Goal: Task Accomplishment & Management: Complete application form

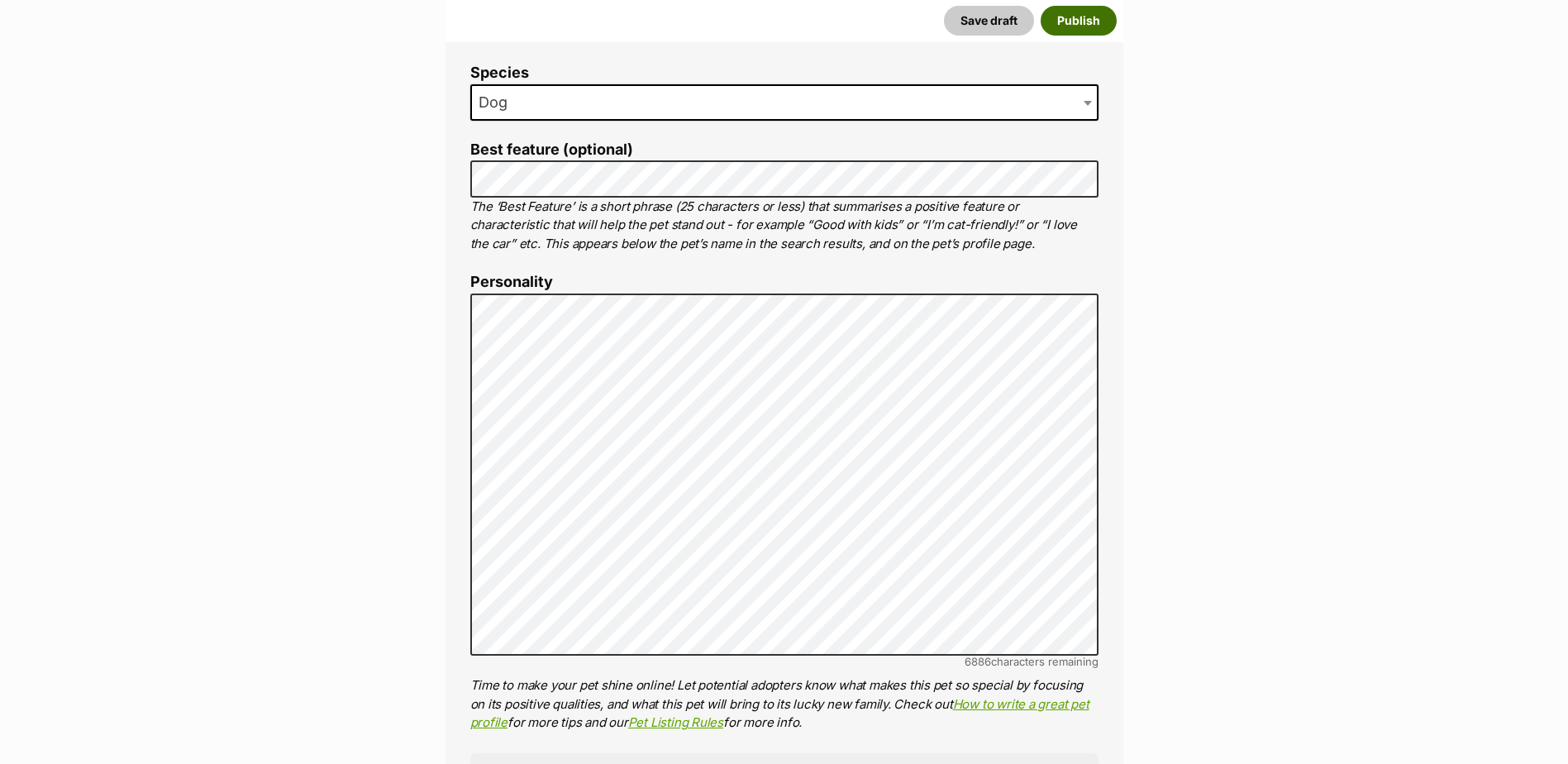
click at [1086, 30] on button "Publish" at bounding box center [1079, 21] width 76 height 30
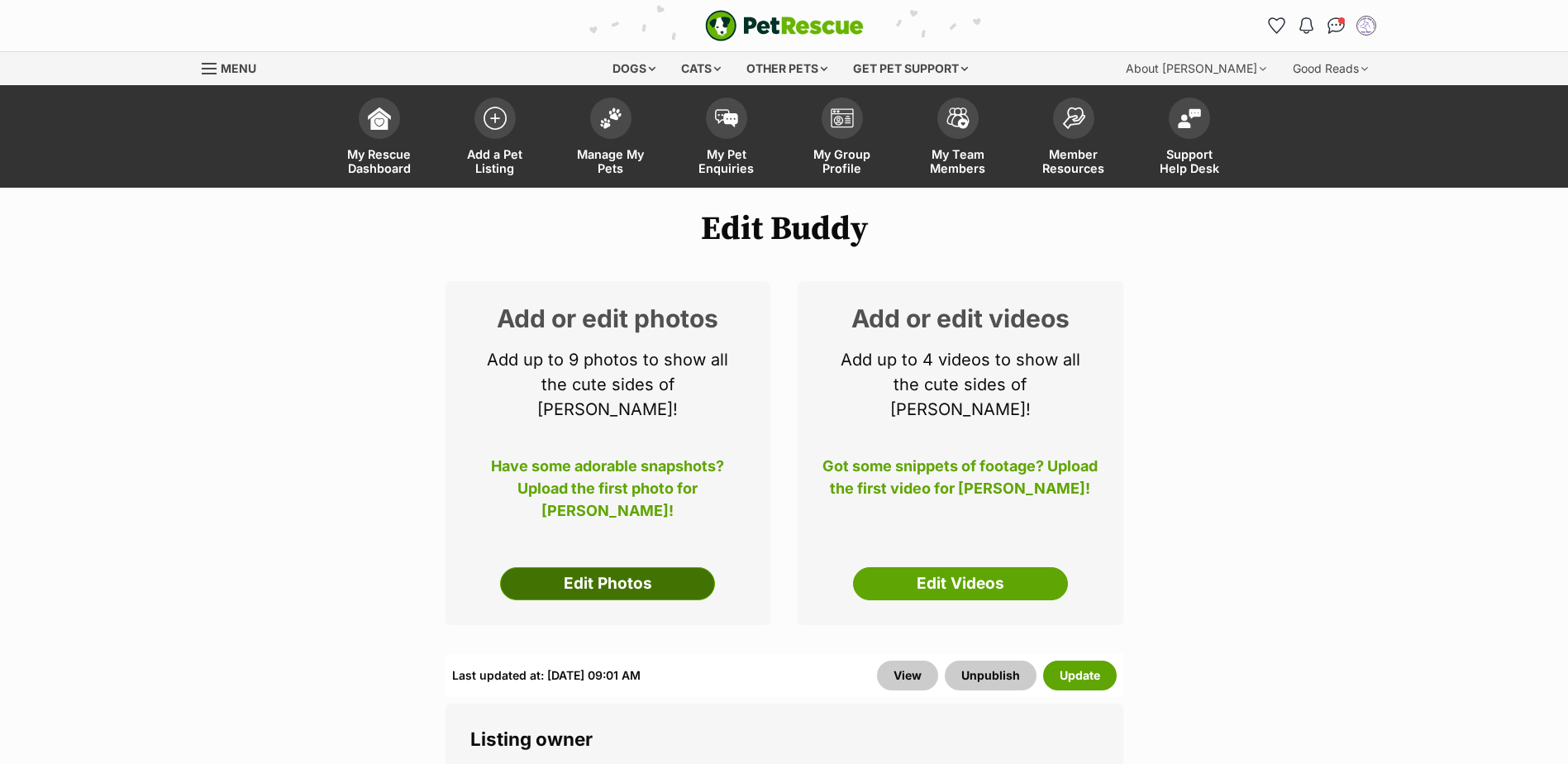
click at [635, 567] on link "Edit Photos" at bounding box center [607, 583] width 215 height 33
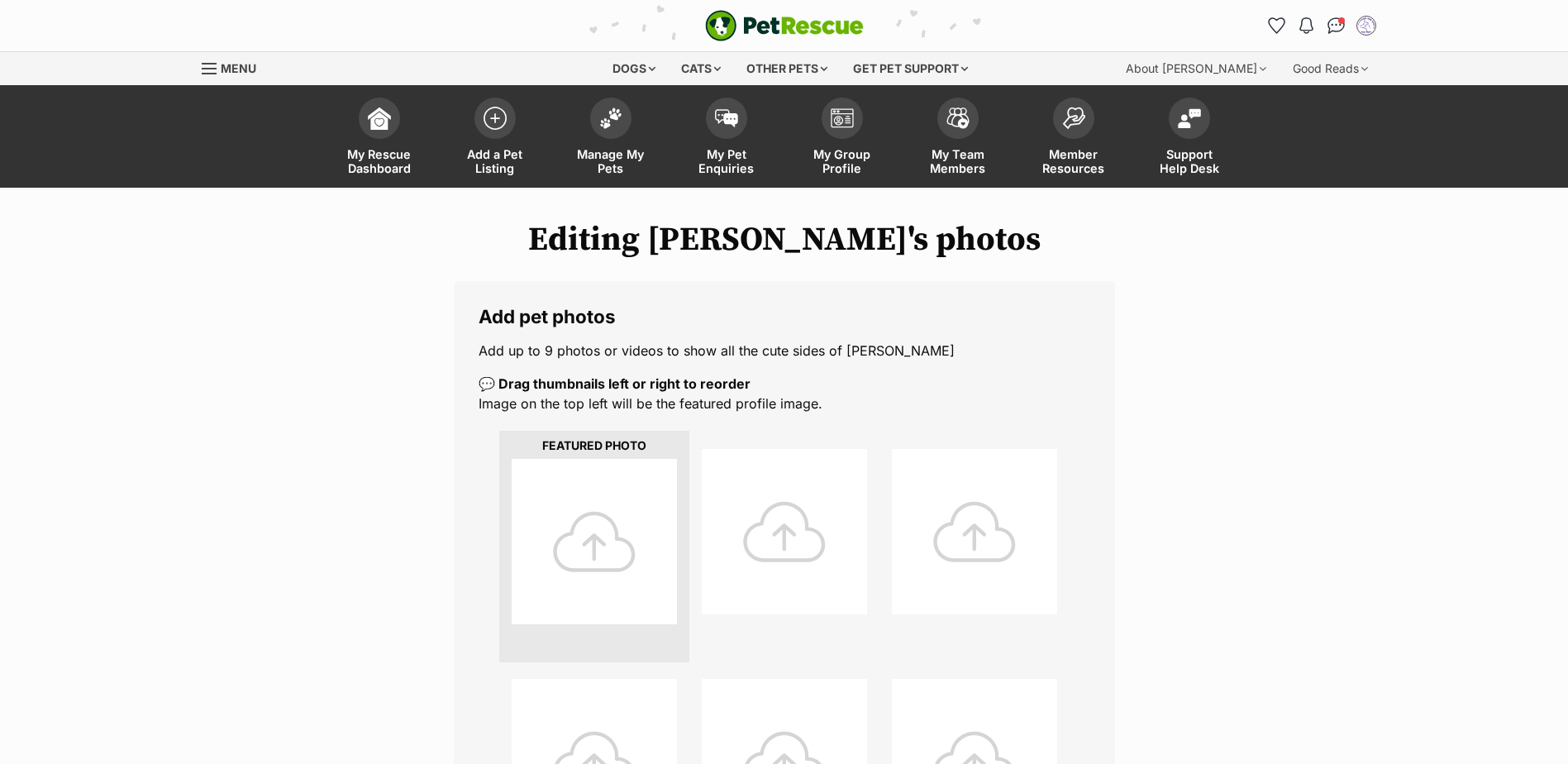
click at [646, 499] on div at bounding box center [594, 542] width 166 height 166
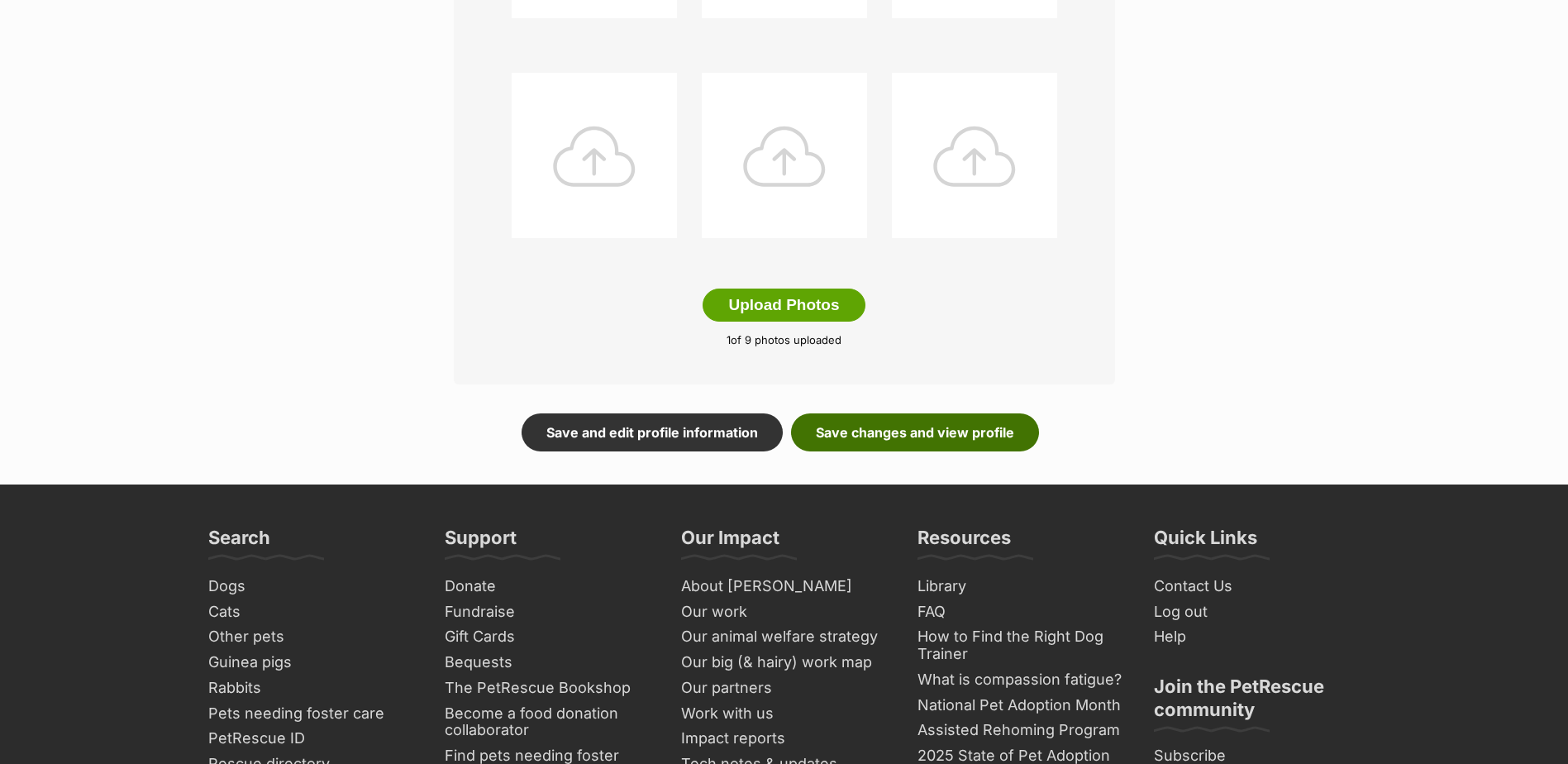
click at [978, 432] on link "Save changes and view profile" at bounding box center [916, 432] width 248 height 38
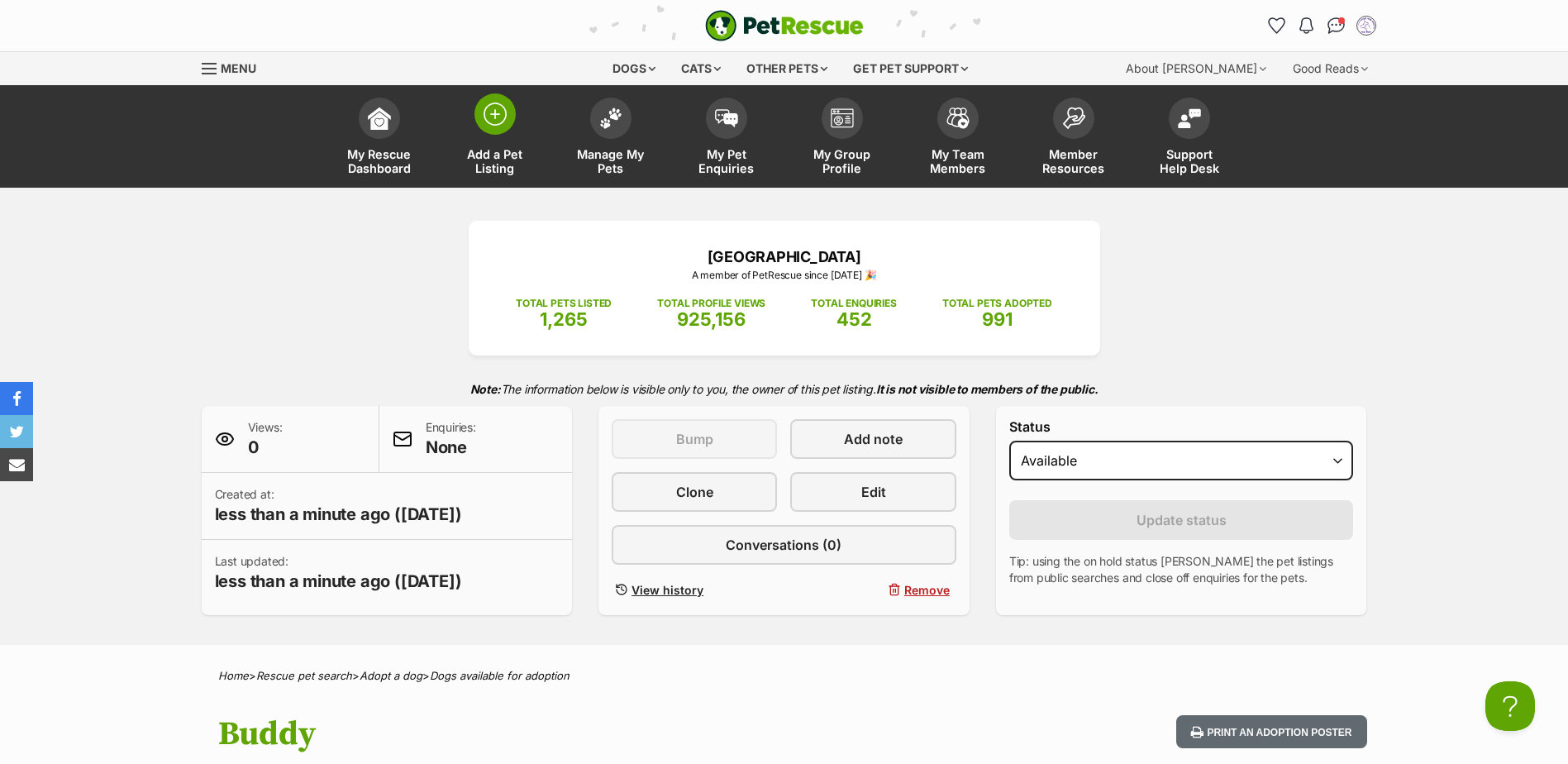
click at [501, 105] on img at bounding box center [495, 114] width 23 height 23
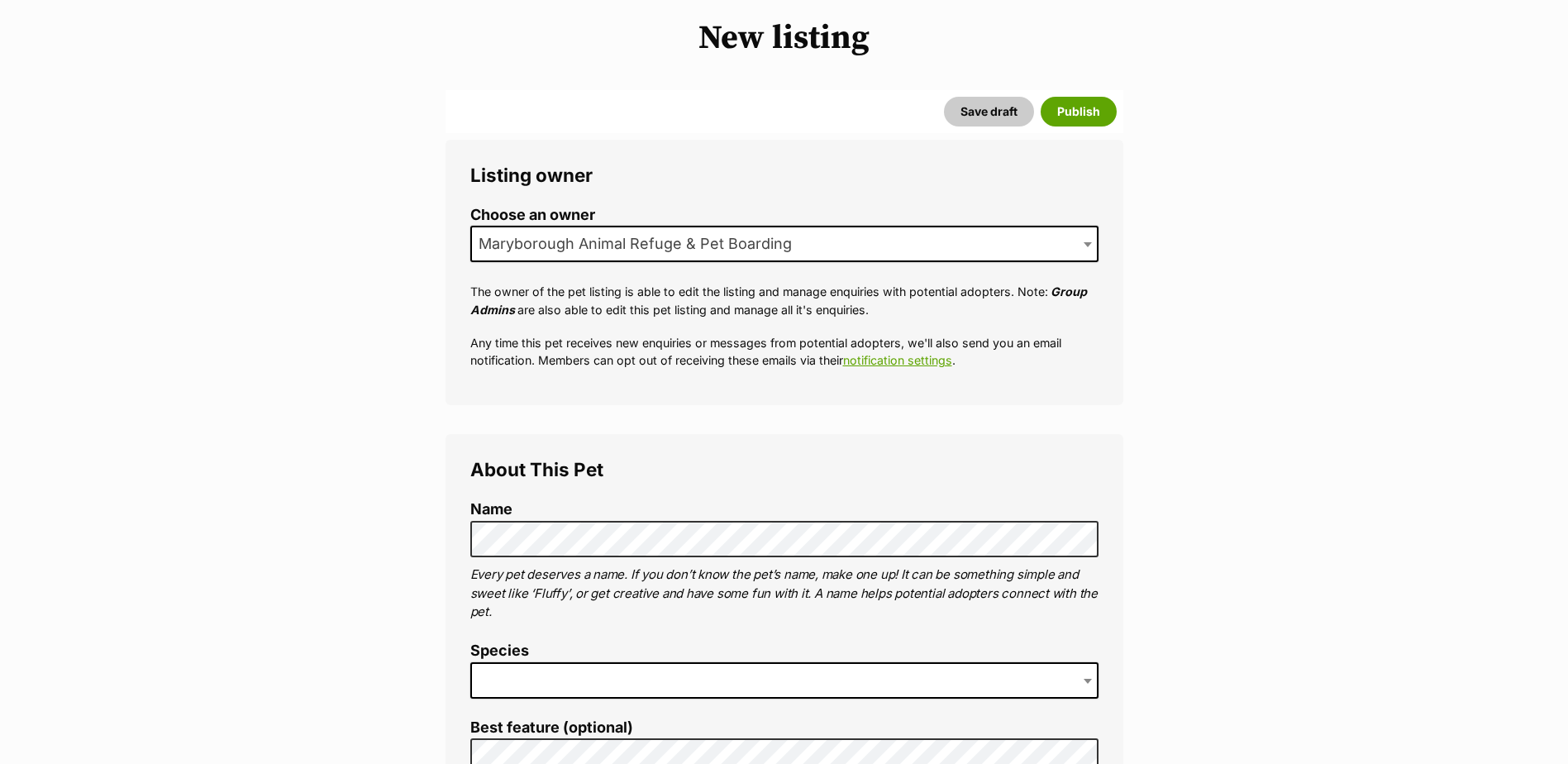
scroll to position [192, 0]
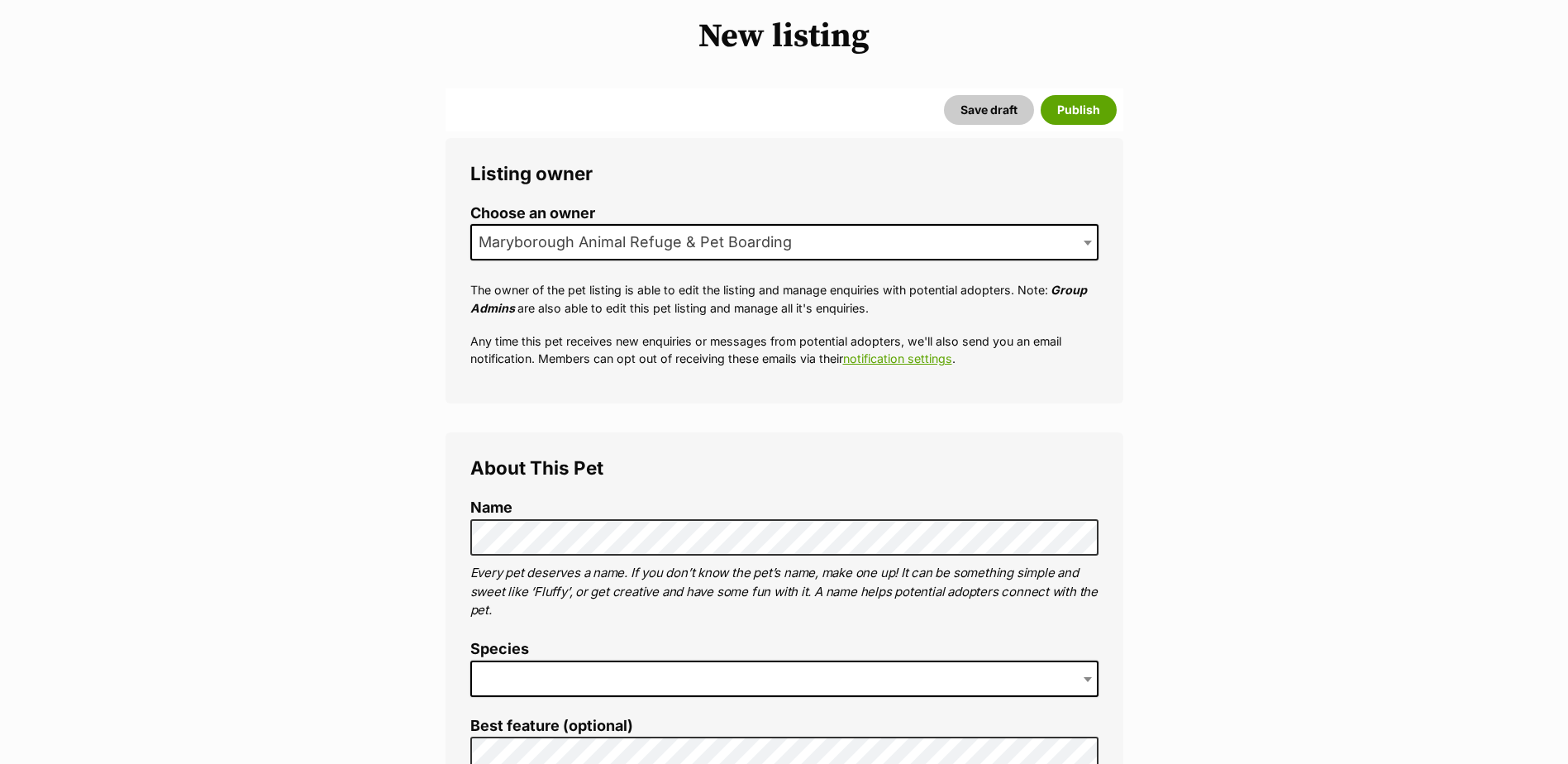
click at [577, 679] on span at bounding box center [784, 678] width 628 height 36
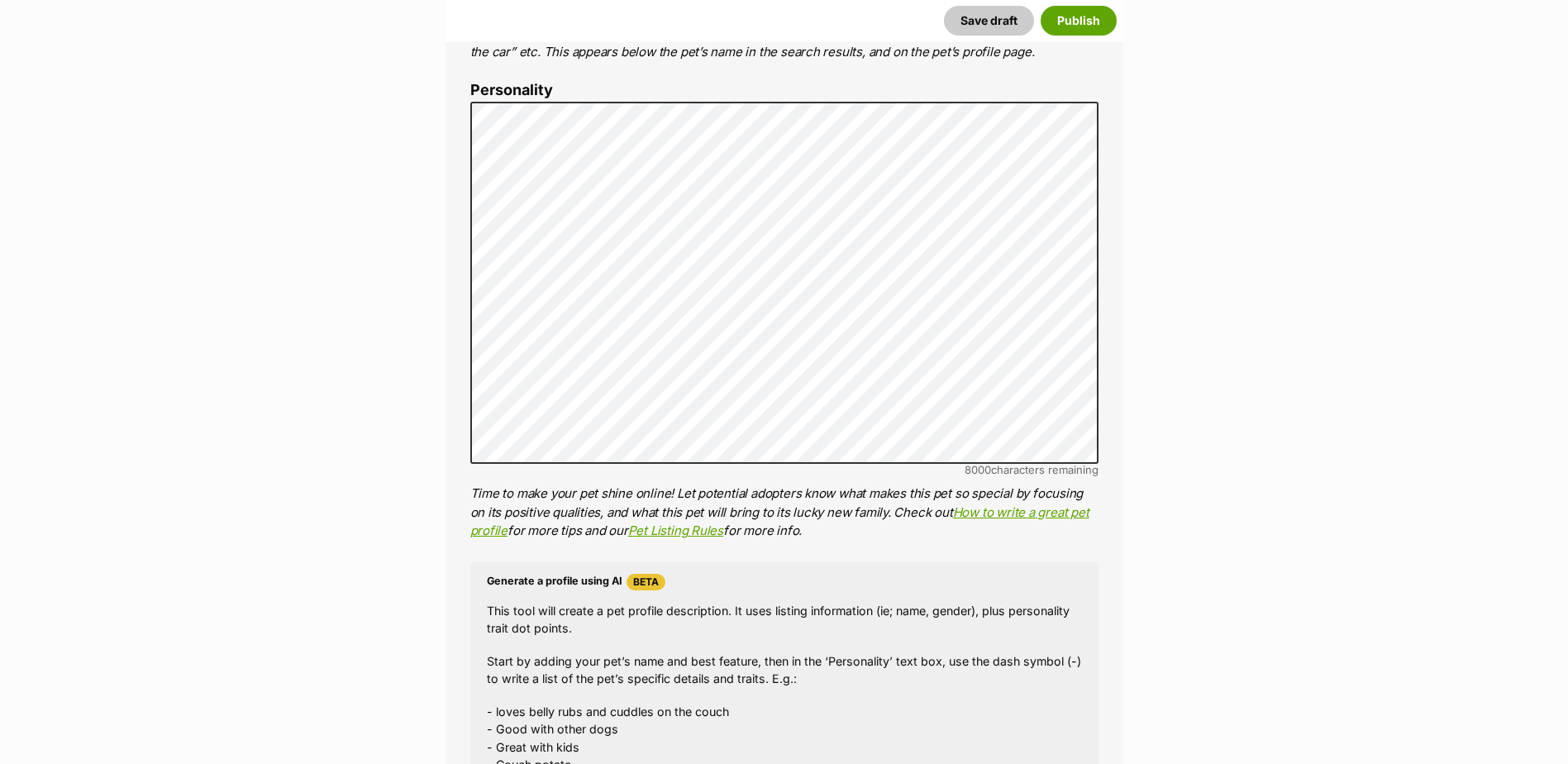
scroll to position [1528, 0]
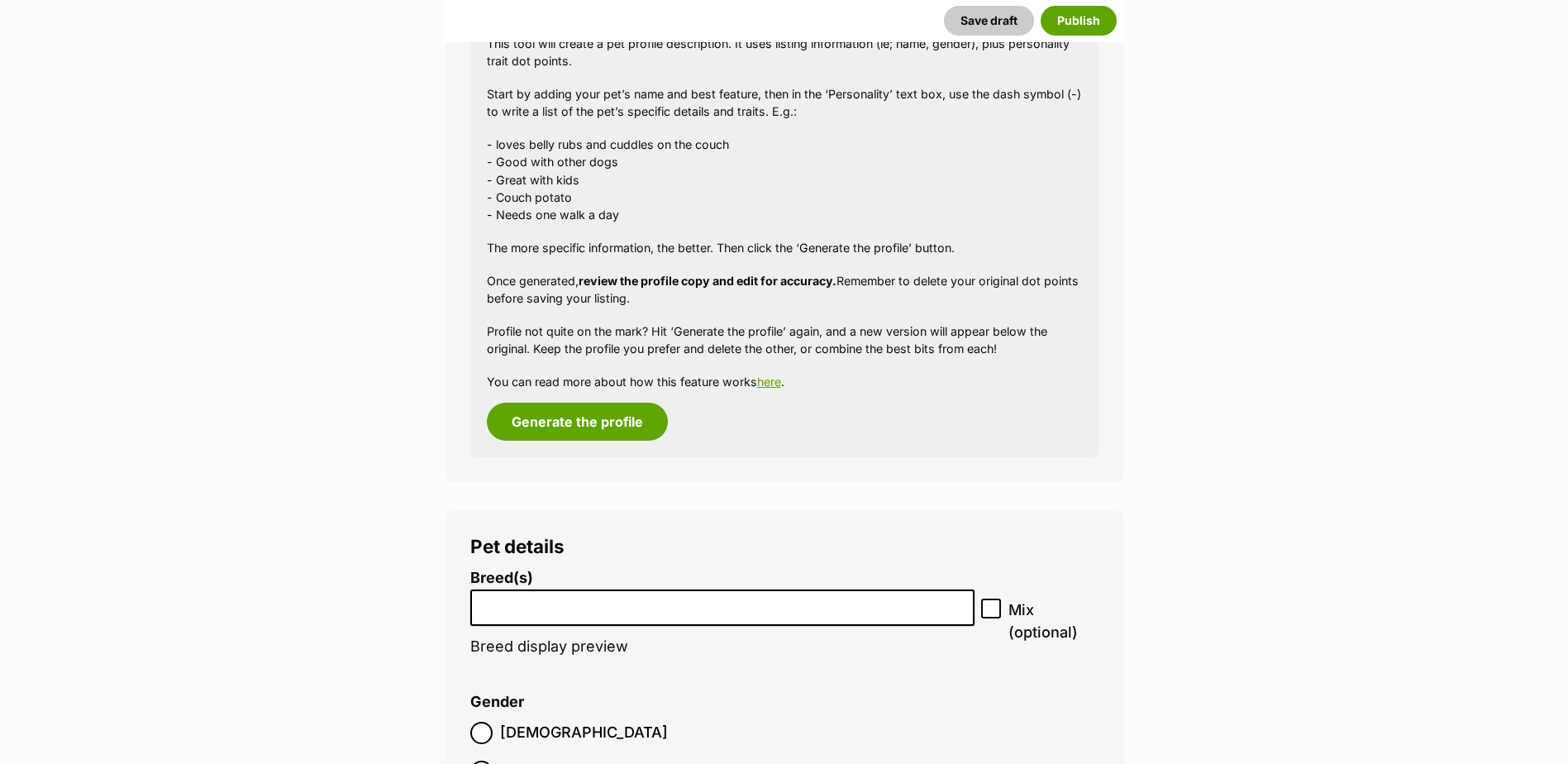
click at [926, 612] on input "search" at bounding box center [722, 604] width 494 height 18
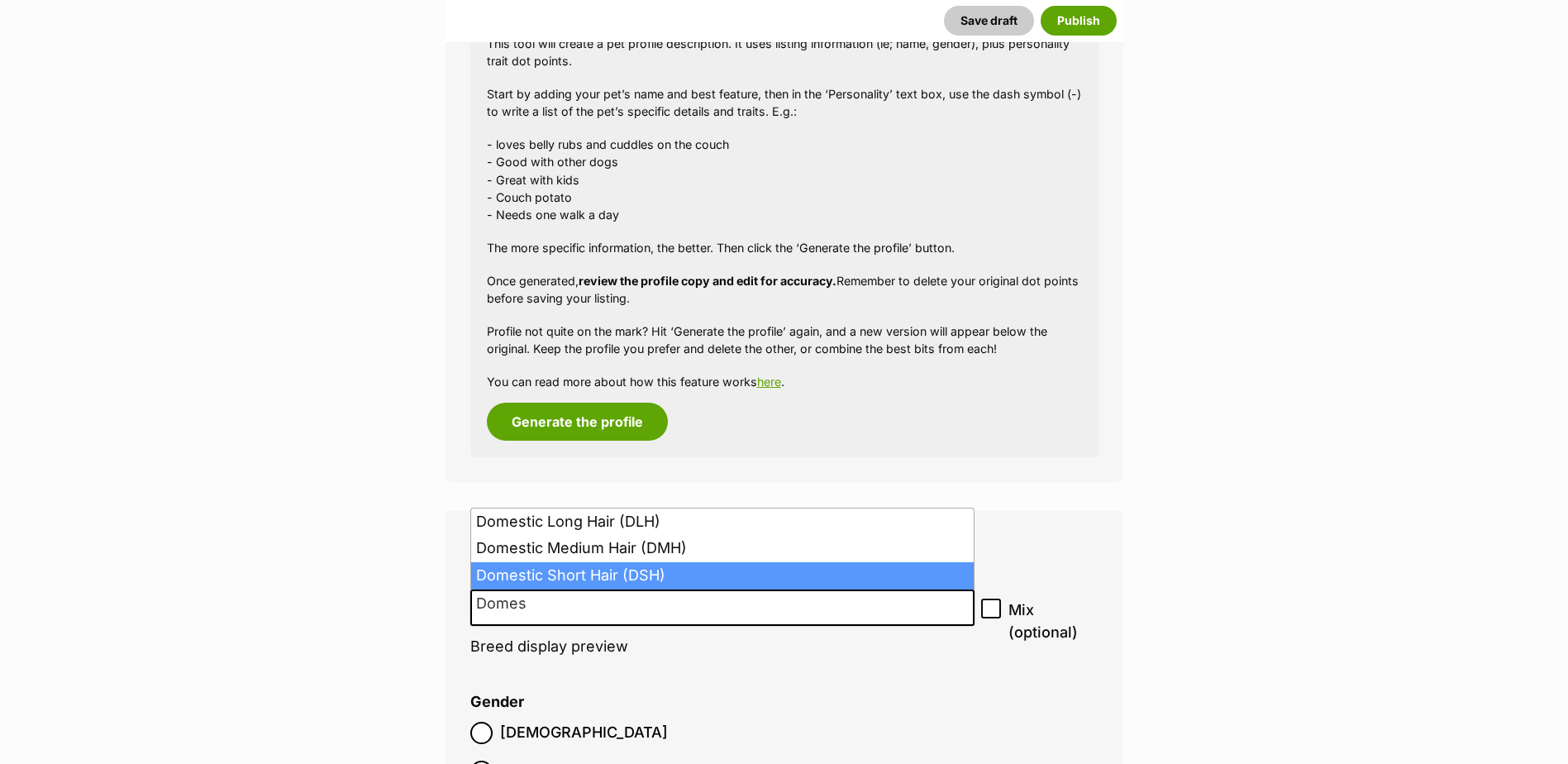
type input "Domes"
select select "252102"
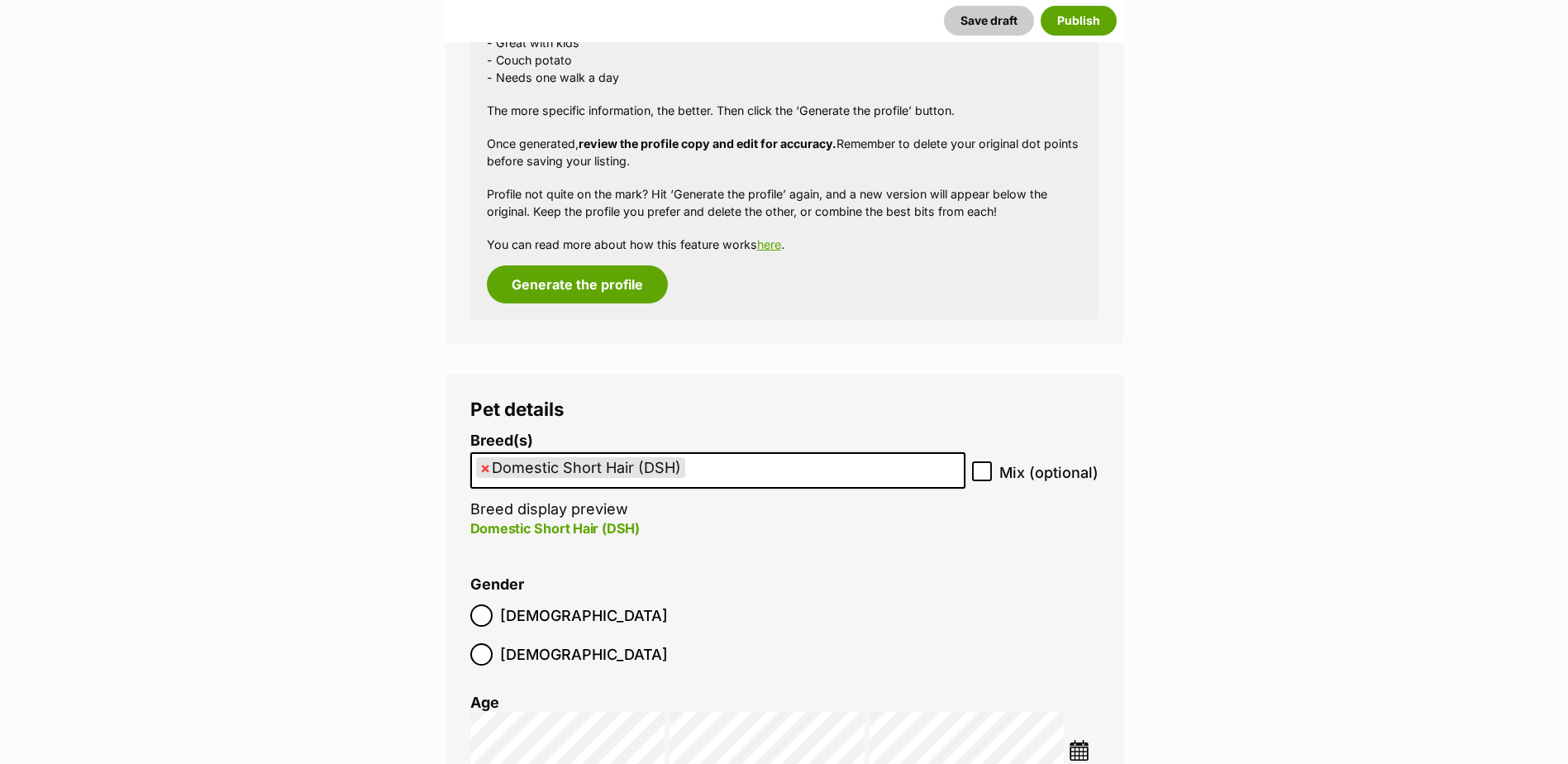
scroll to position [1666, 0]
click at [1073, 739] on img at bounding box center [1079, 749] width 20 height 20
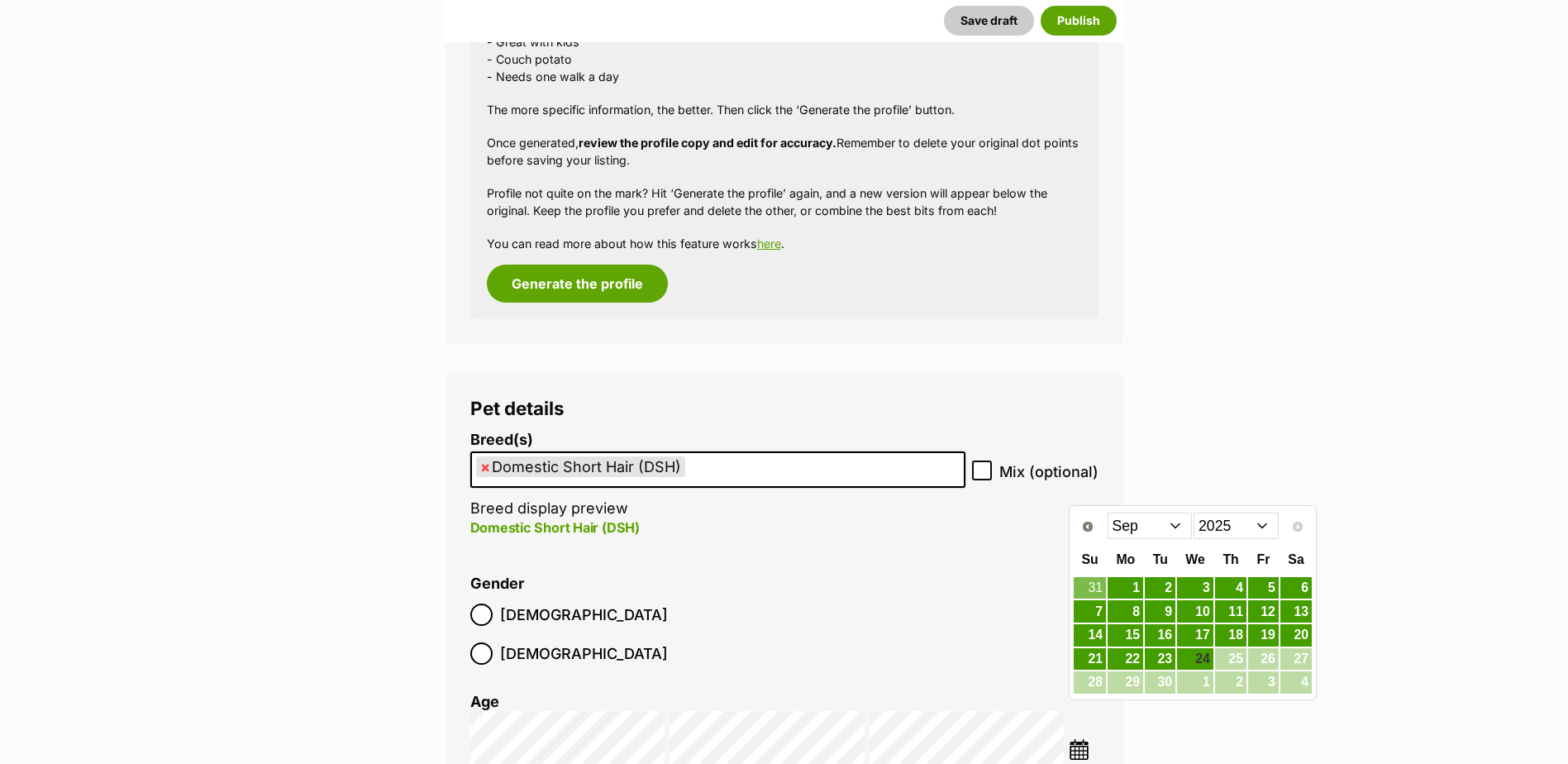
click at [1245, 529] on select "2015 2016 2017 2018 2019 2020 2021 2022 2023 2024 2025" at bounding box center [1236, 526] width 85 height 27
click at [1133, 661] on link "23" at bounding box center [1126, 659] width 35 height 20
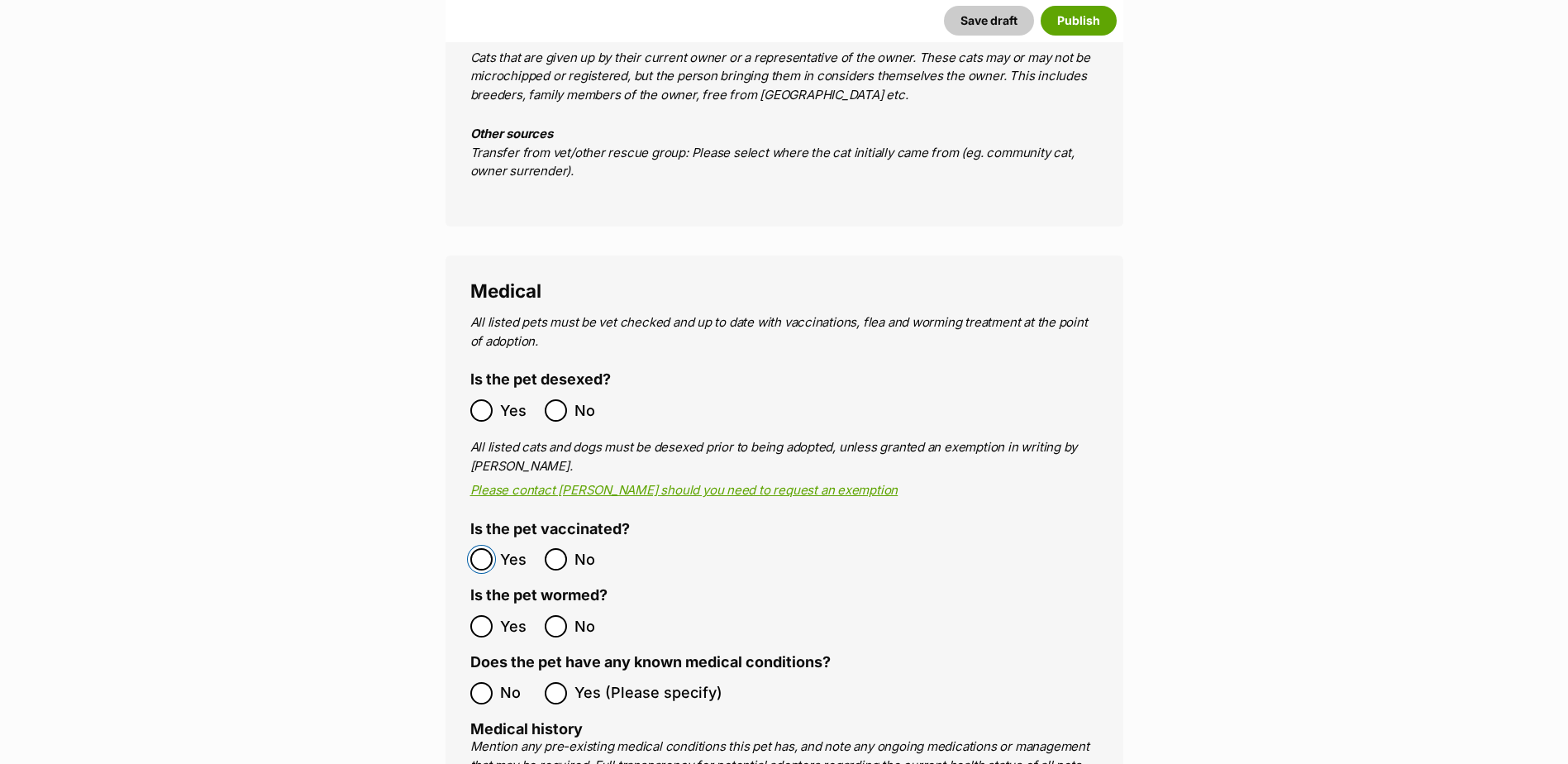
scroll to position [2810, 0]
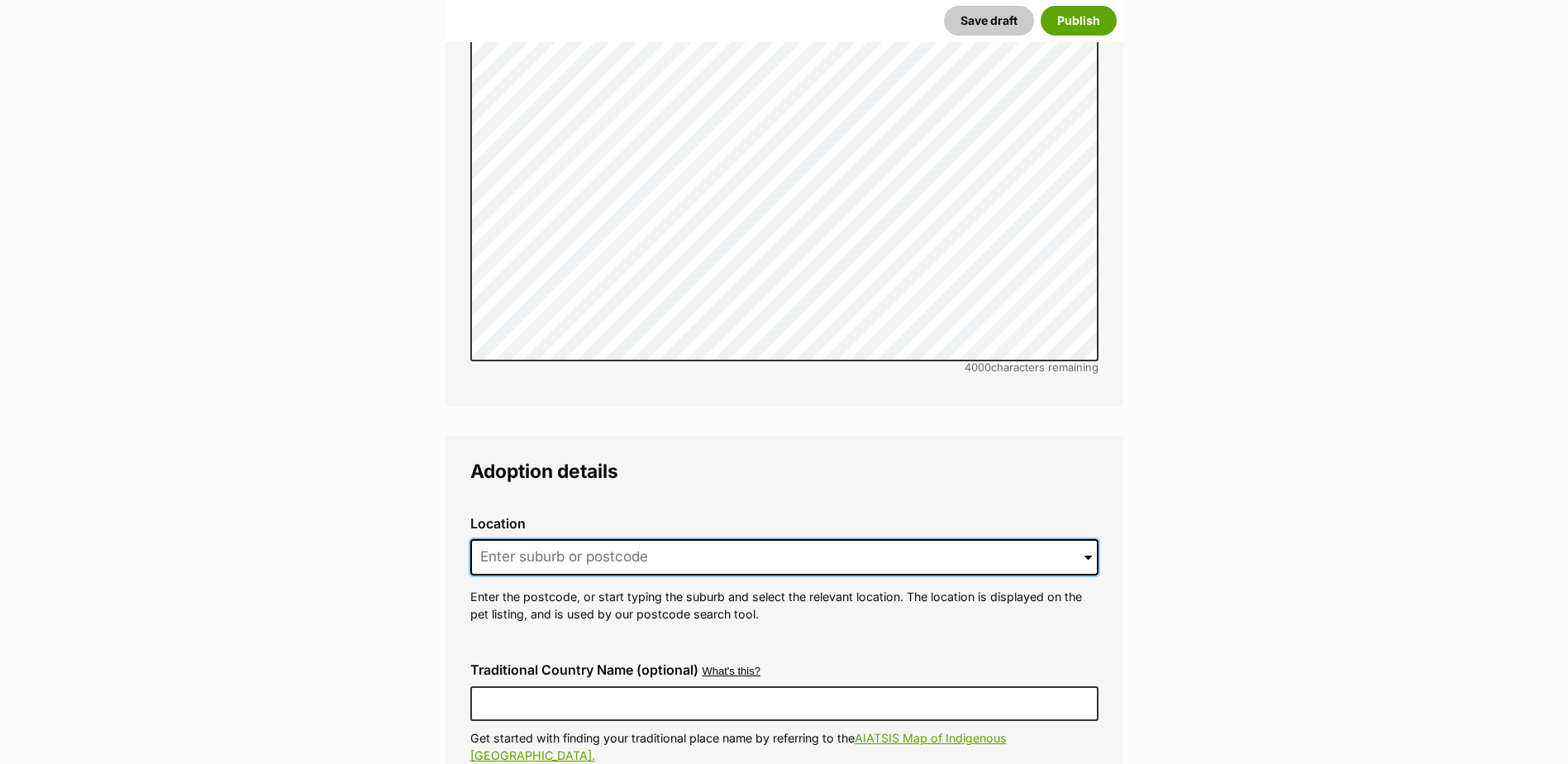
click at [755, 539] on input at bounding box center [784, 557] width 628 height 36
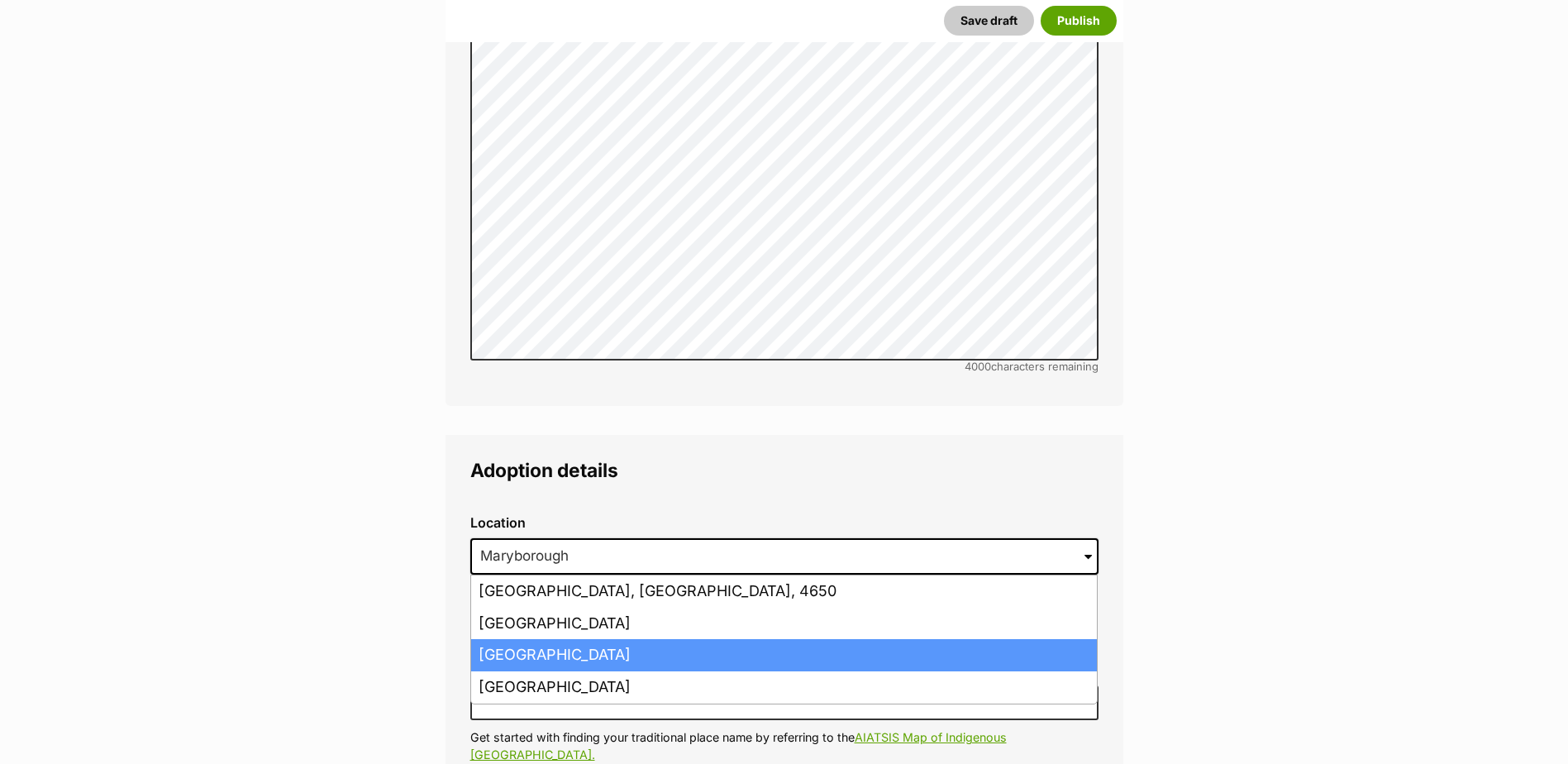
click at [609, 639] on li "Maryborough West, Queensland, 4650" at bounding box center [784, 655] width 626 height 32
type input "Maryborough West, Queensland, 4650"
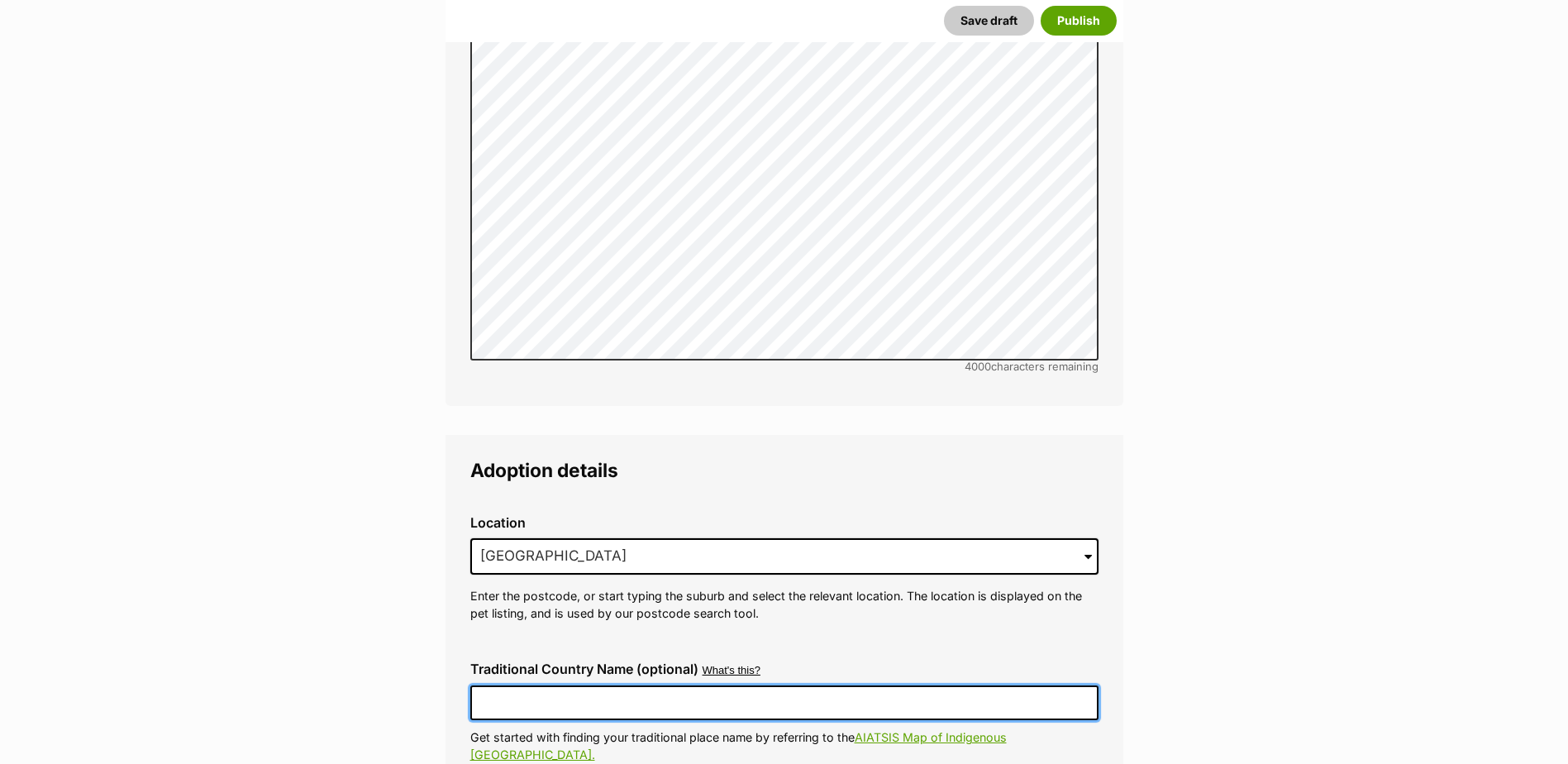
click at [568, 685] on input "Traditional Country Name (optional)" at bounding box center [784, 702] width 628 height 35
type input "[GEOGRAPHIC_DATA]"
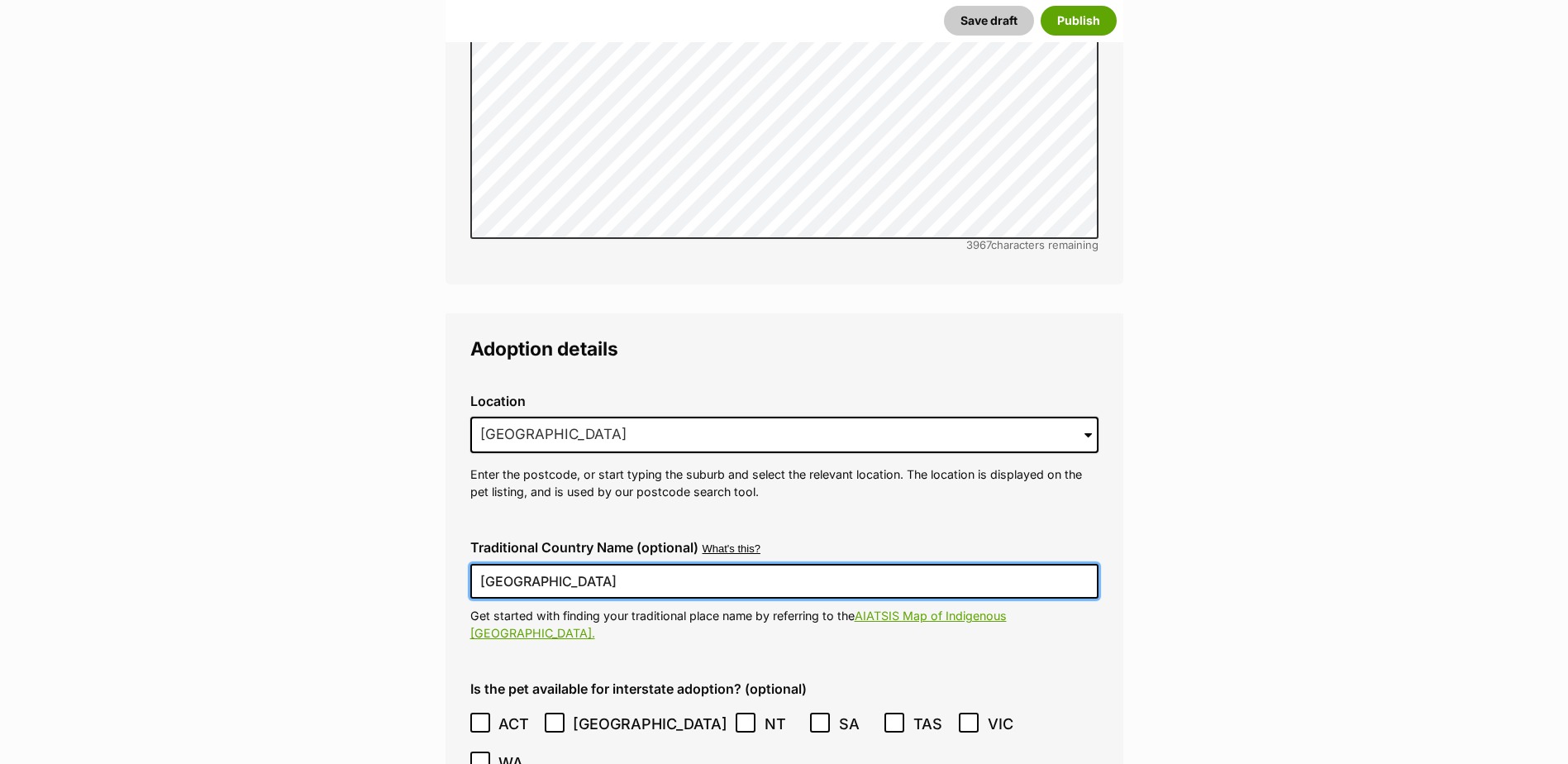
scroll to position [3871, 0]
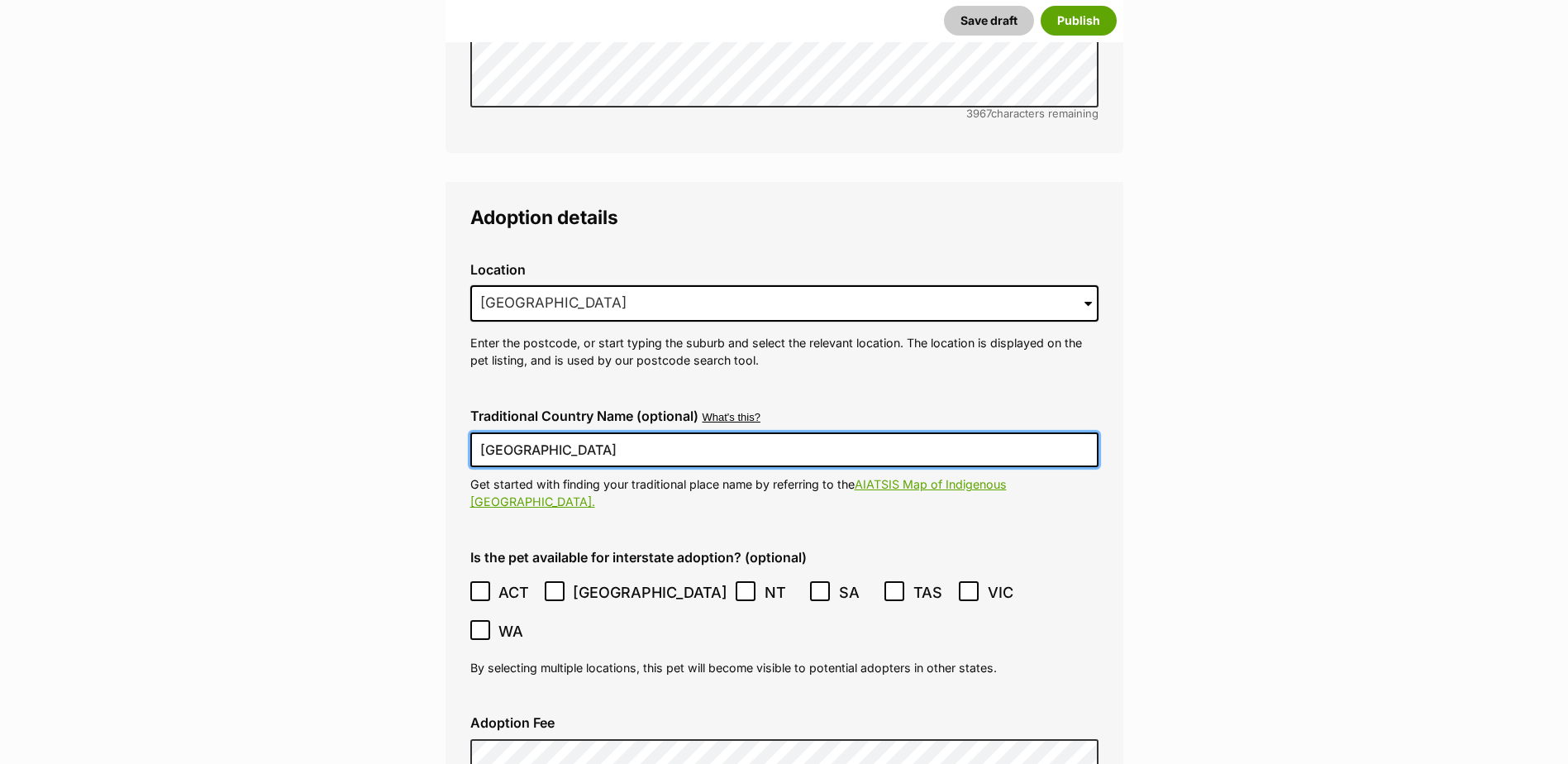
click at [476, 588] on icon at bounding box center [480, 591] width 10 height 7
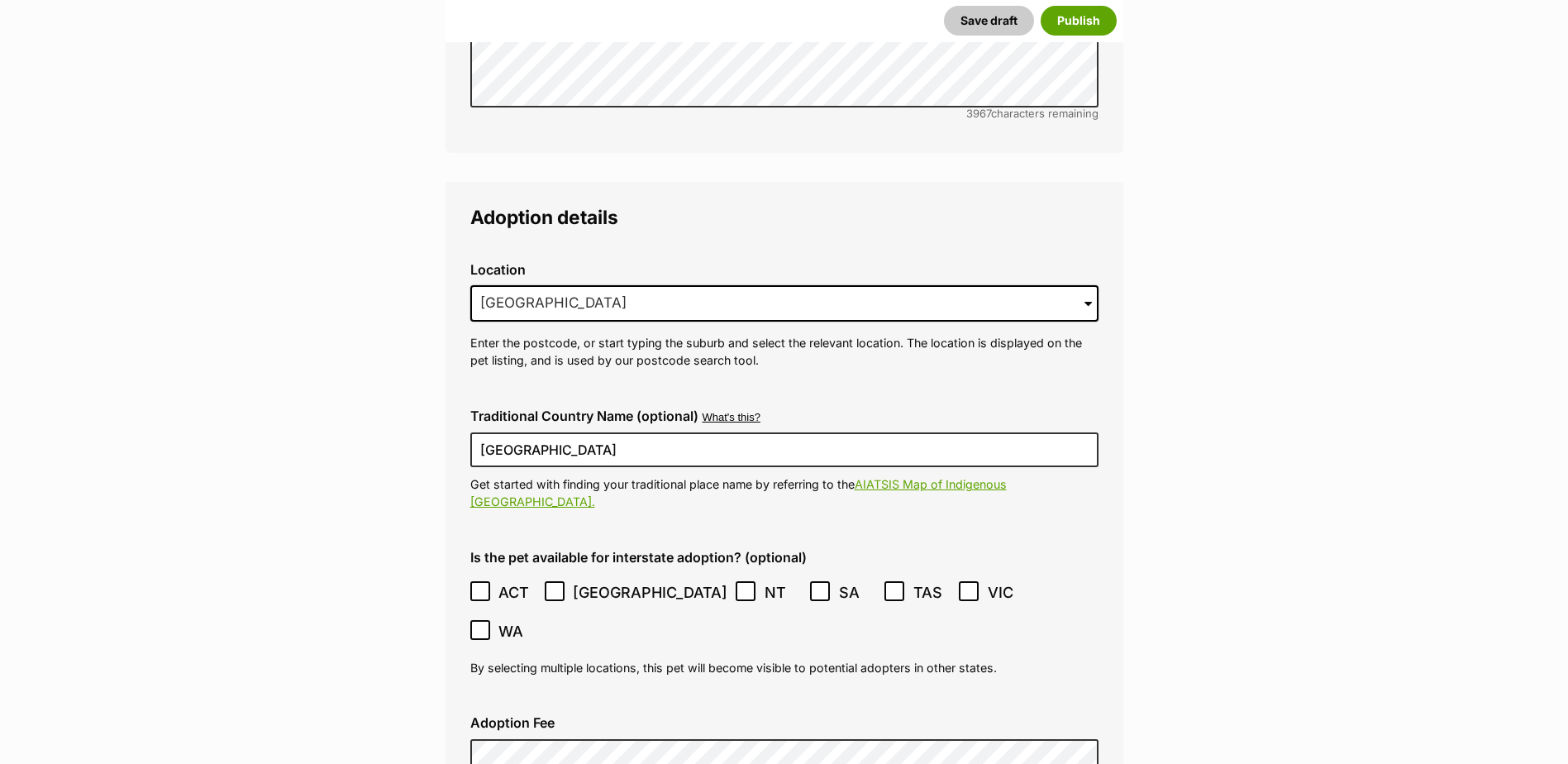
click at [552, 585] on icon at bounding box center [554, 590] width 12 height 12
click at [741, 588] on icon at bounding box center [745, 591] width 10 height 7
click at [815, 585] on icon at bounding box center [820, 590] width 12 height 12
click at [885, 581] on span at bounding box center [895, 592] width 21 height 22
click at [486, 624] on icon at bounding box center [480, 629] width 12 height 12
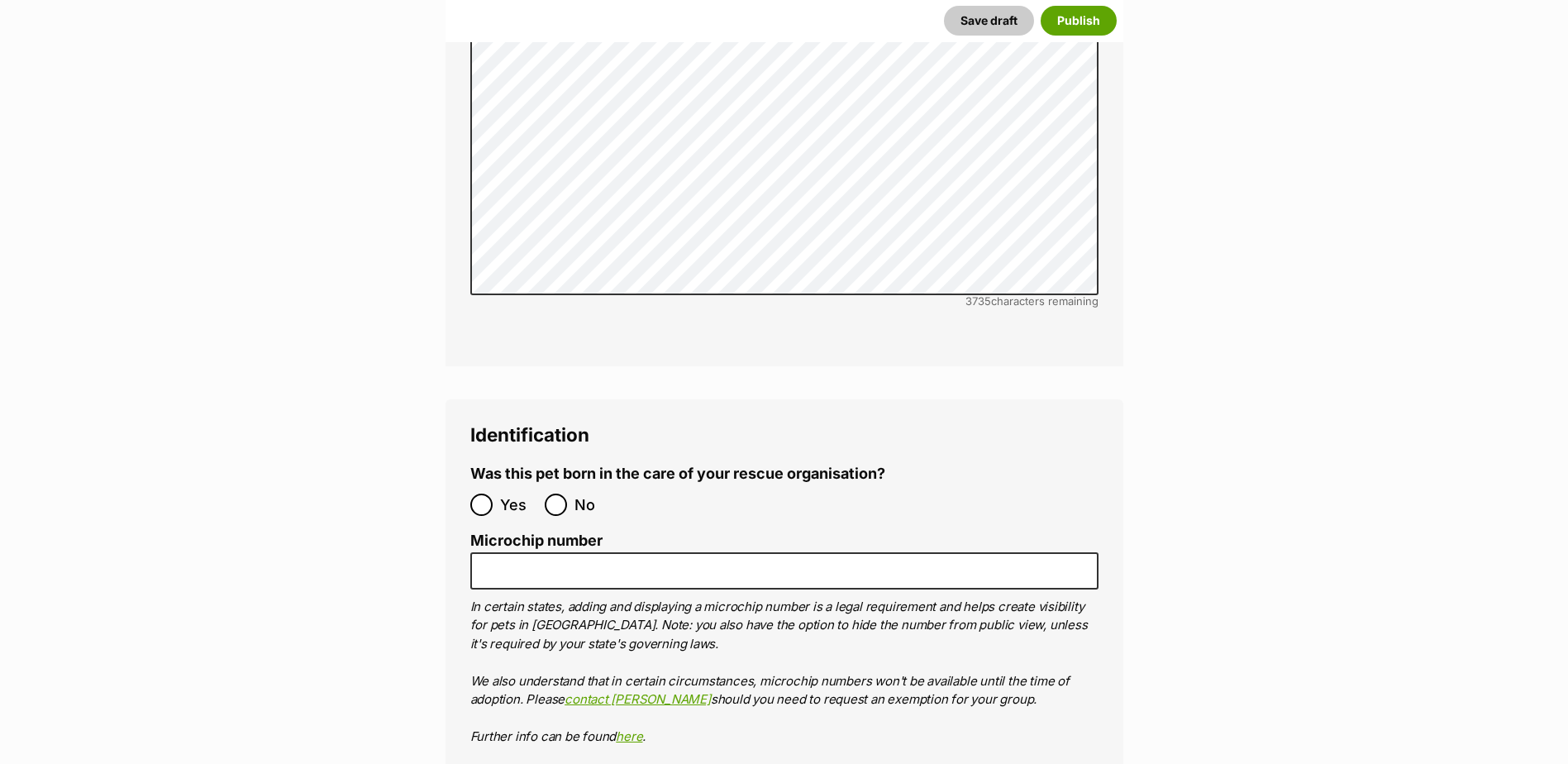
scroll to position [5277, 0]
click at [553, 493] on input "No" at bounding box center [556, 503] width 22 height 22
radio input "true"
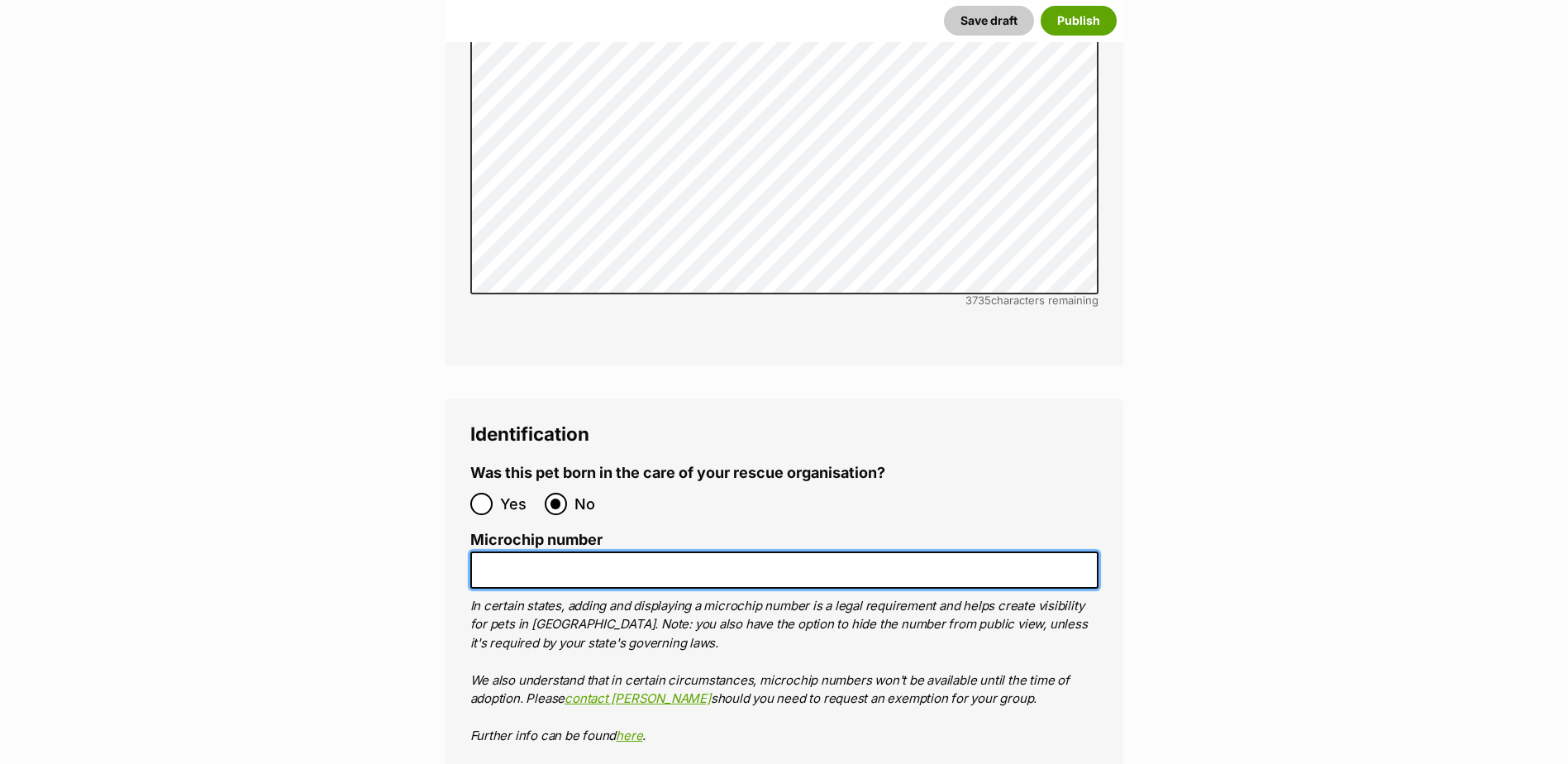
click at [558, 551] on input "Microchip number" at bounding box center [784, 570] width 628 height 37
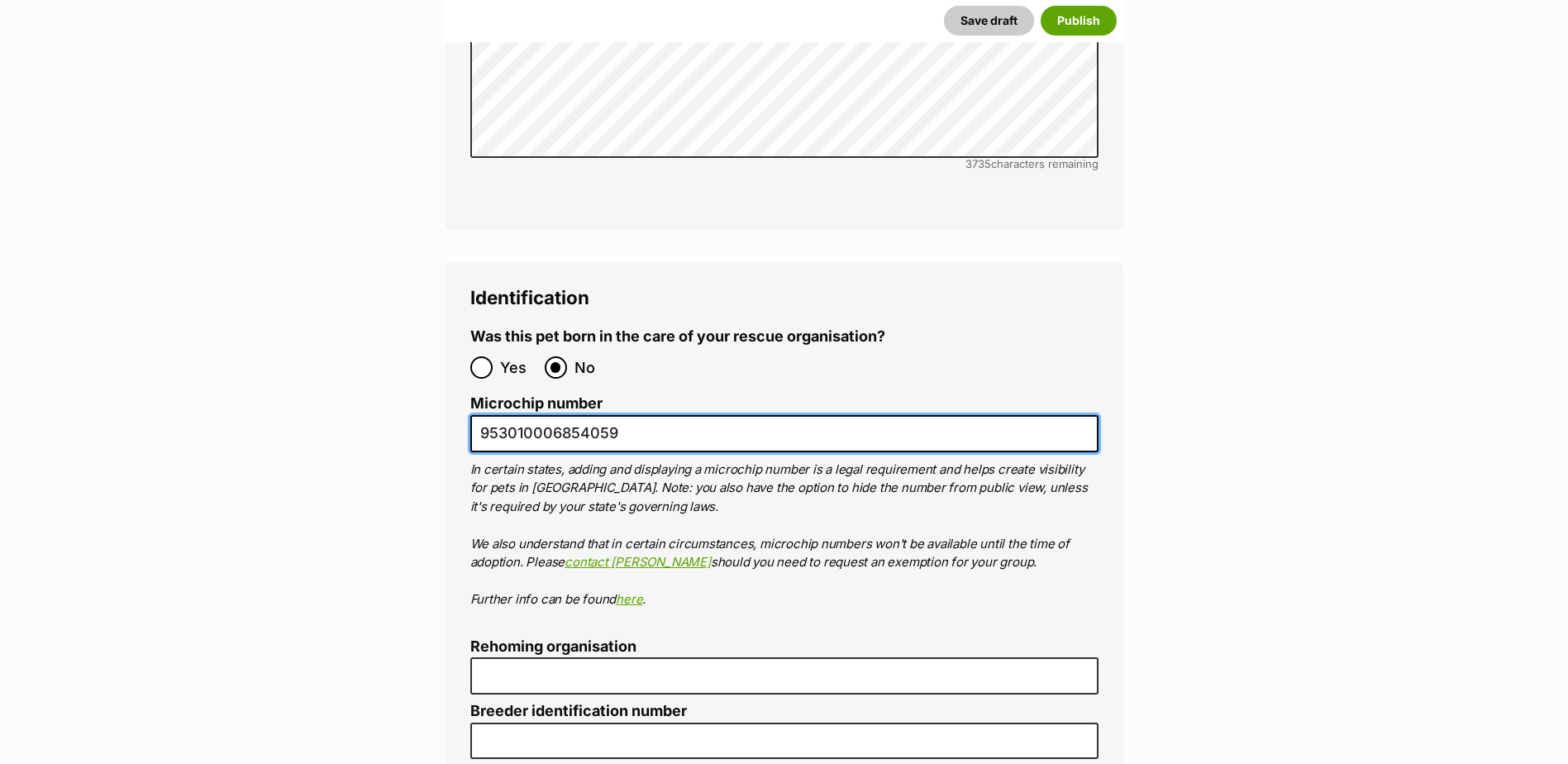
type input "953010006854059"
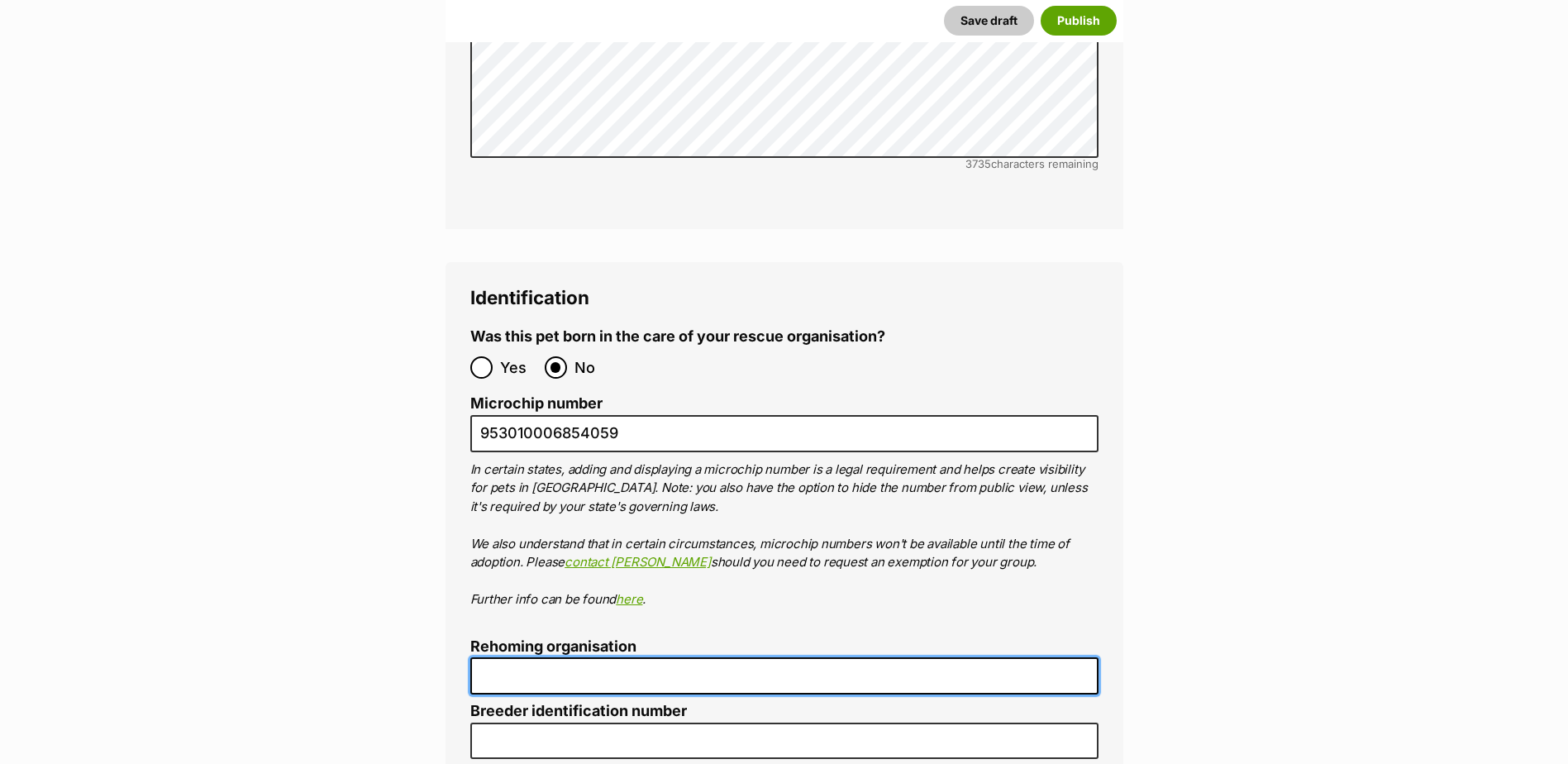
click at [578, 658] on input "Rehoming organisation" at bounding box center [784, 676] width 628 height 37
click at [578, 657] on input "Rehoming organisation" at bounding box center [784, 675] width 628 height 37
type input "MDAR"
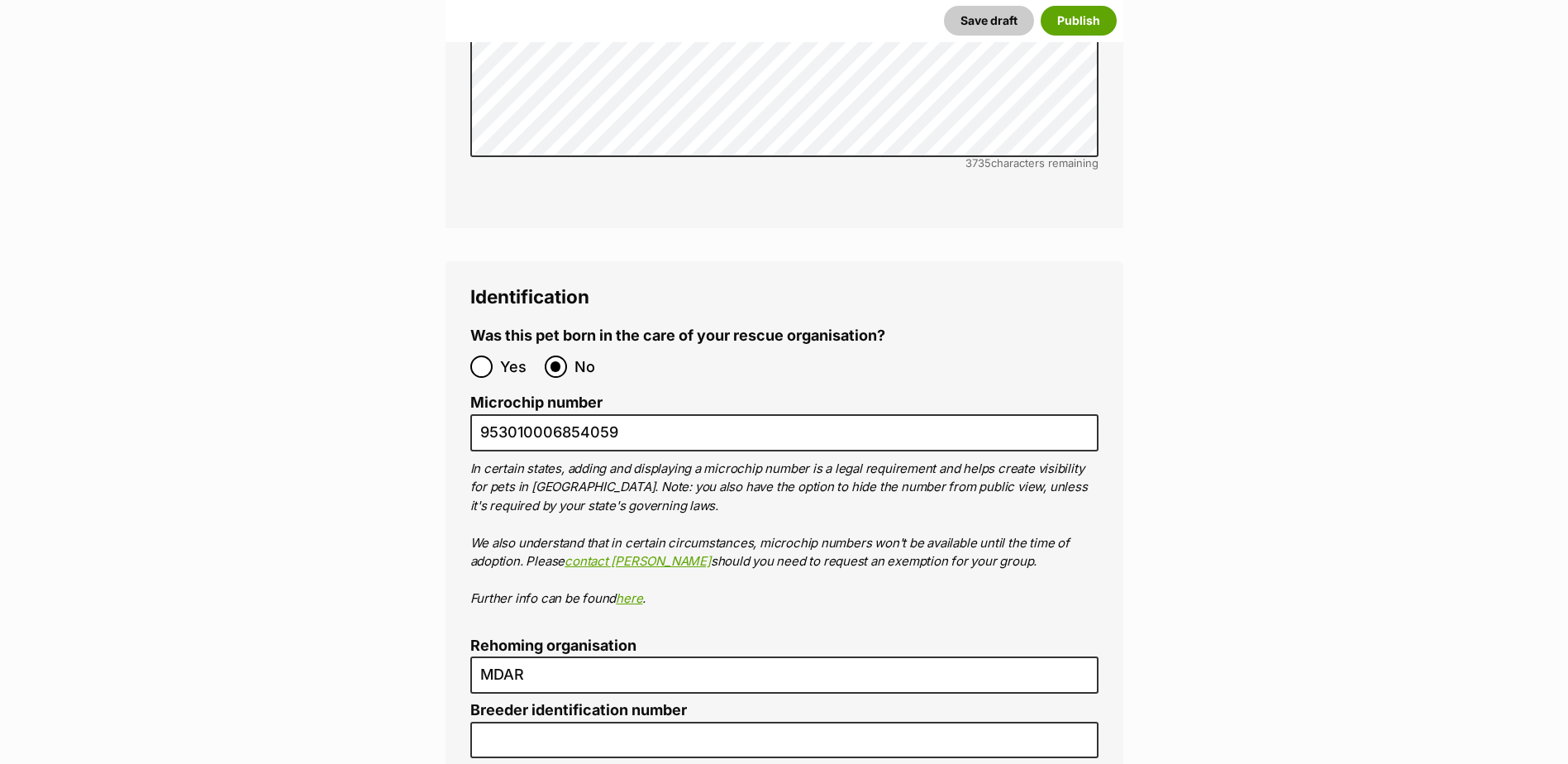
type input "0000312643880"
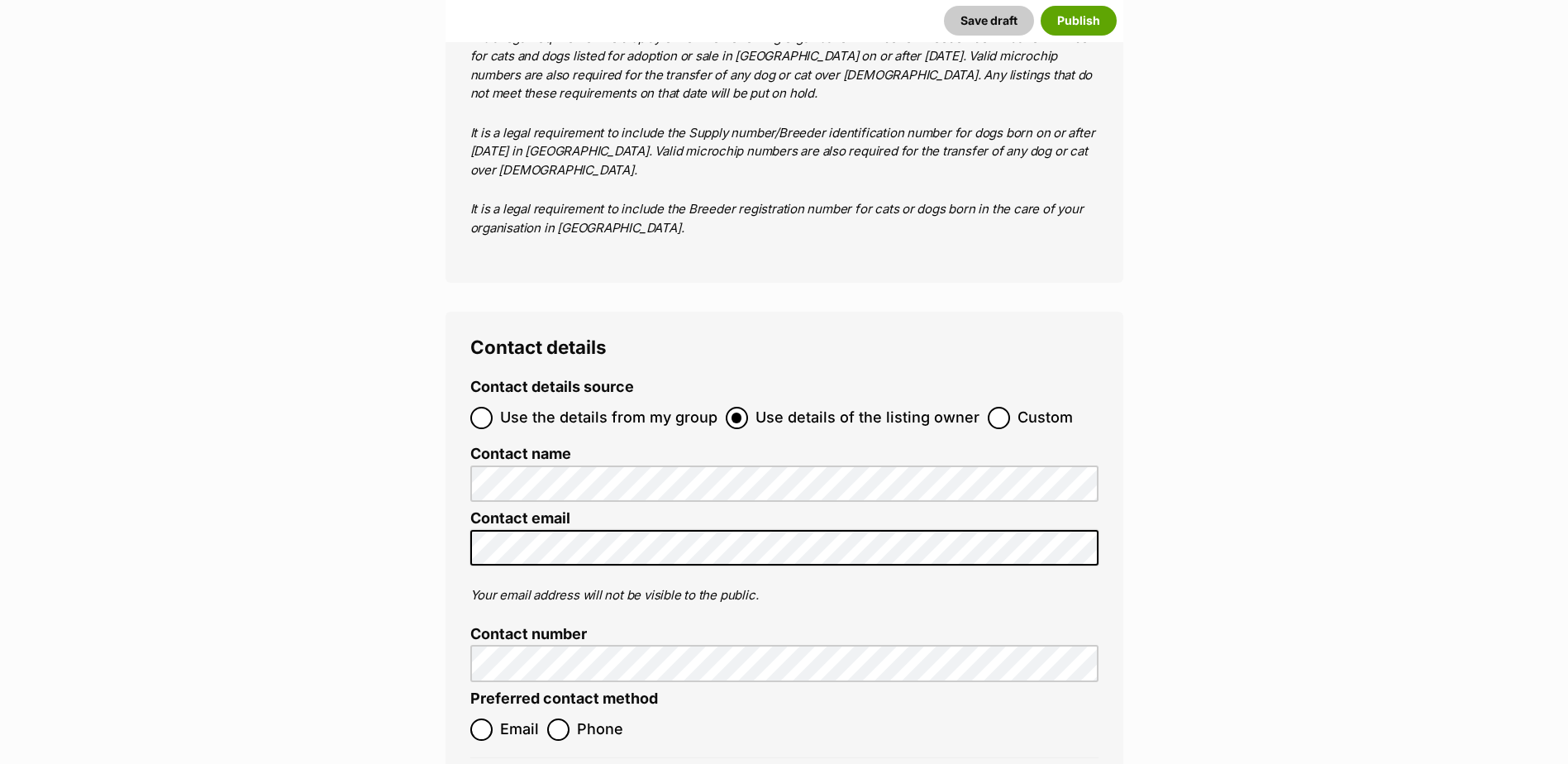
scroll to position [6299, 0]
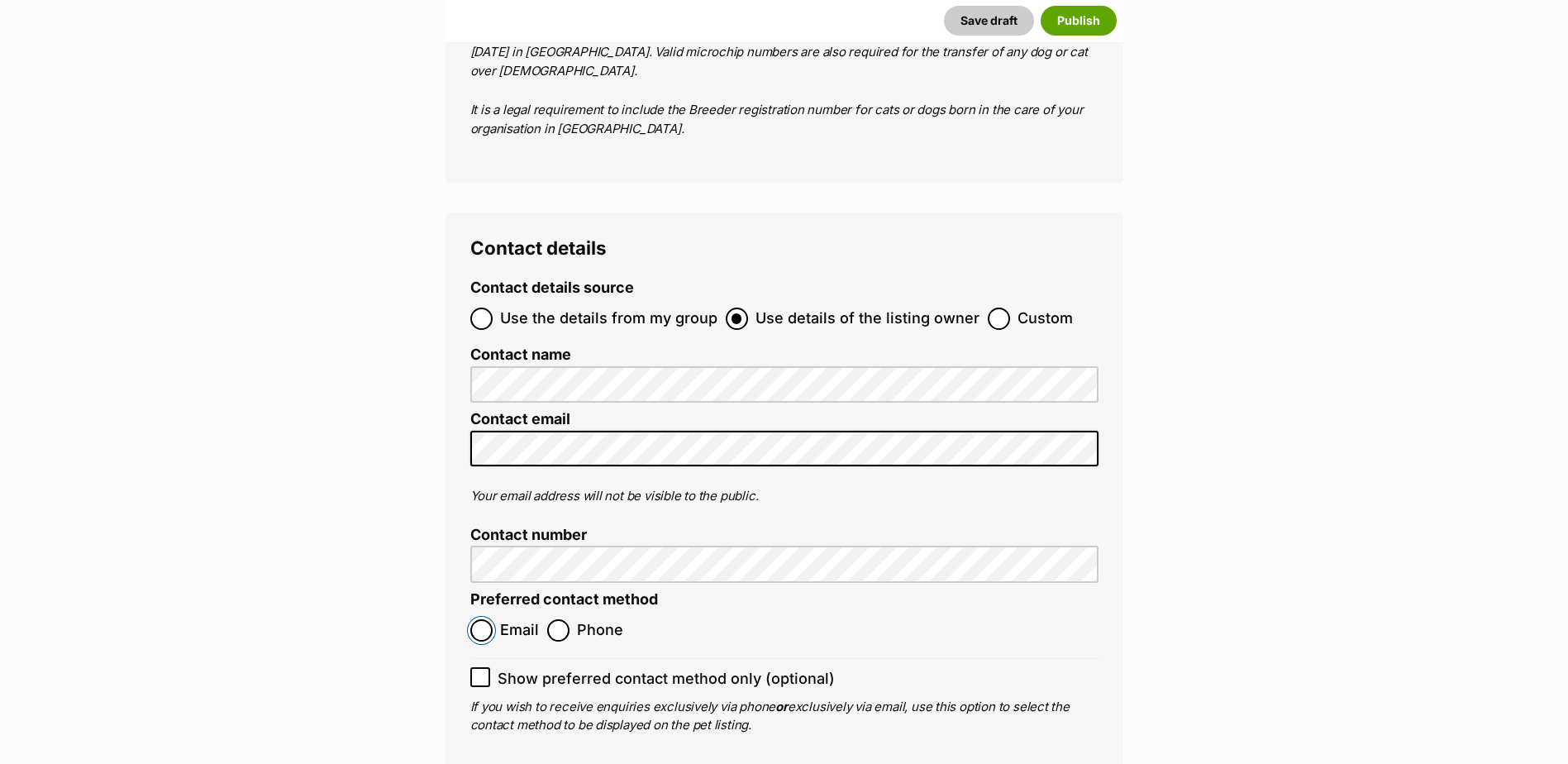
click at [486, 620] on input "Email" at bounding box center [481, 630] width 22 height 22
radio input "true"
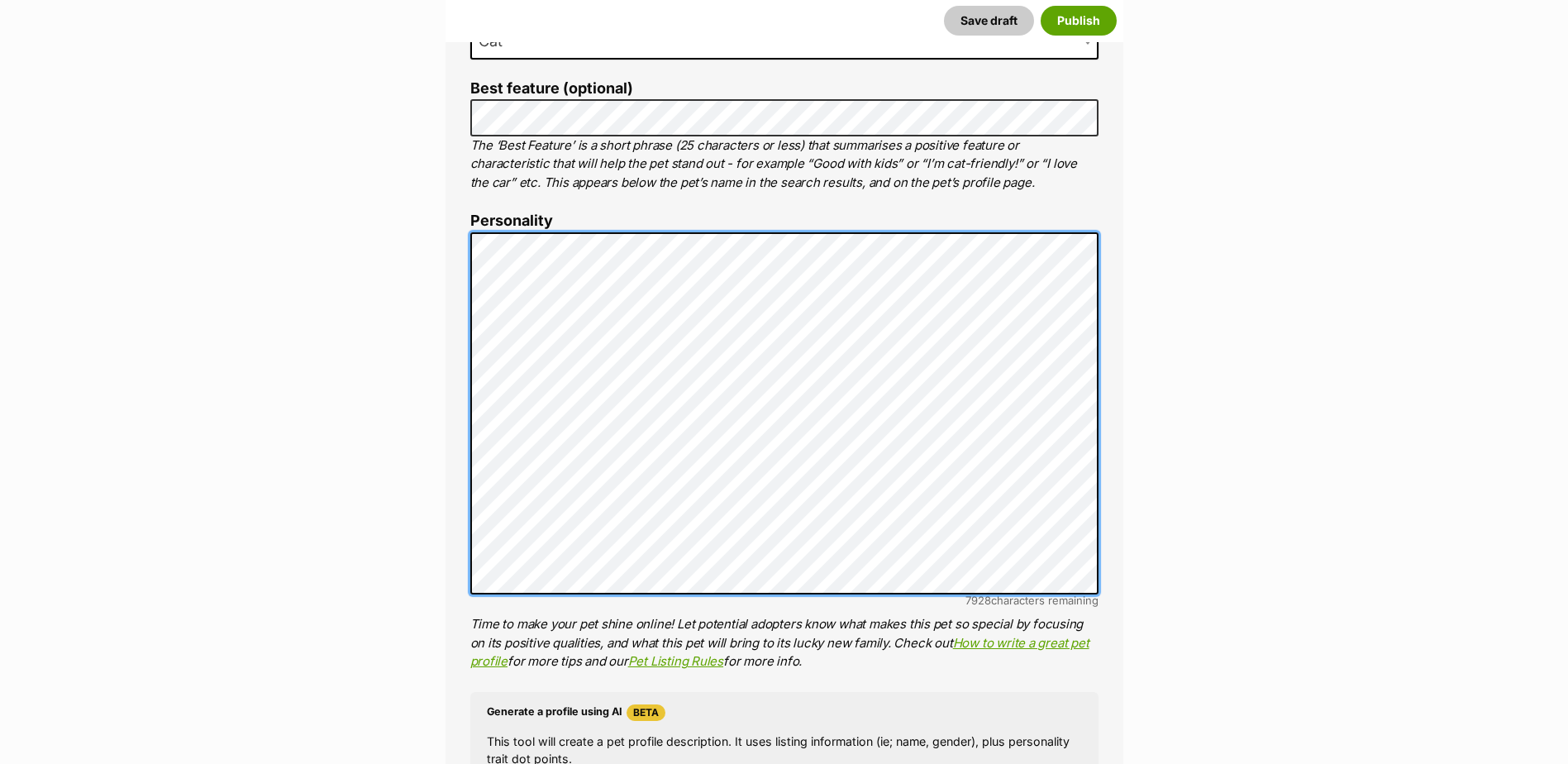
scroll to position [830, 0]
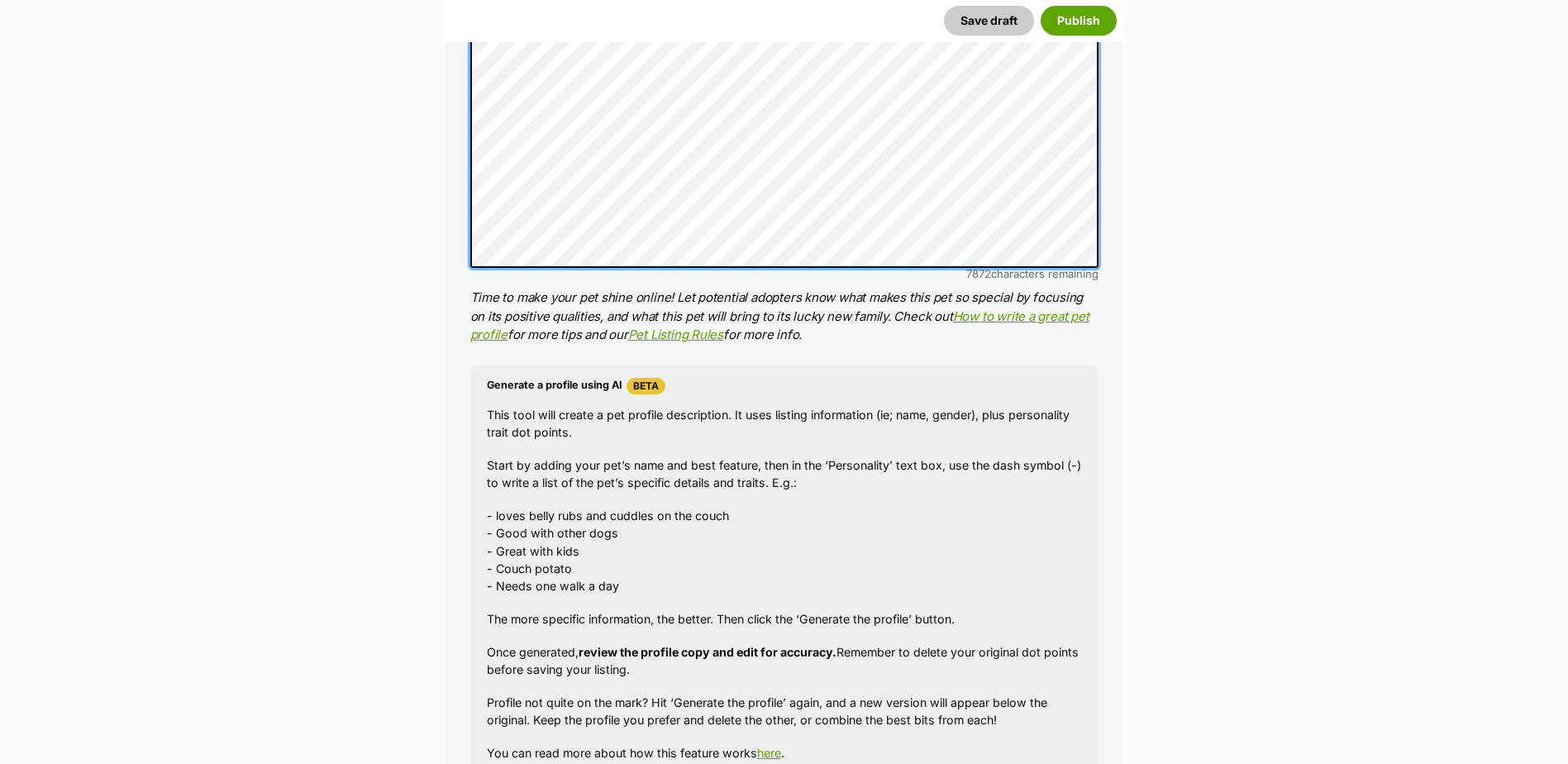
scroll to position [1158, 0]
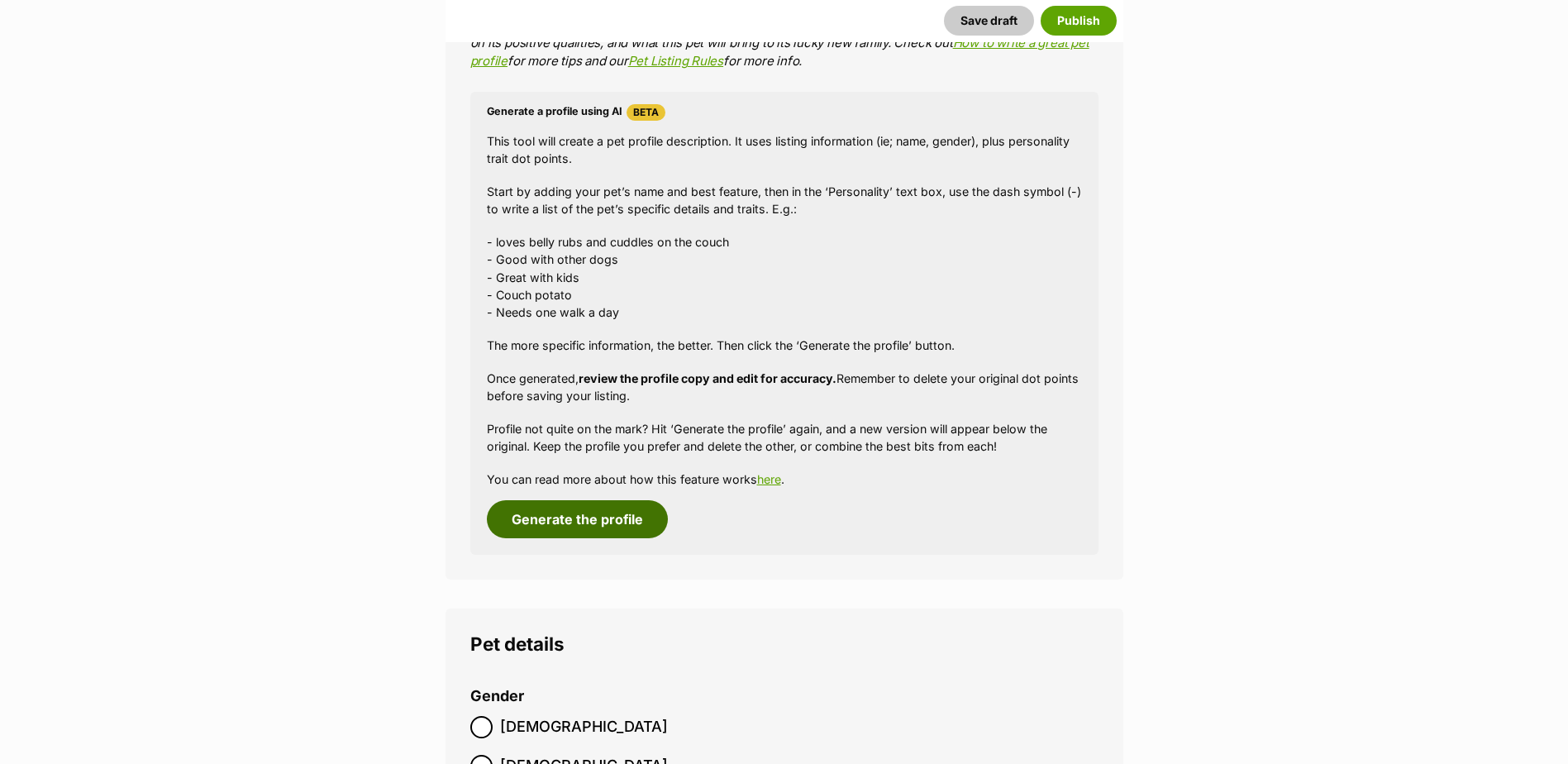
click at [589, 518] on button "Generate the profile" at bounding box center [577, 518] width 181 height 38
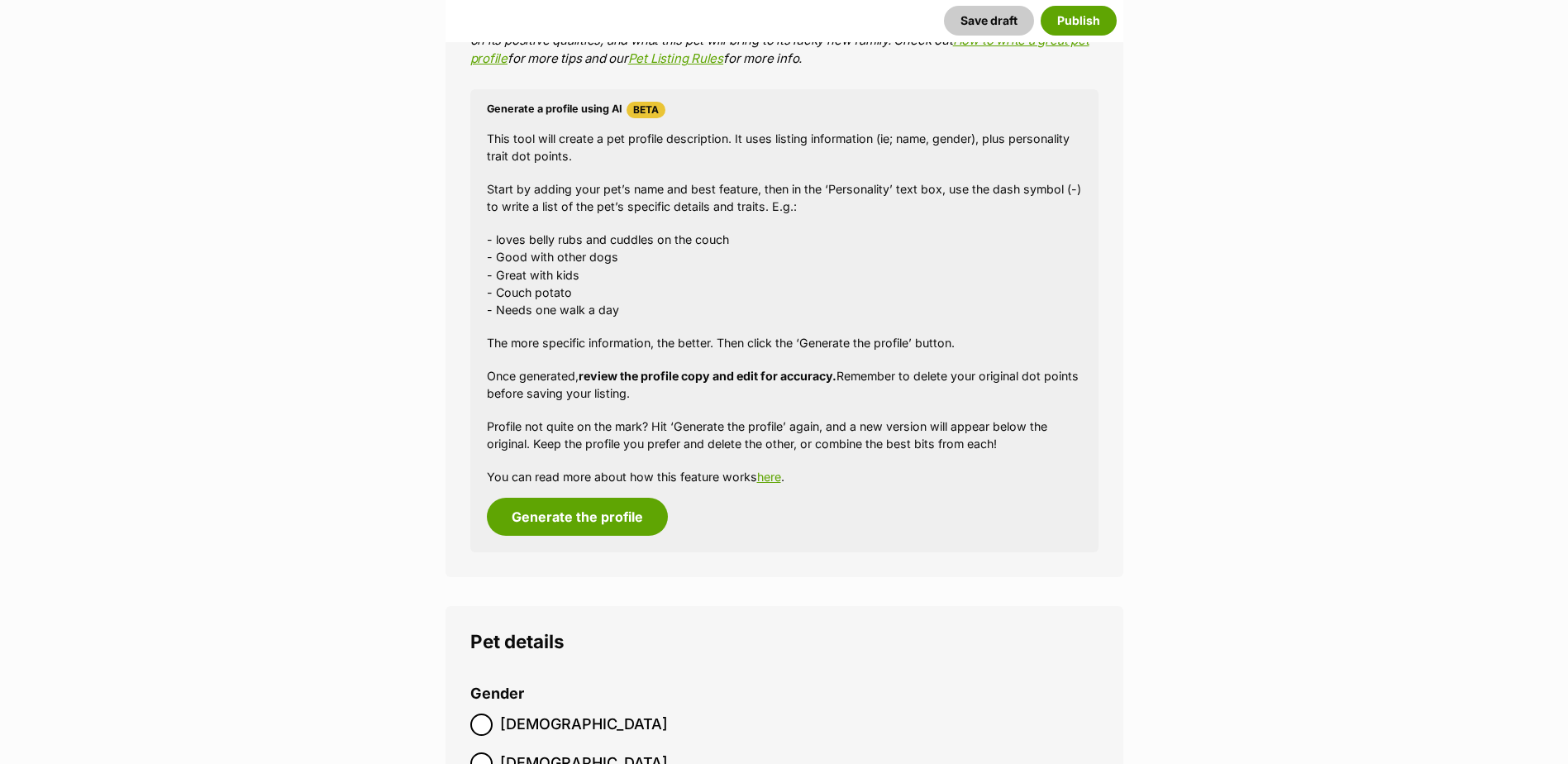
scroll to position [1433, 0]
click at [608, 504] on button "Generate the profile" at bounding box center [577, 516] width 181 height 38
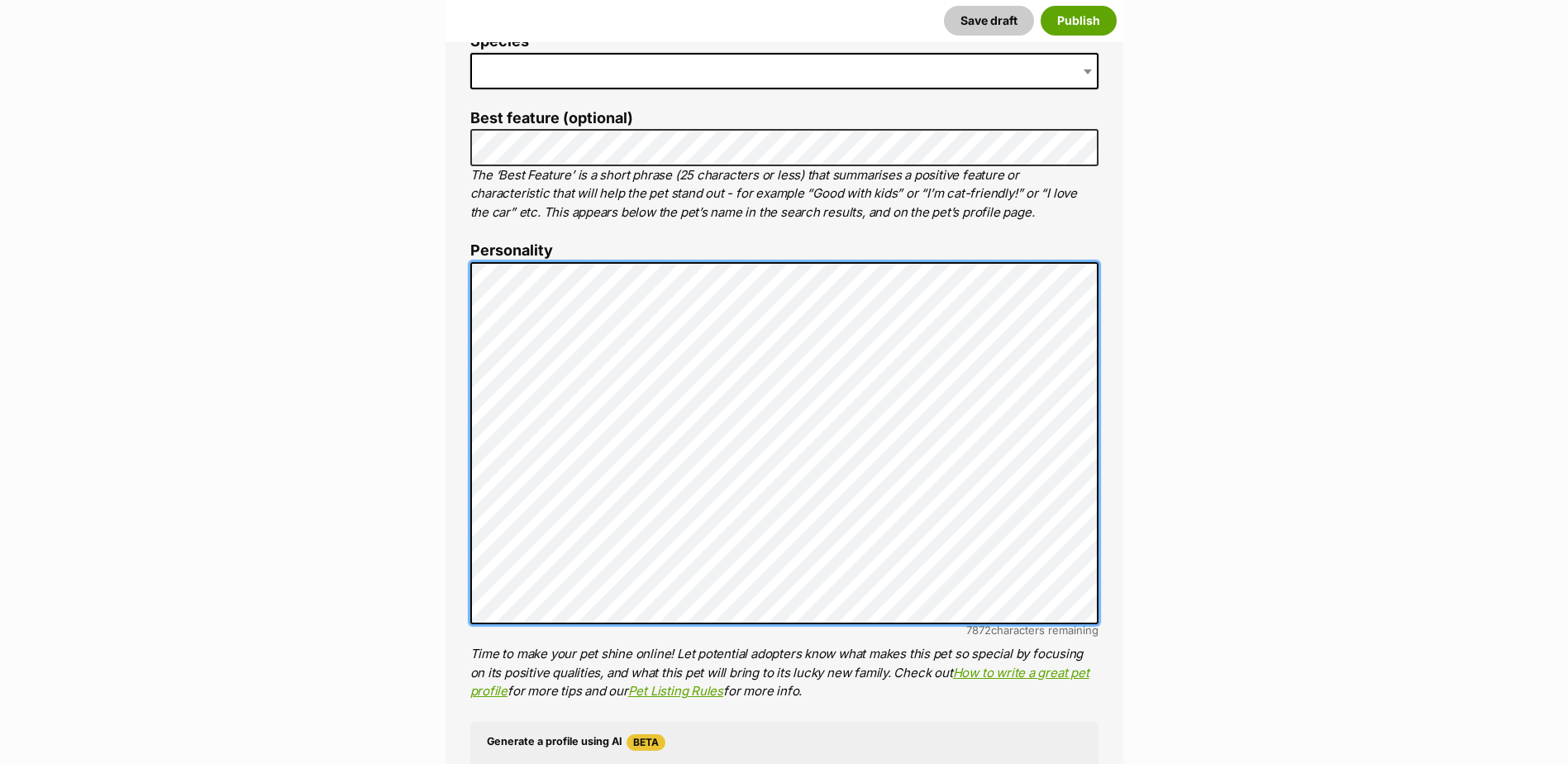
scroll to position [799, 0]
click at [449, 273] on div "About This Pet Name Henlo there, it looks like you might be using the pet name …" at bounding box center [784, 518] width 678 height 1384
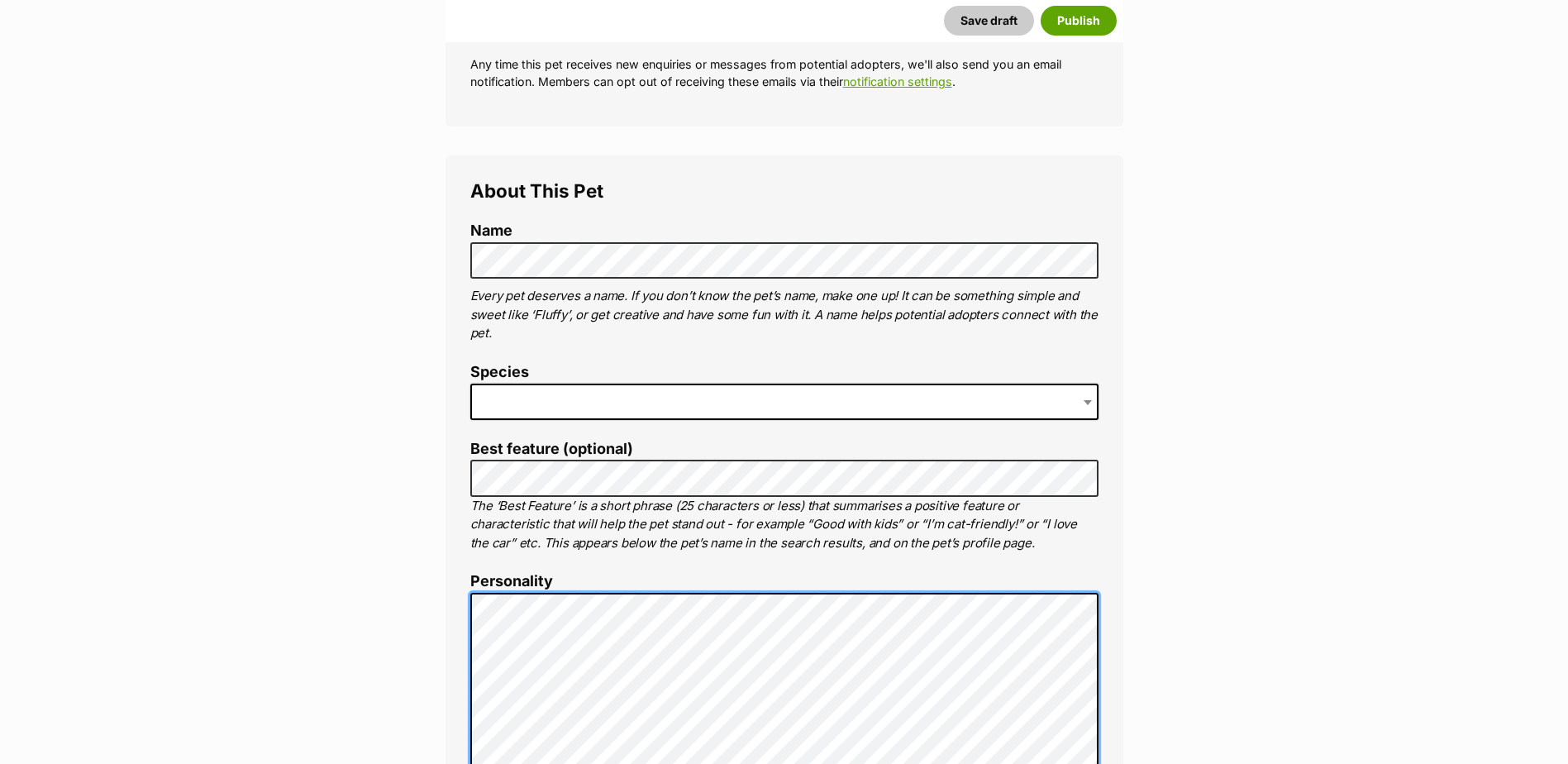
scroll to position [469, 0]
click at [606, 396] on span at bounding box center [784, 402] width 628 height 36
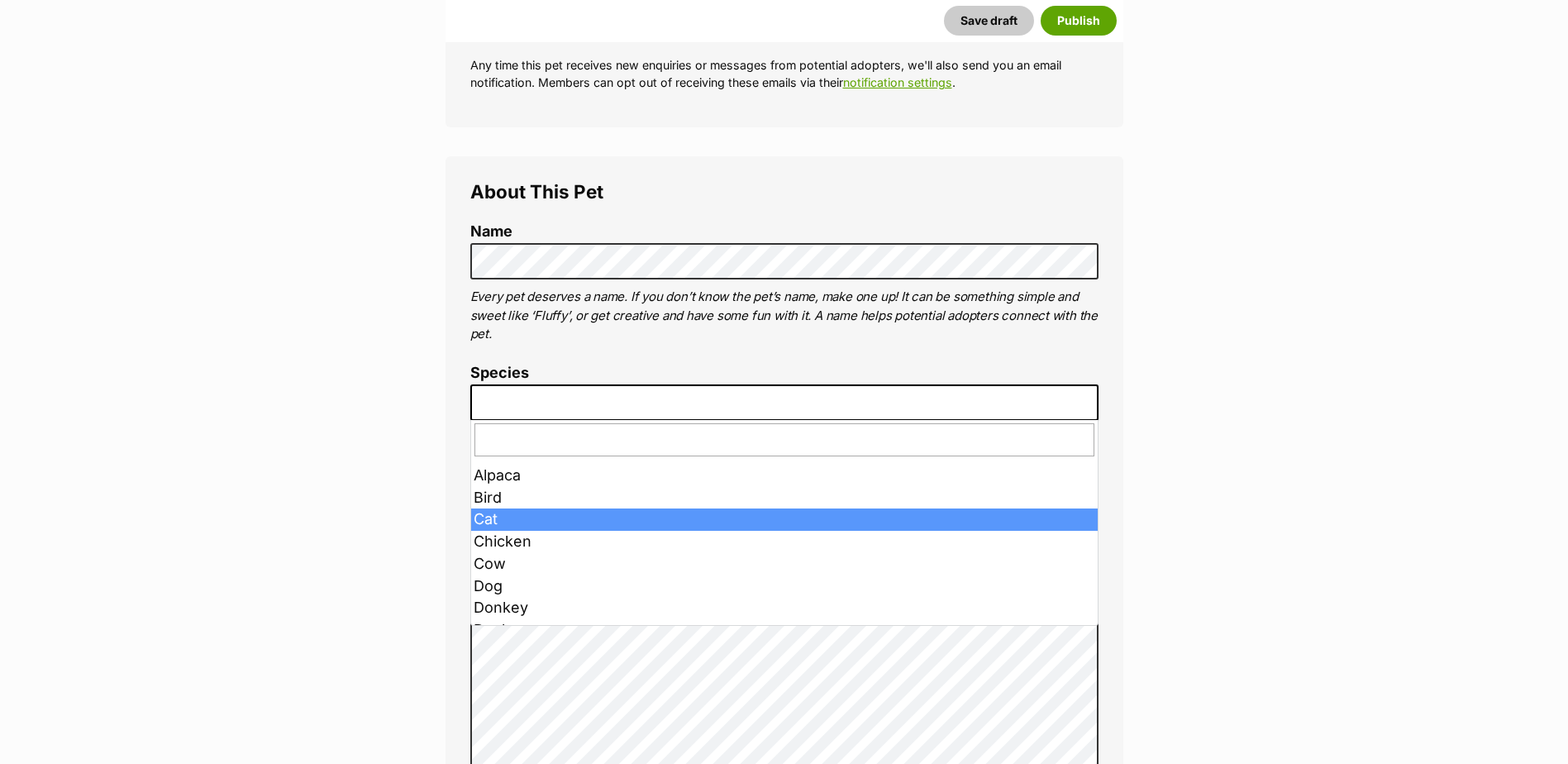
click at [887, 397] on span at bounding box center [784, 402] width 628 height 36
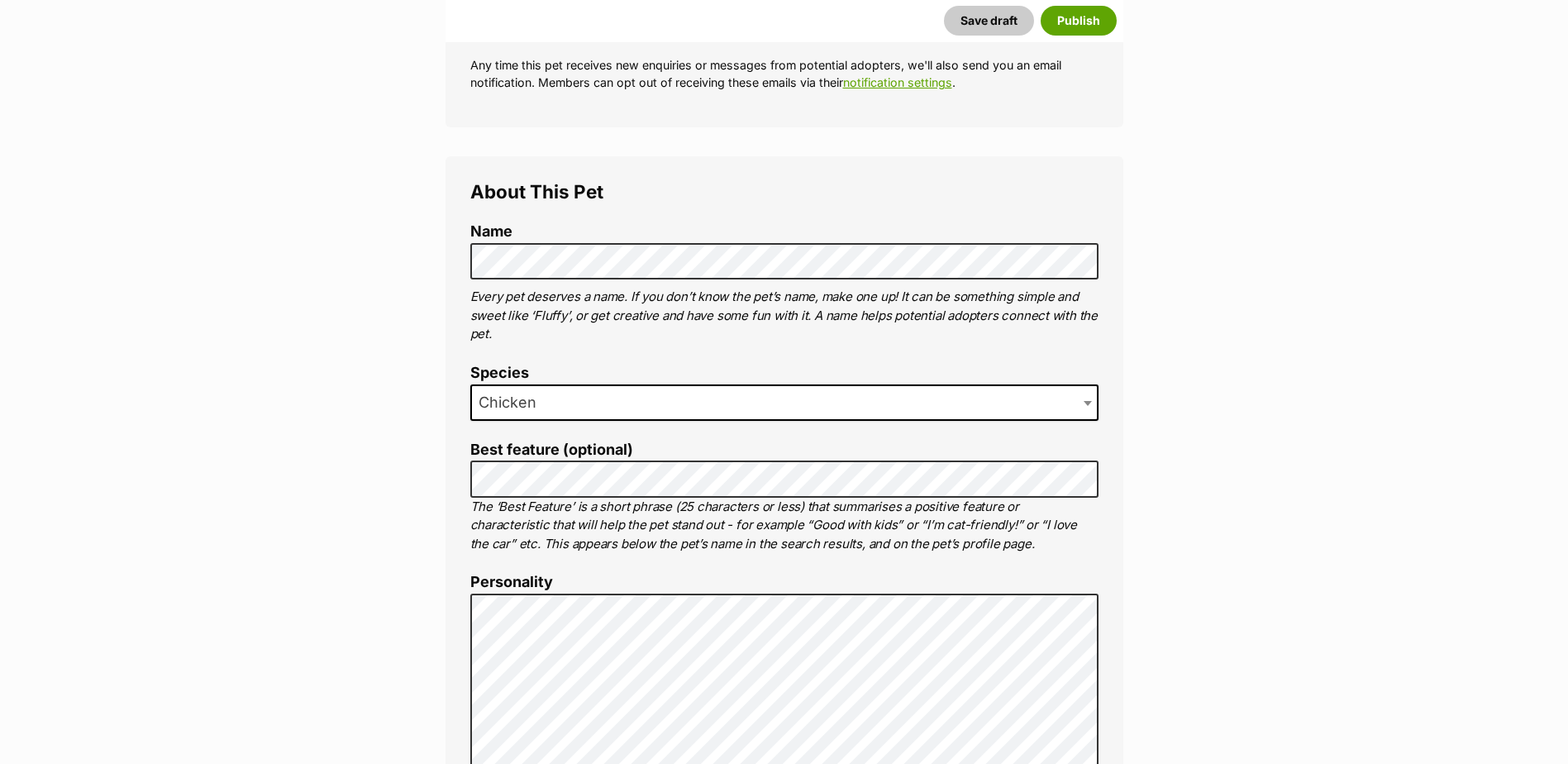
click at [669, 406] on span "Chicken" at bounding box center [784, 402] width 628 height 36
click at [608, 413] on span "Bird" at bounding box center [784, 402] width 628 height 36
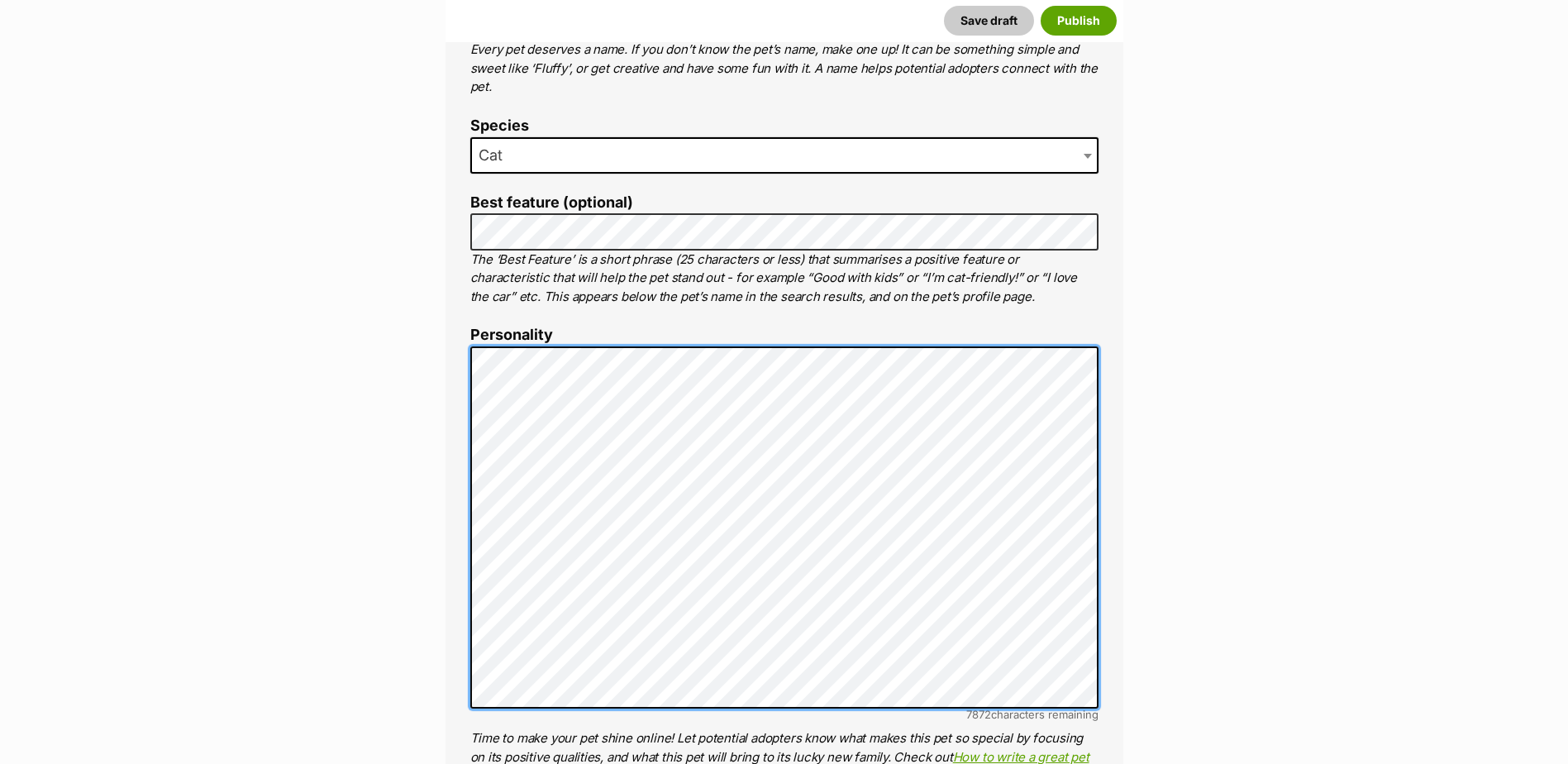
scroll to position [717, 0]
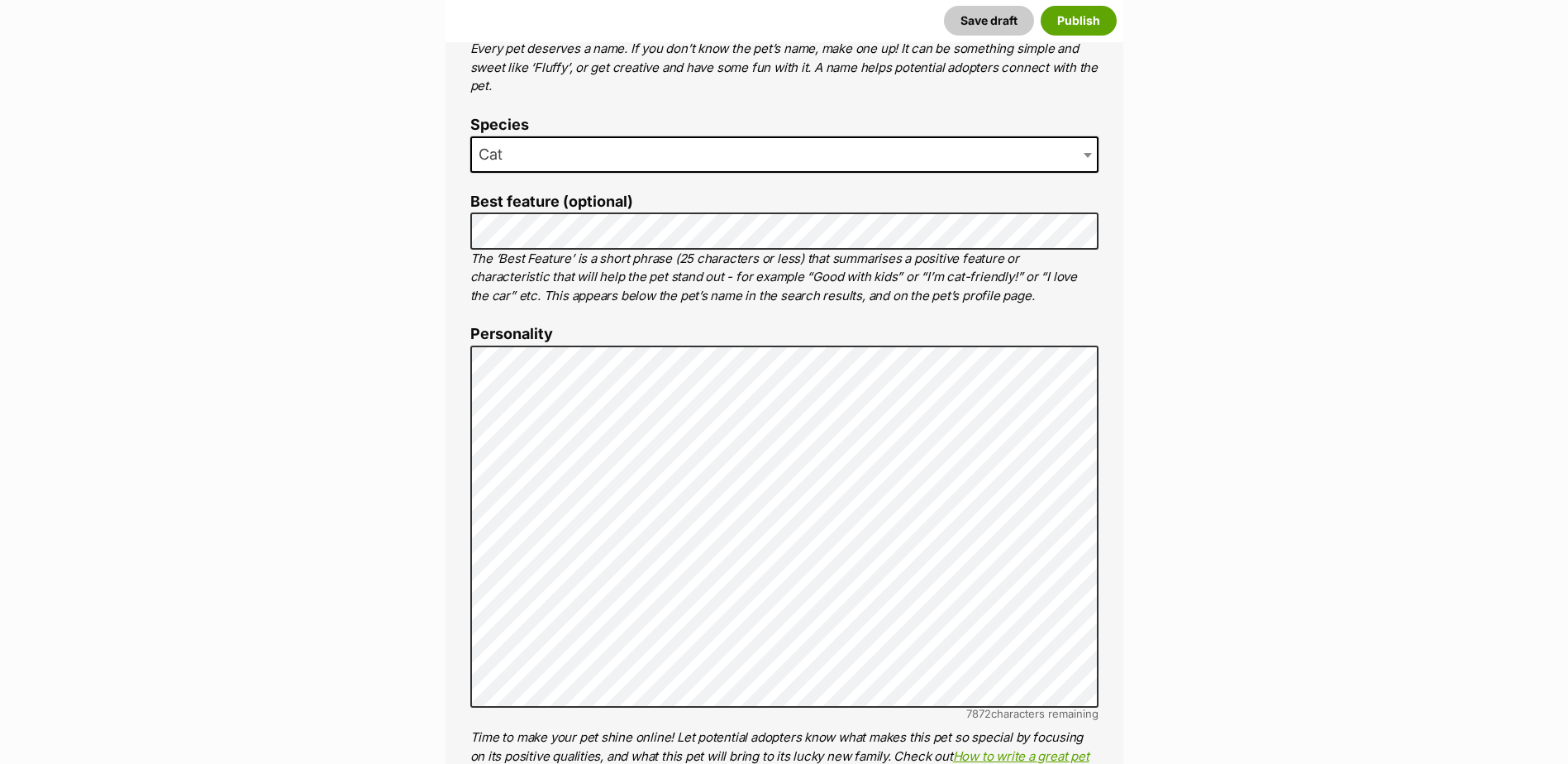
click at [520, 341] on label "Personality" at bounding box center [784, 335] width 628 height 18
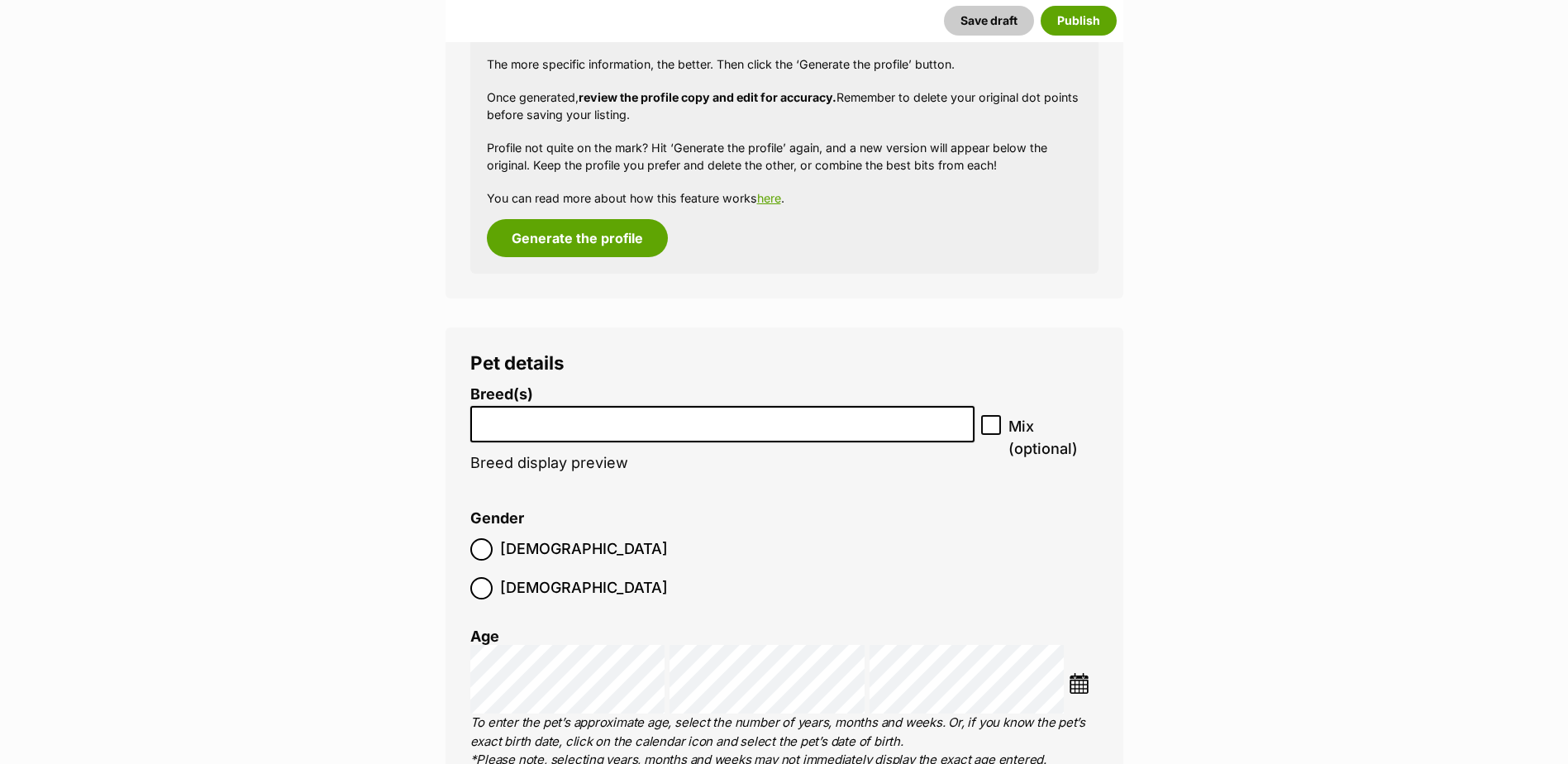
scroll to position [1788, 0]
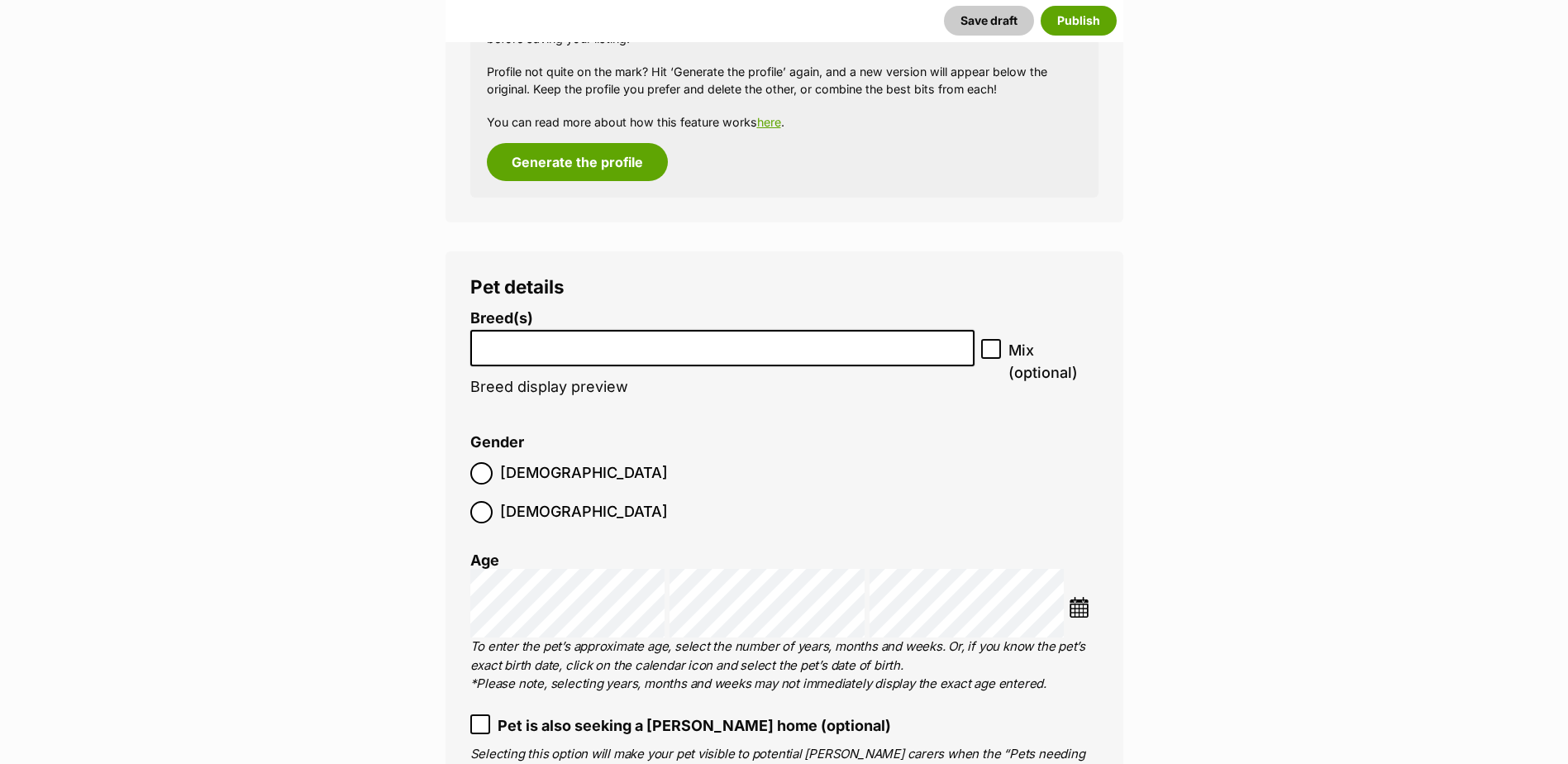
click at [836, 366] on span at bounding box center [723, 348] width 505 height 37
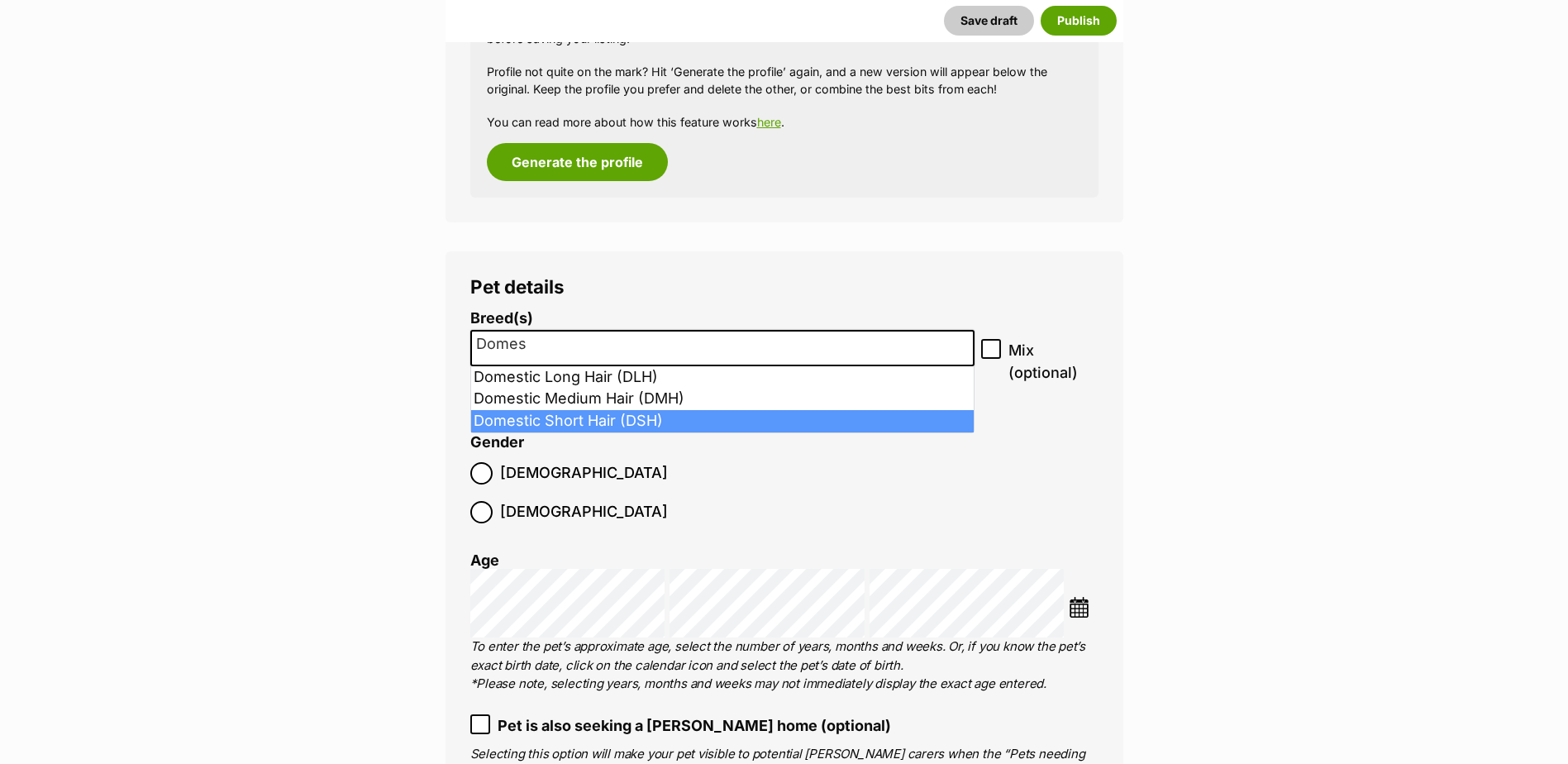
type input "Domes"
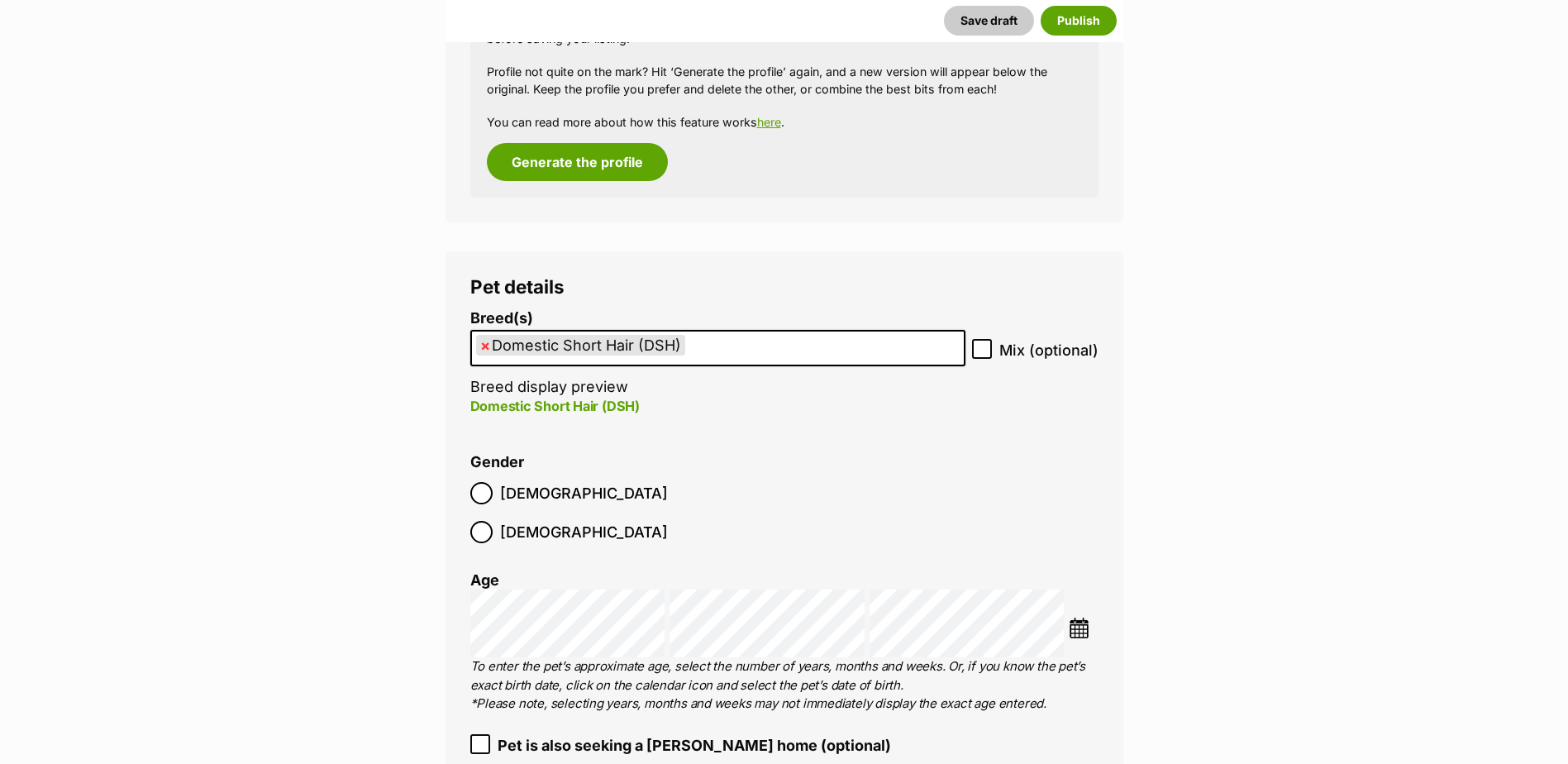
click at [1075, 618] on img at bounding box center [1079, 628] width 20 height 20
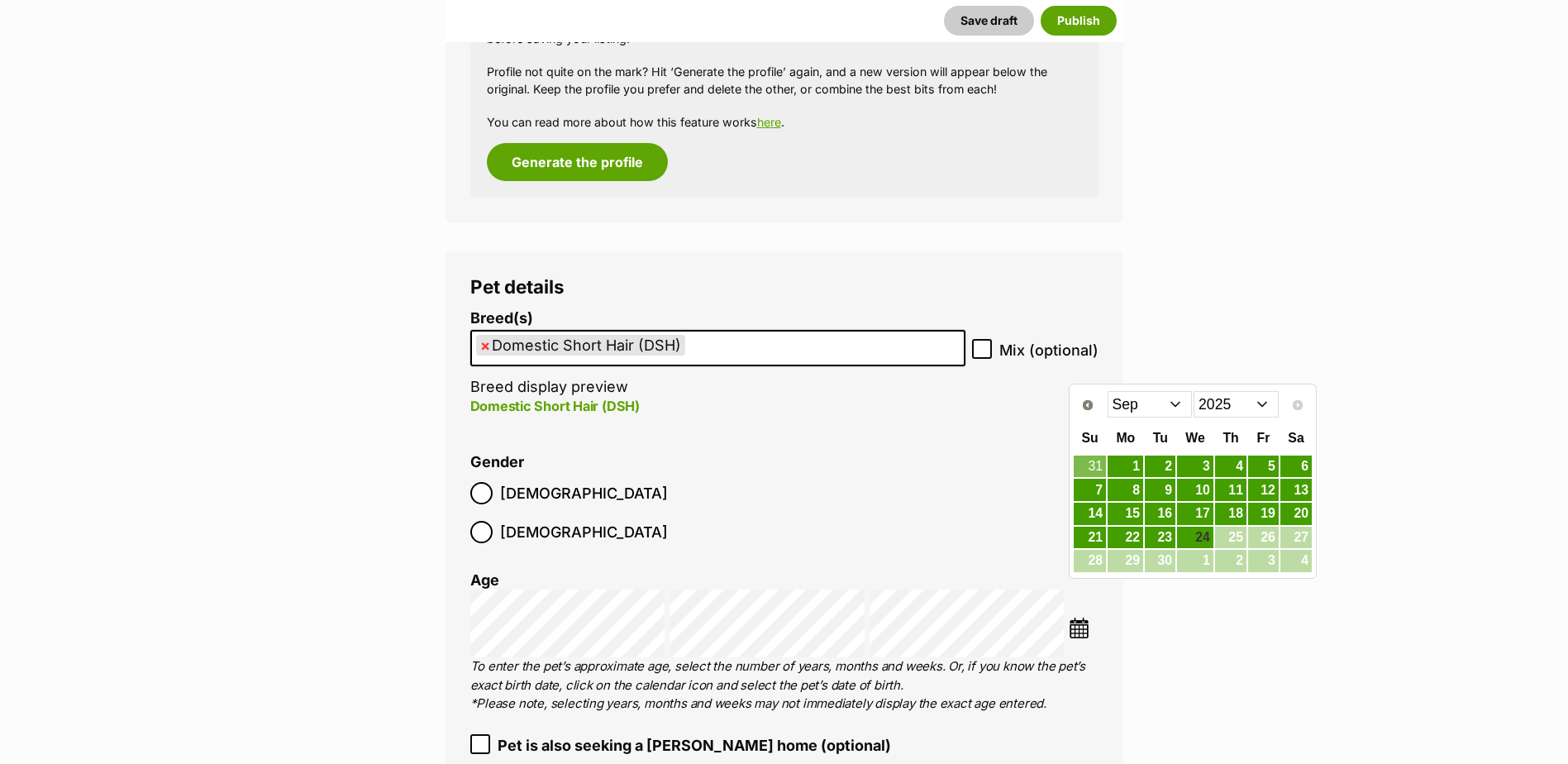
click at [1244, 400] on select "2015 2016 2017 2018 2019 2020 2021 2022 2023 2024 2025" at bounding box center [1236, 404] width 85 height 27
click at [1131, 535] on link "23" at bounding box center [1126, 537] width 35 height 20
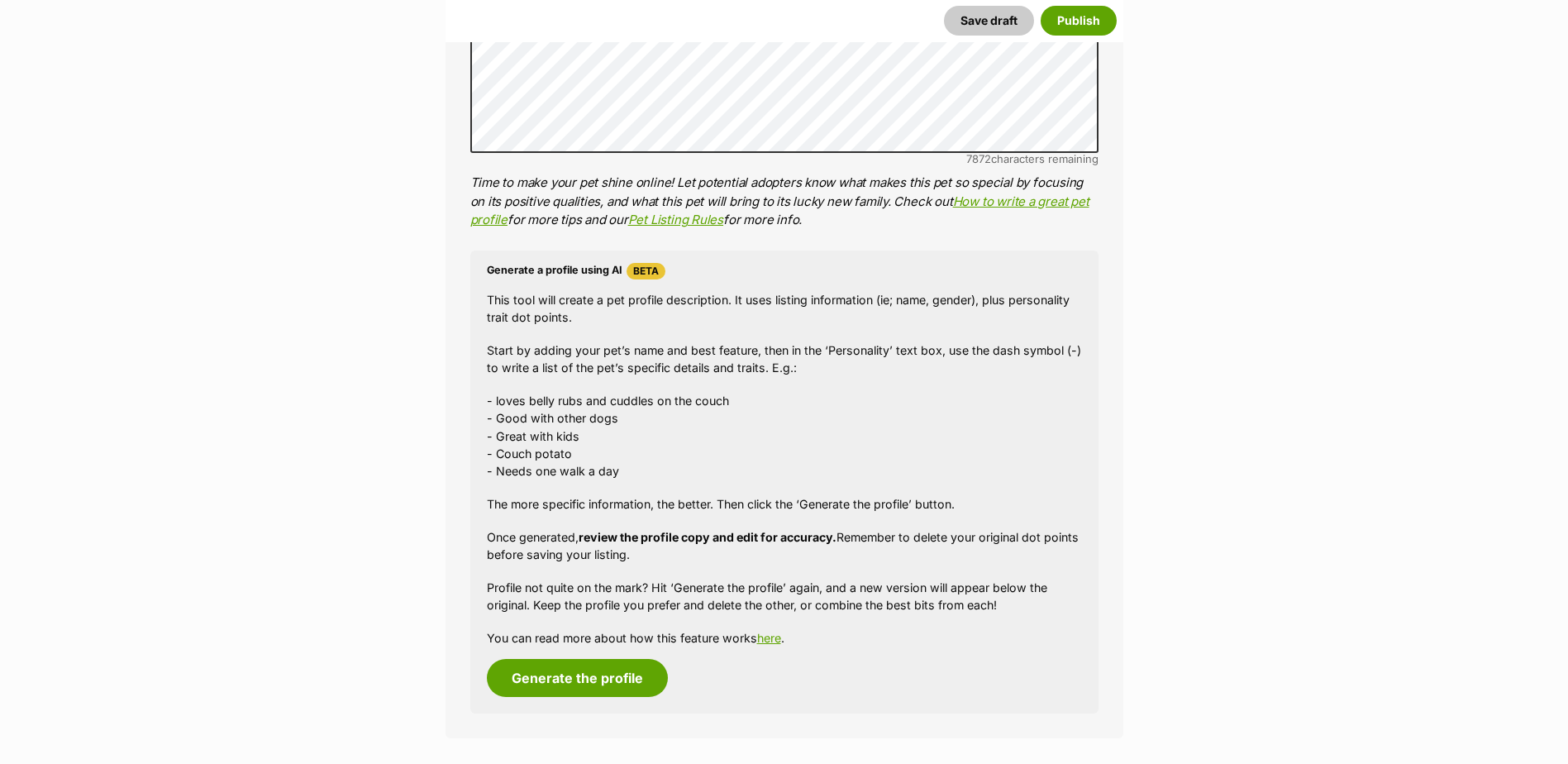
scroll to position [1273, 0]
click at [580, 682] on button "Generate the profile" at bounding box center [577, 676] width 181 height 38
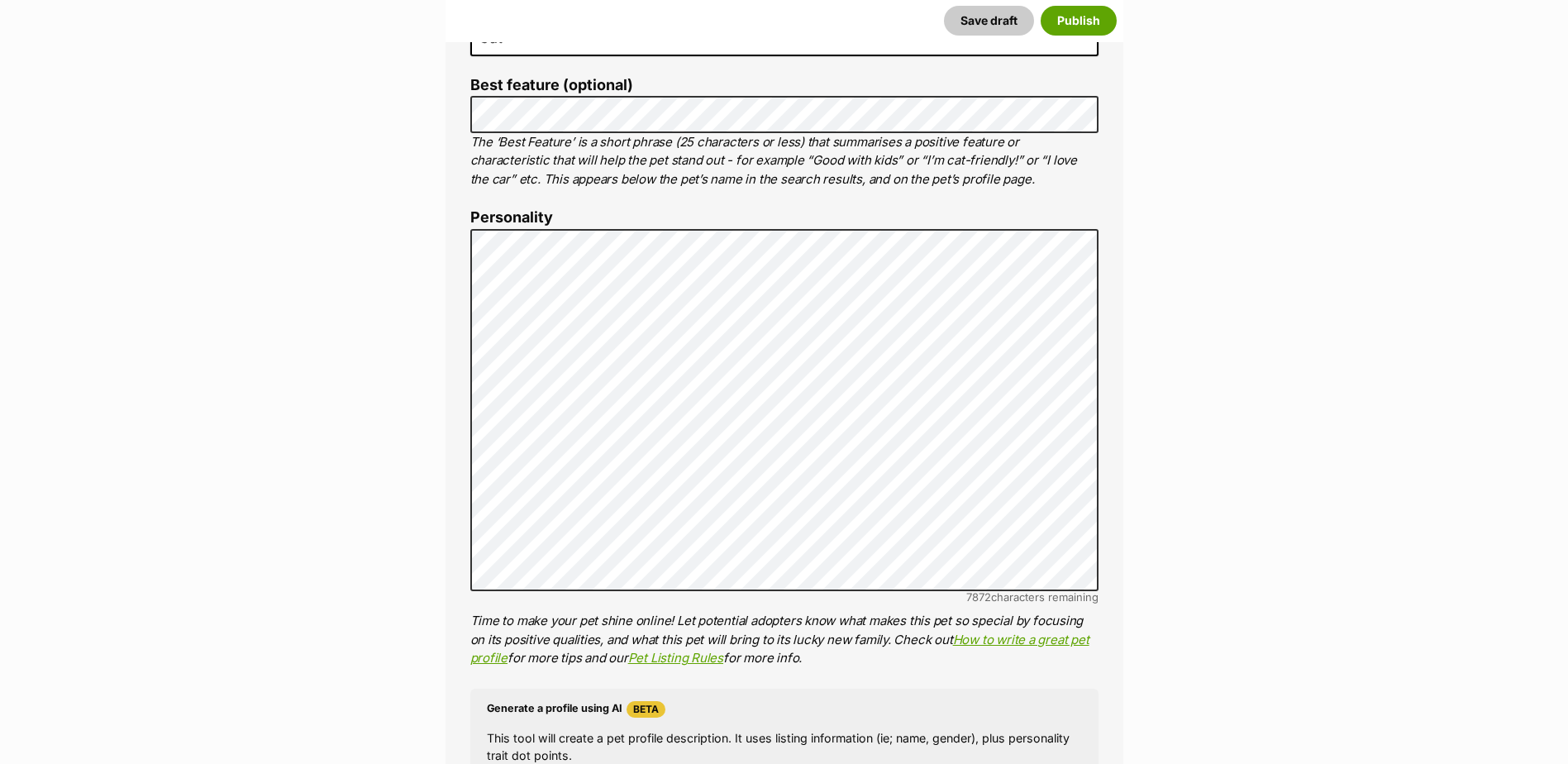
scroll to position [832, 0]
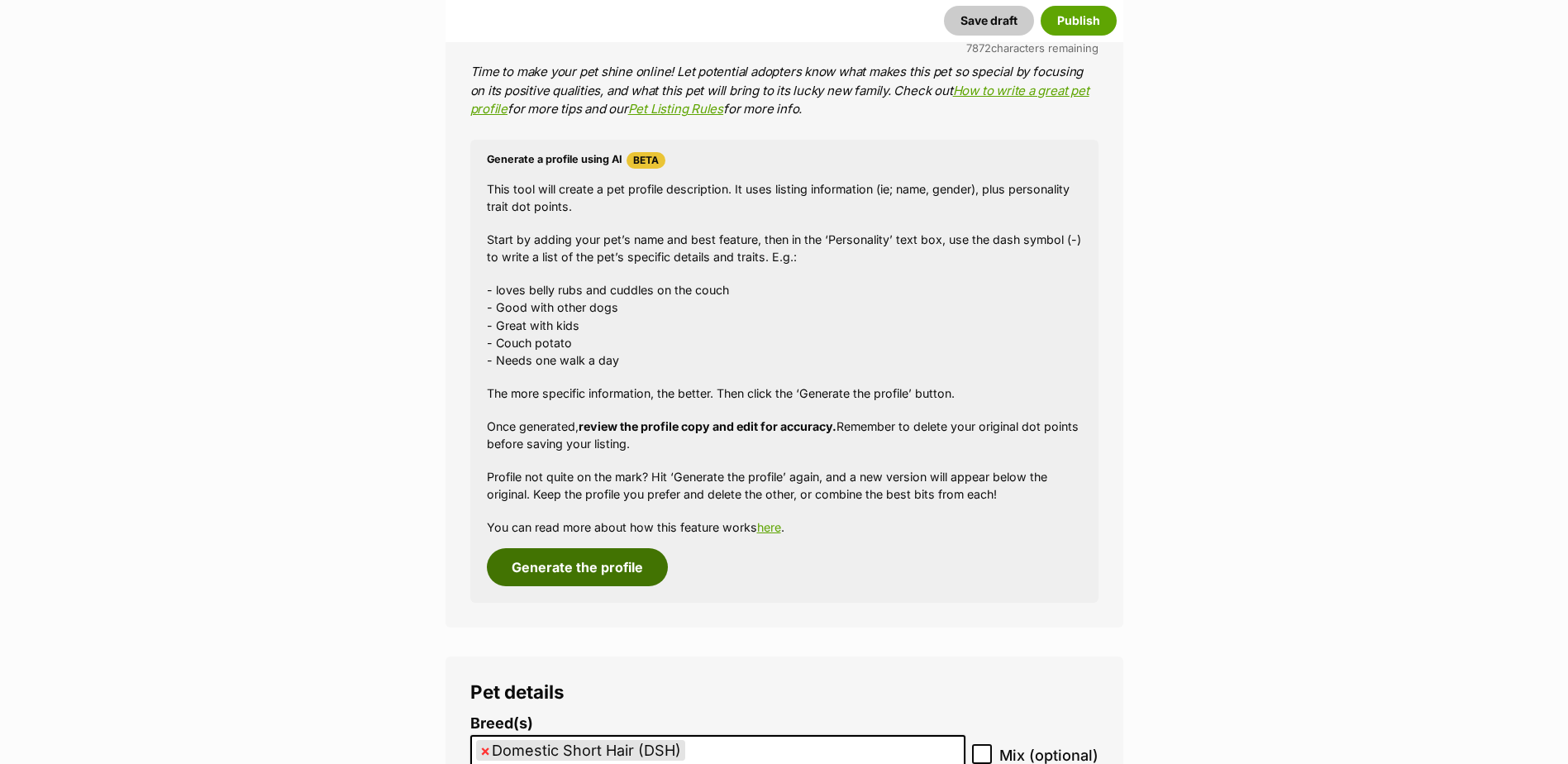
click at [594, 575] on button "Generate the profile" at bounding box center [577, 566] width 181 height 38
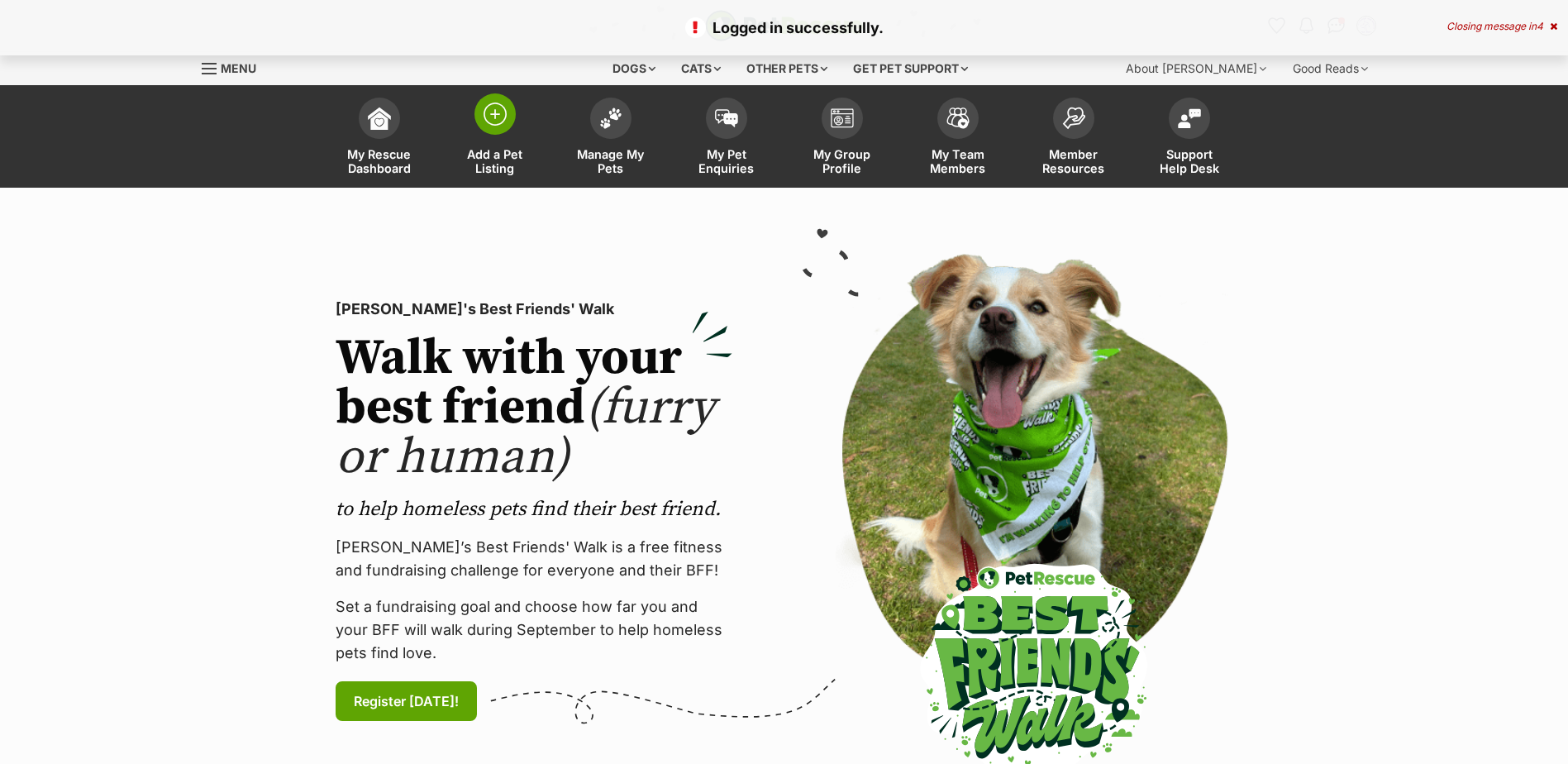
click at [484, 129] on span at bounding box center [495, 113] width 42 height 42
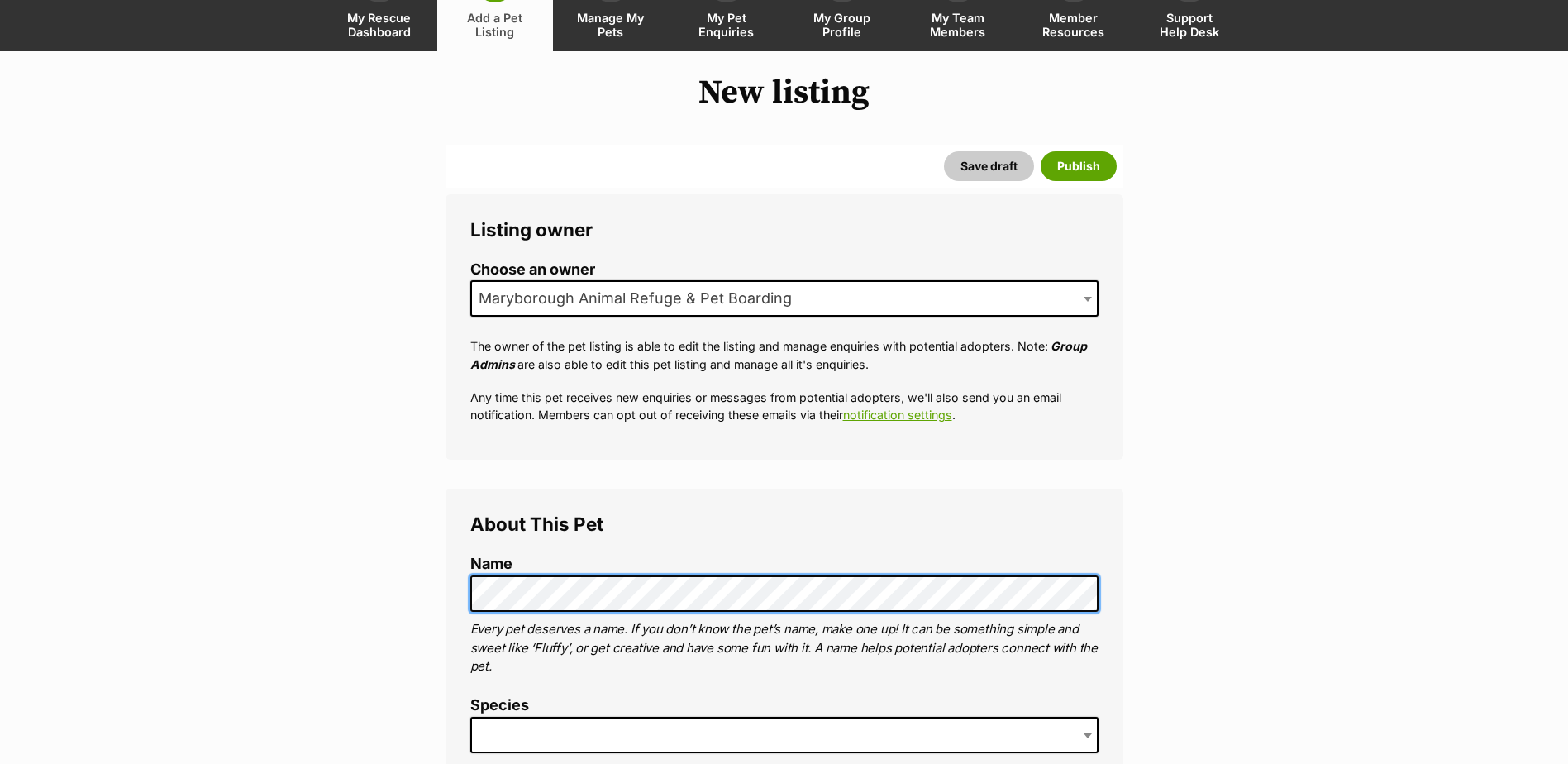
scroll to position [137, 0]
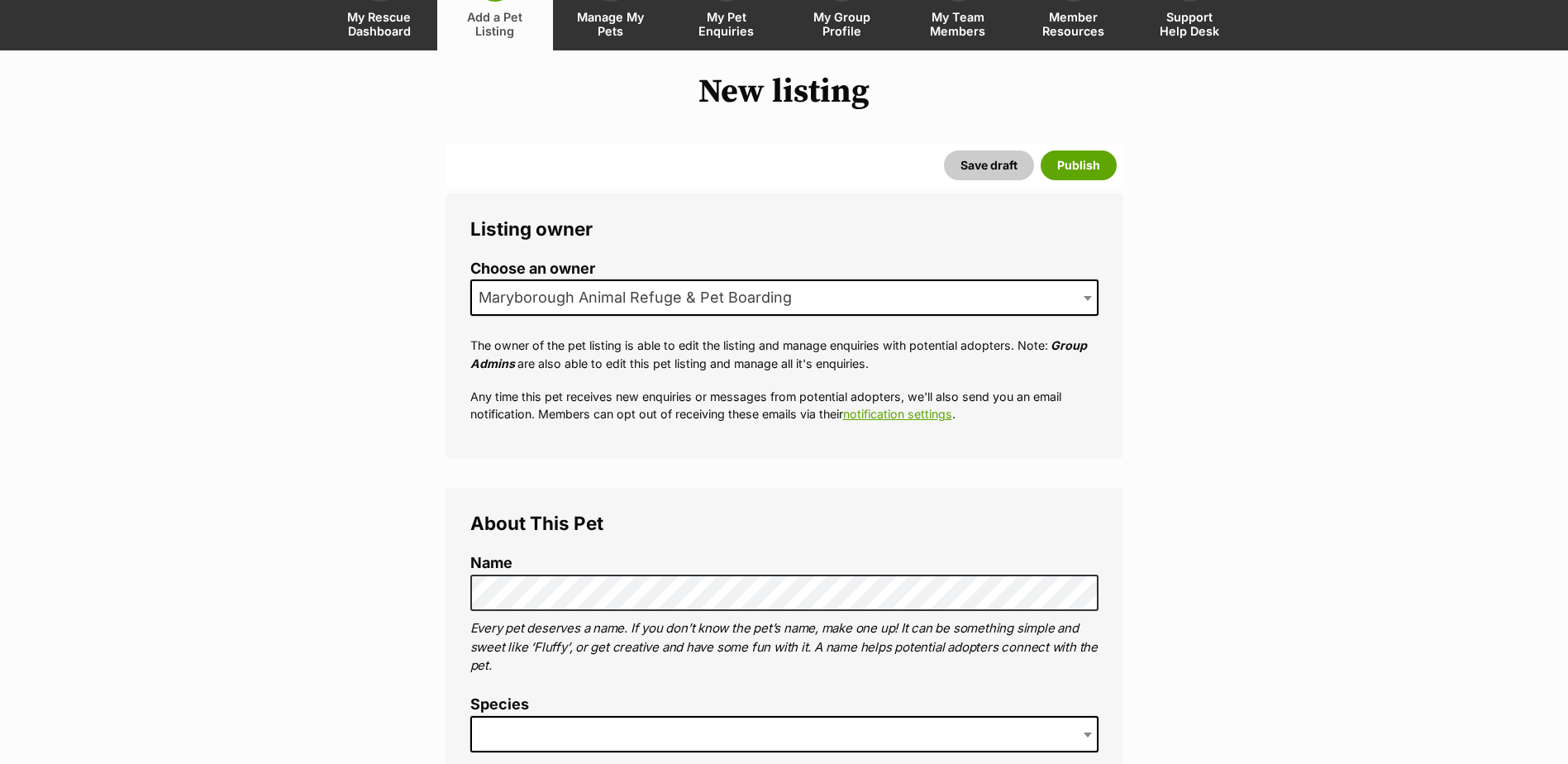
click at [573, 740] on span at bounding box center [784, 734] width 628 height 36
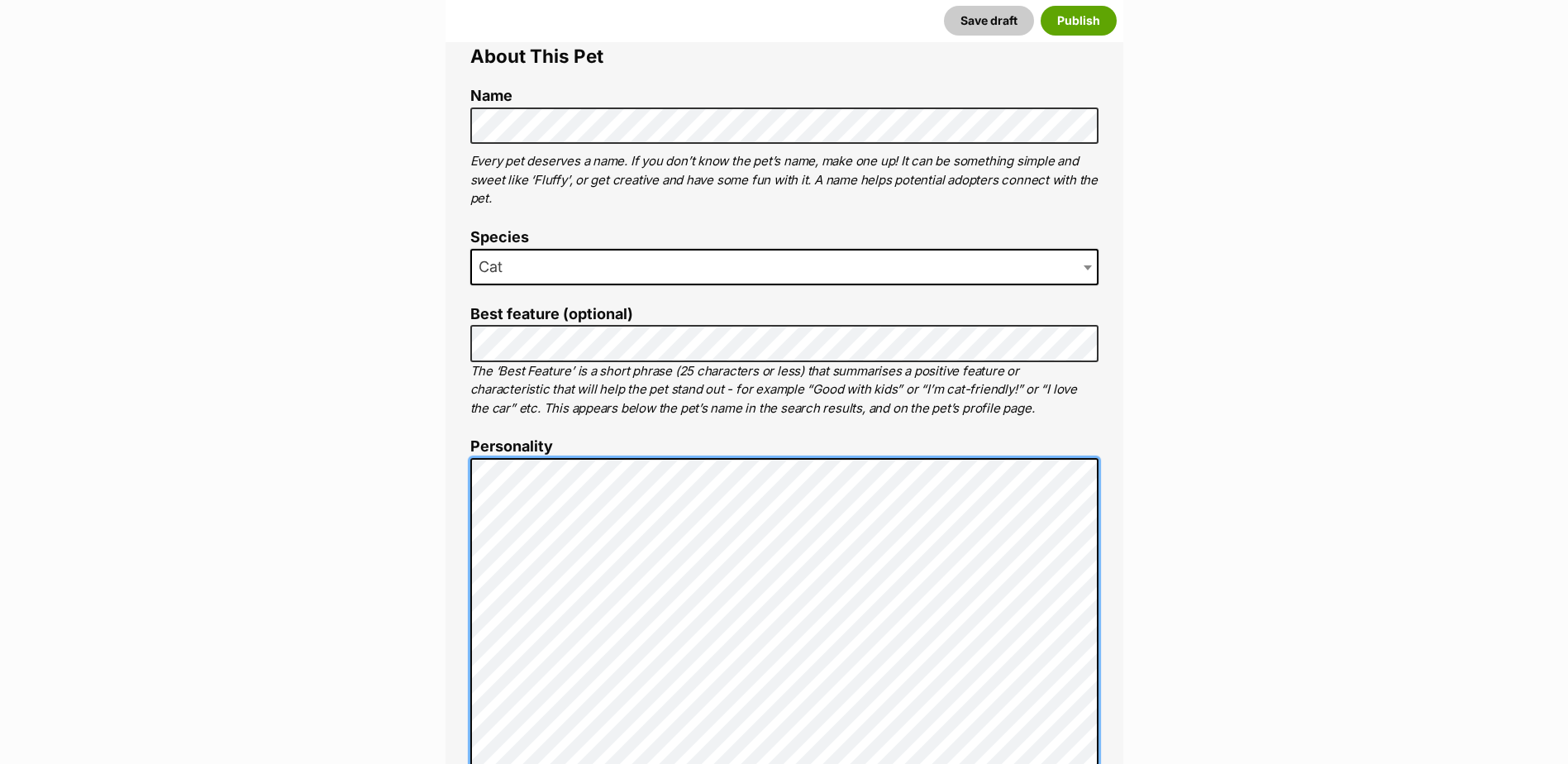
scroll to position [605, 0]
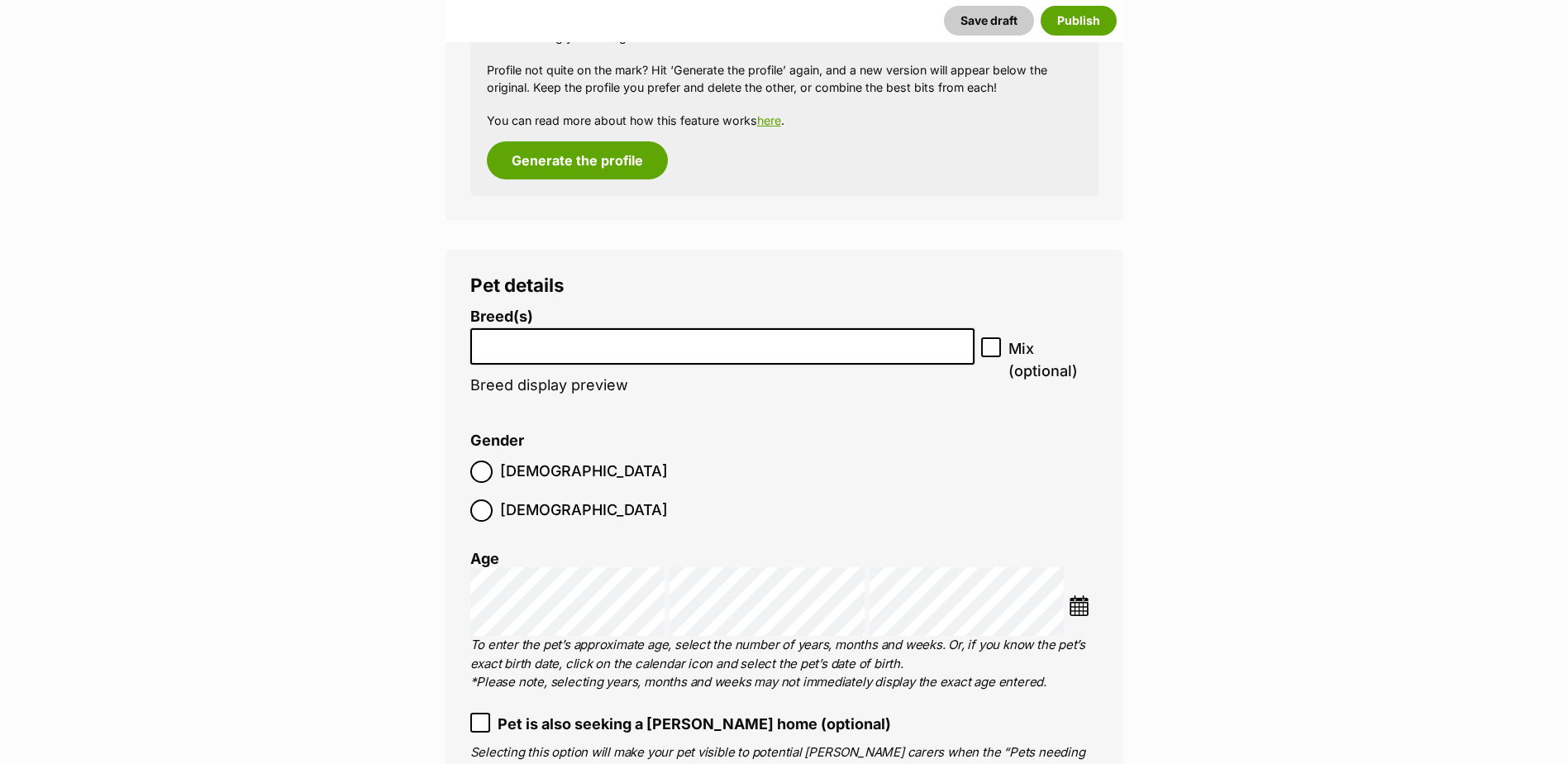
click at [655, 347] on input "search" at bounding box center [722, 343] width 494 height 18
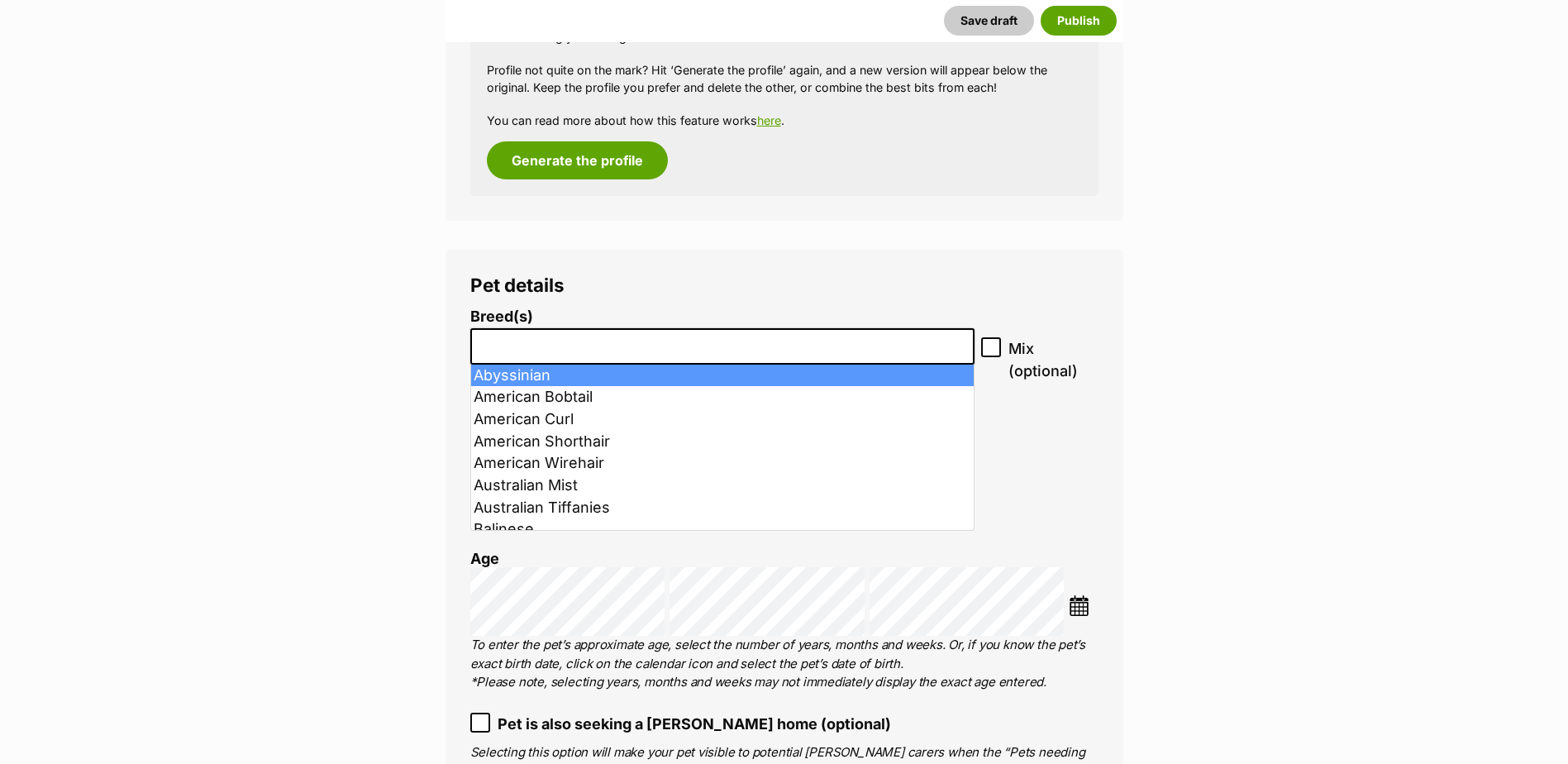
scroll to position [1789, 0]
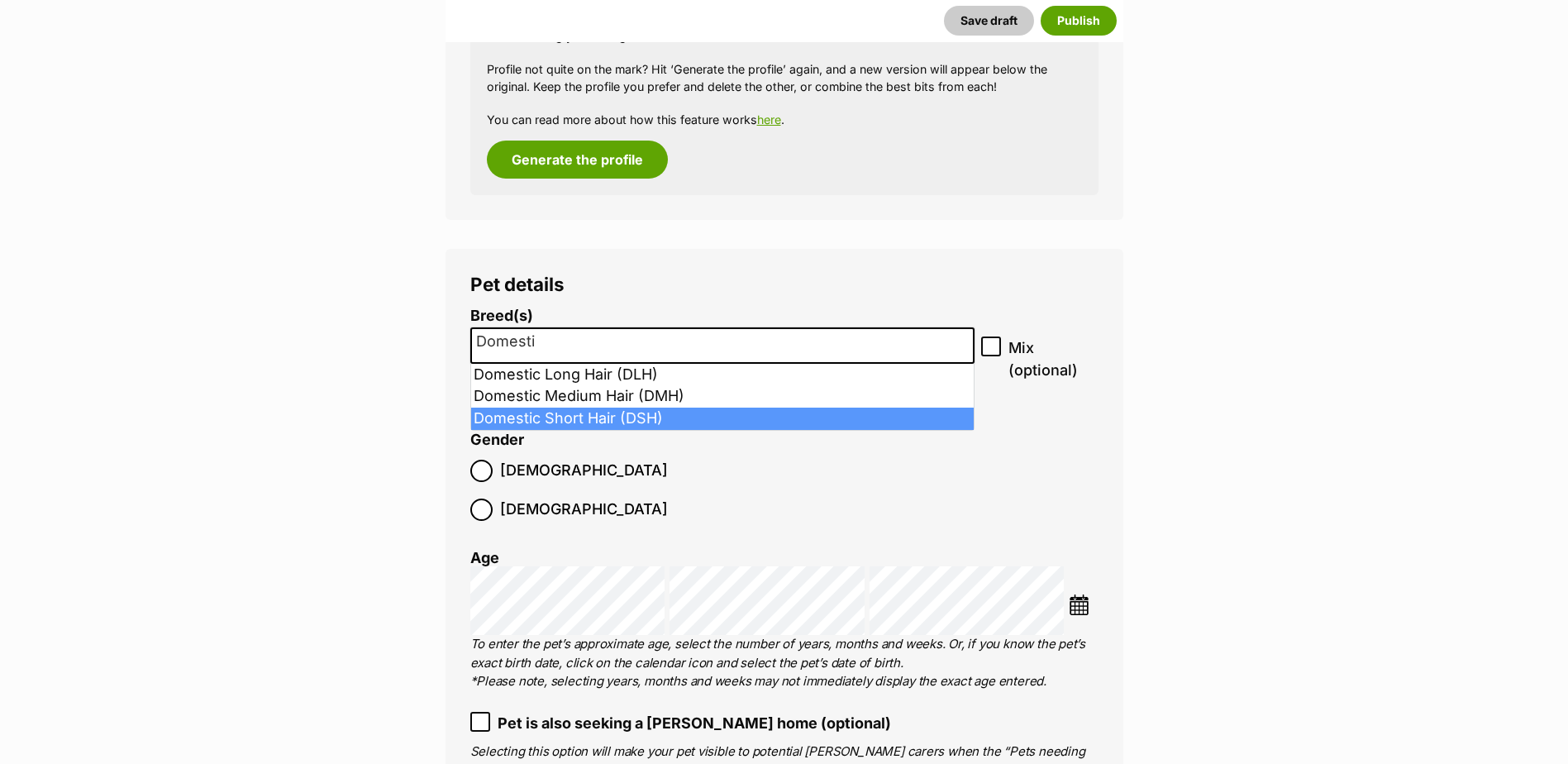
type input "Domesti"
select select "252102"
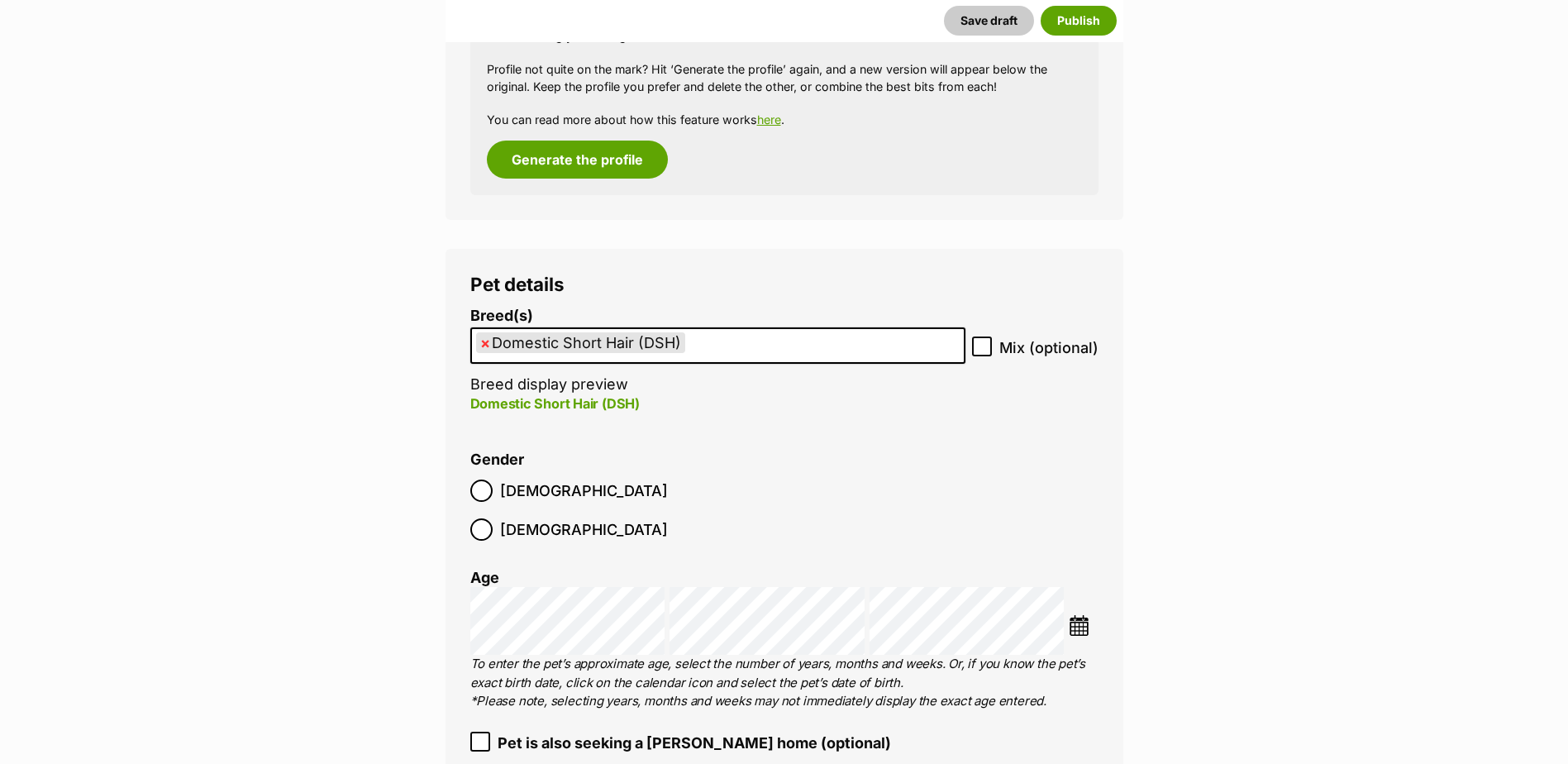
click at [1075, 615] on img at bounding box center [1079, 625] width 20 height 20
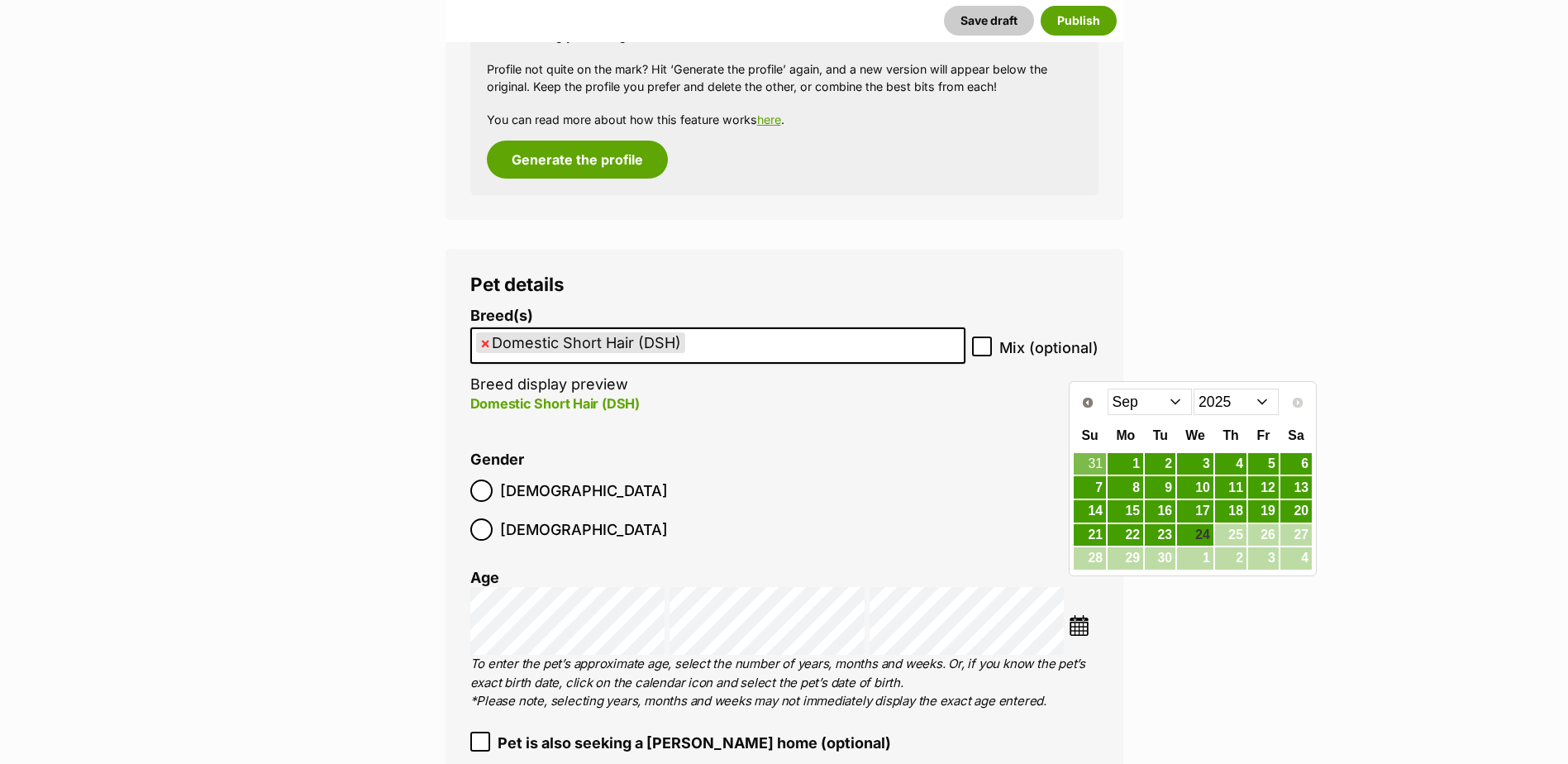
drag, startPoint x: 1209, startPoint y: 404, endPoint x: 1207, endPoint y: 417, distance: 13.2
click at [1209, 404] on select "2015 2016 2017 2018 2019 2020 2021 2022 2023 2024 2025" at bounding box center [1236, 401] width 85 height 27
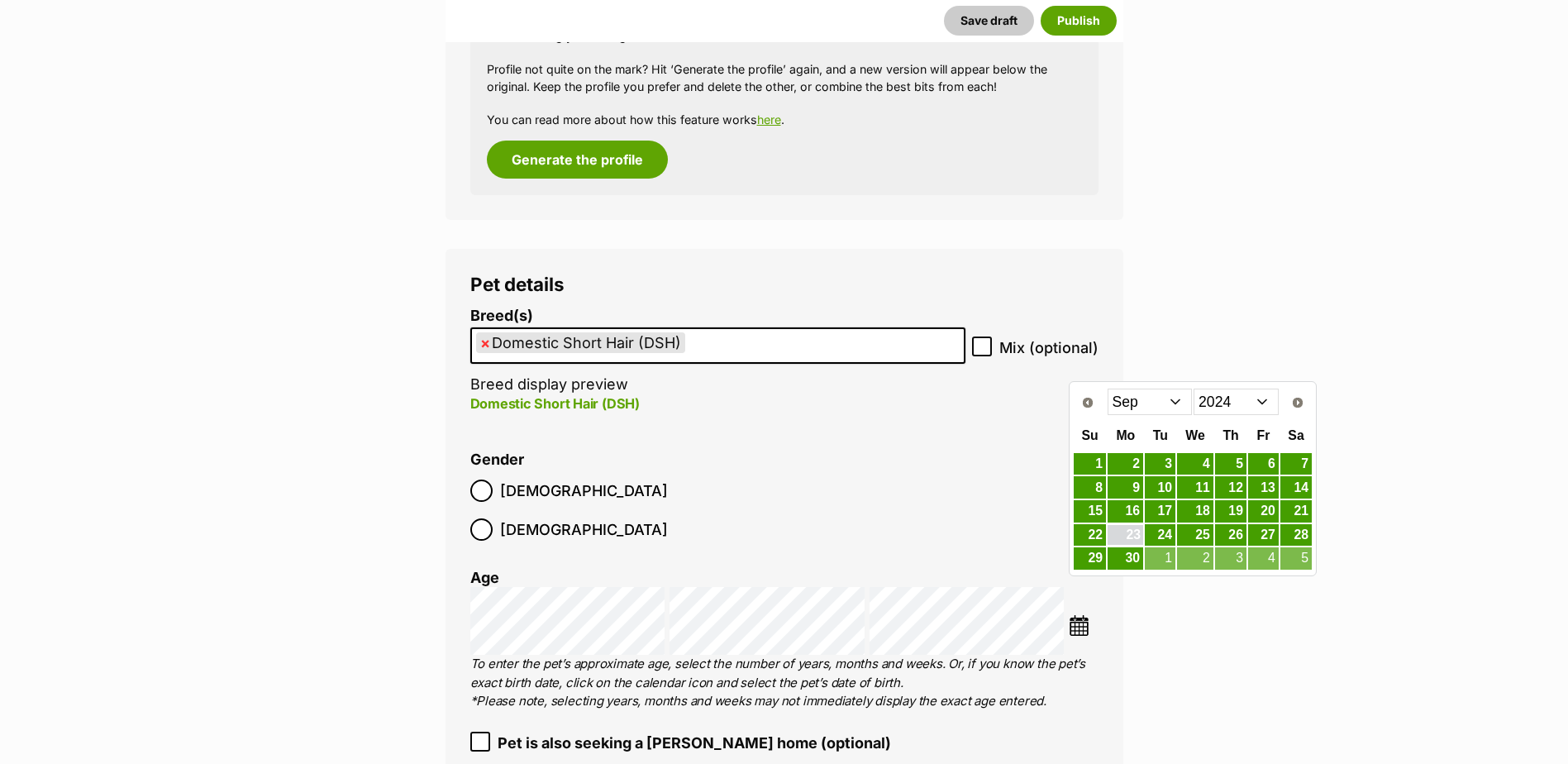
click at [1137, 534] on link "23" at bounding box center [1126, 534] width 35 height 20
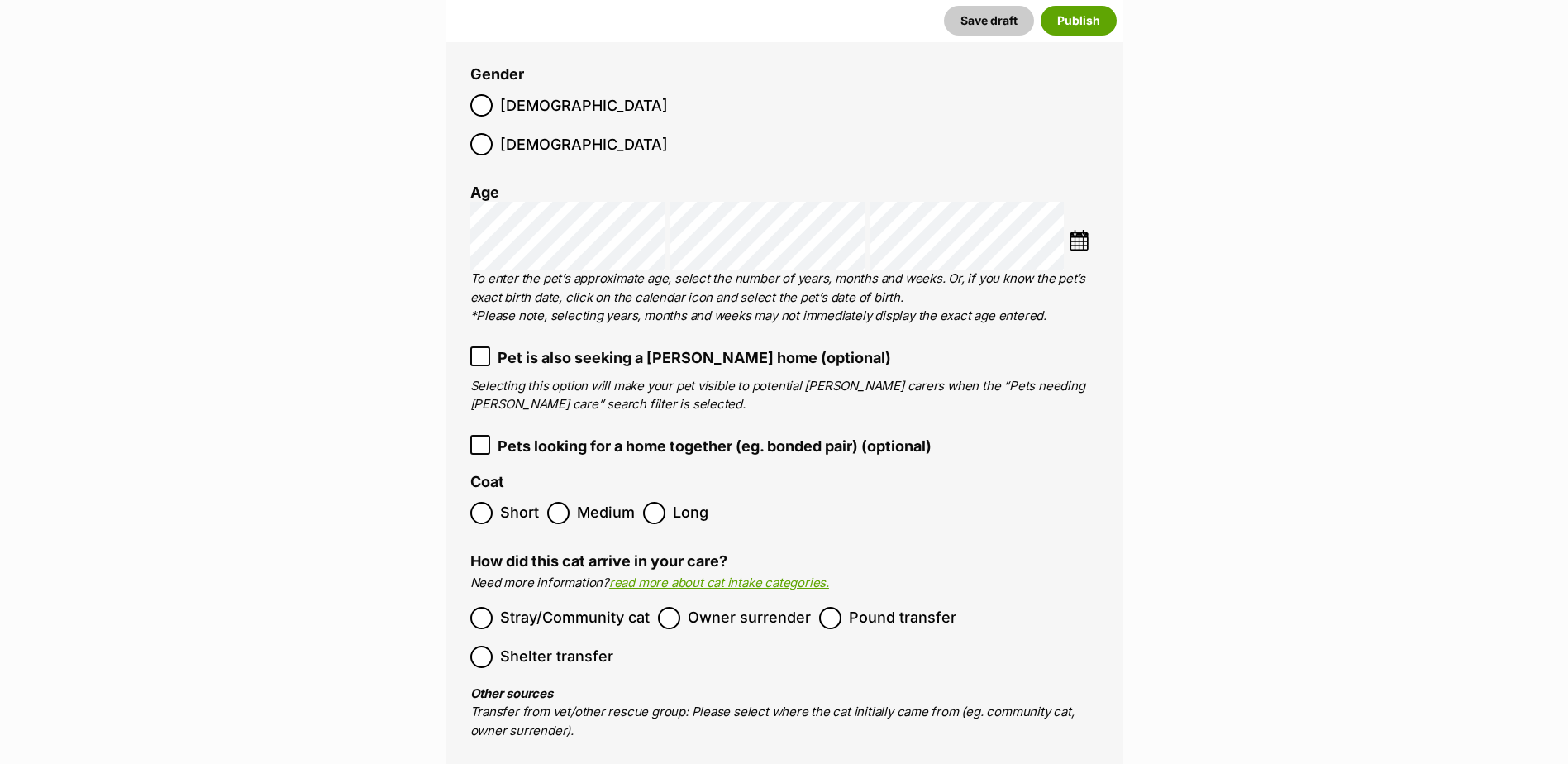
scroll to position [2176, 0]
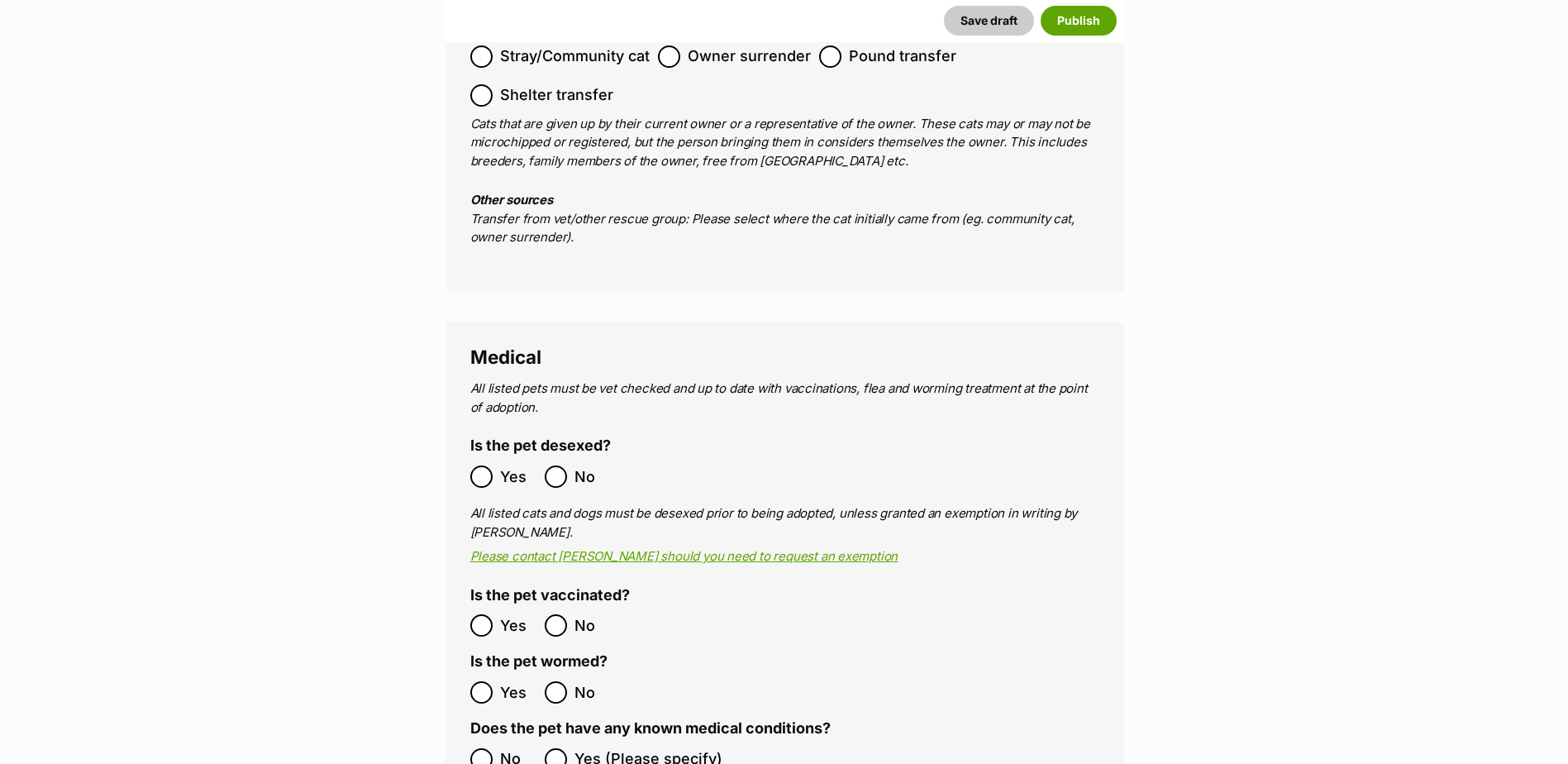
click at [495, 457] on ol "Yes No" at bounding box center [628, 477] width 314 height 39
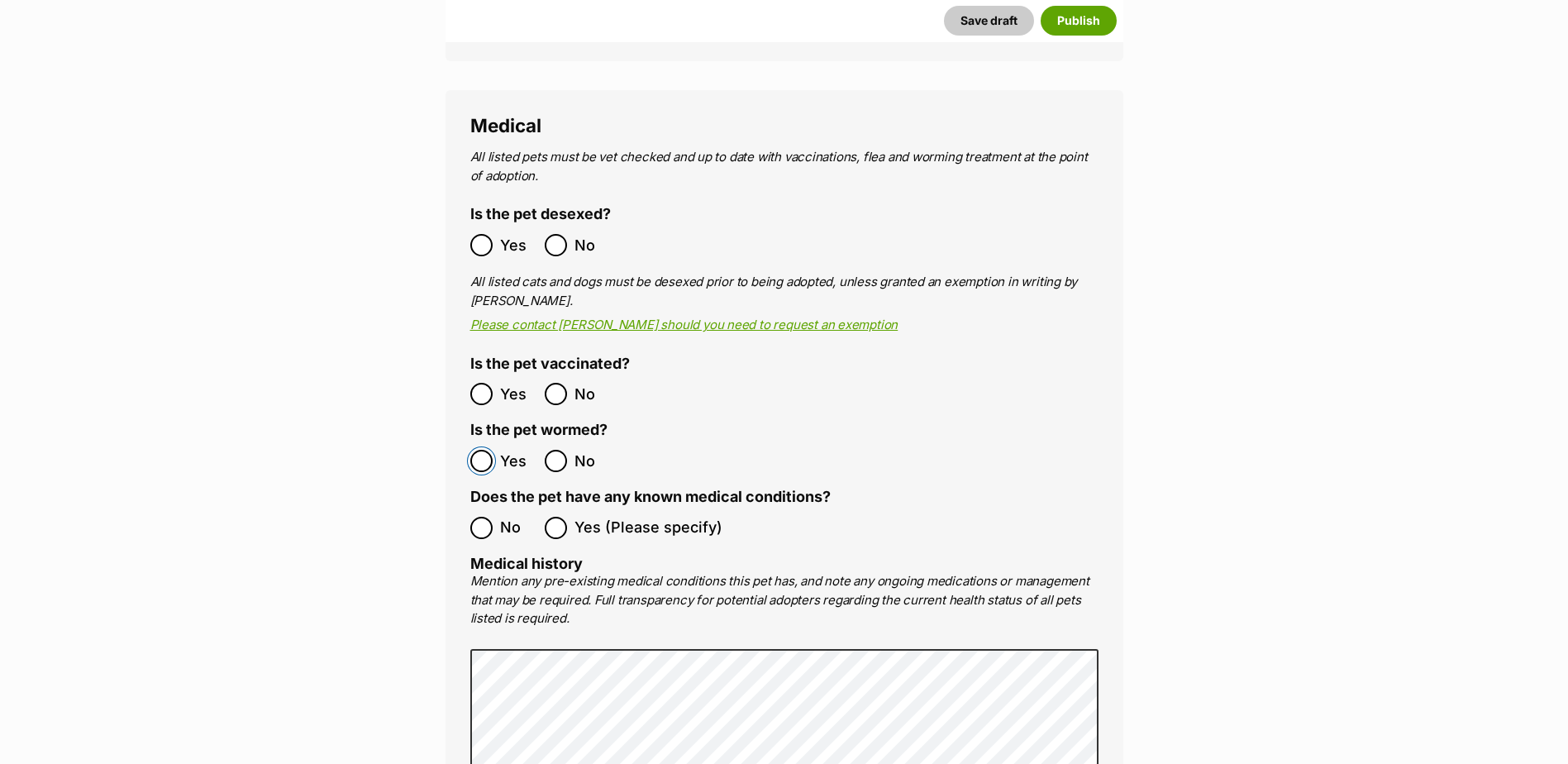
scroll to position [2974, 0]
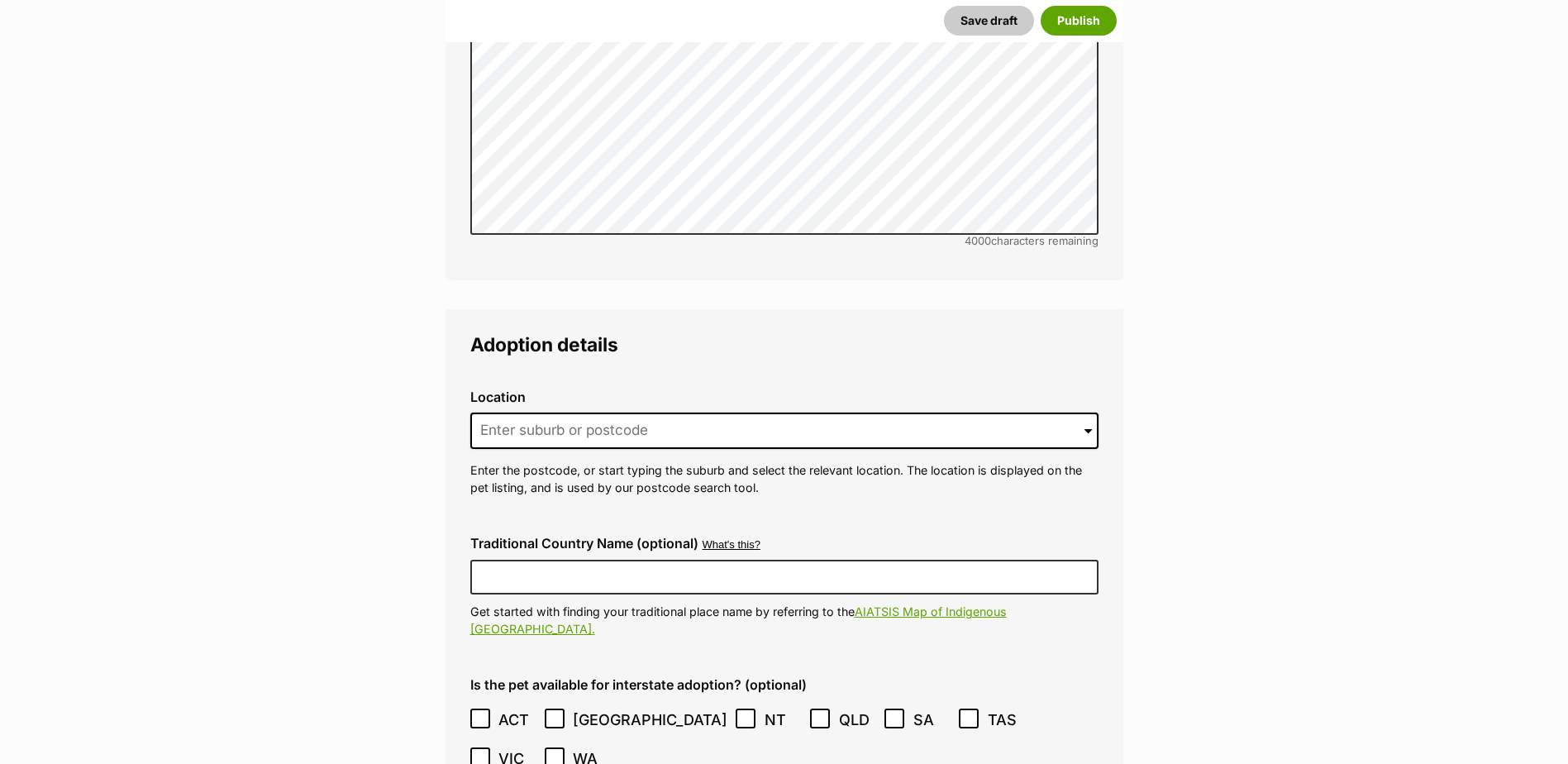
click at [743, 376] on div "Location 0 options available. Arrow down to browse or start typing to filter. E…" at bounding box center [784, 442] width 655 height 134
click at [737, 411] on input at bounding box center [784, 429] width 628 height 36
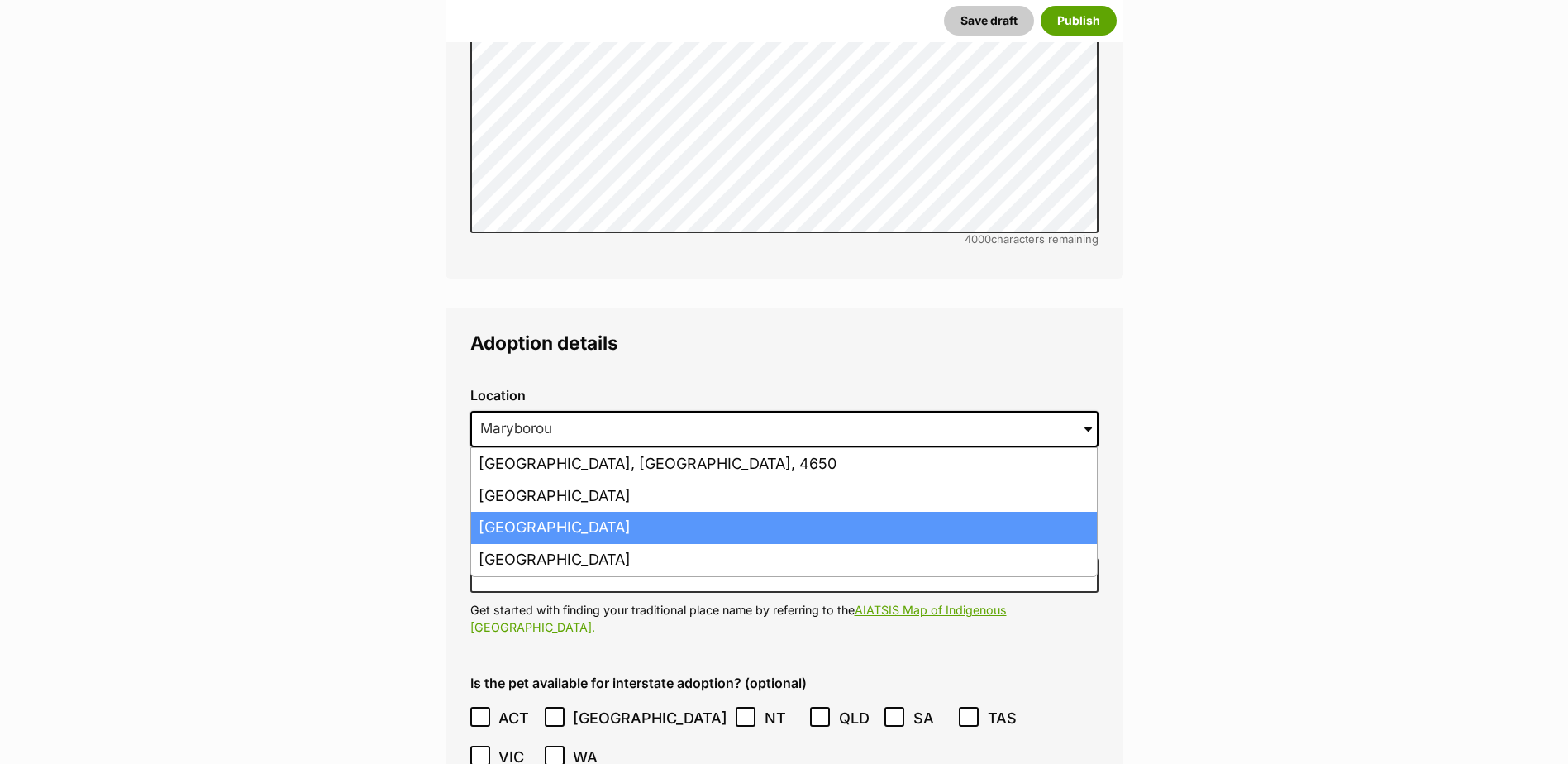
click at [626, 511] on li "[GEOGRAPHIC_DATA]" at bounding box center [784, 527] width 626 height 32
type input "[GEOGRAPHIC_DATA]"
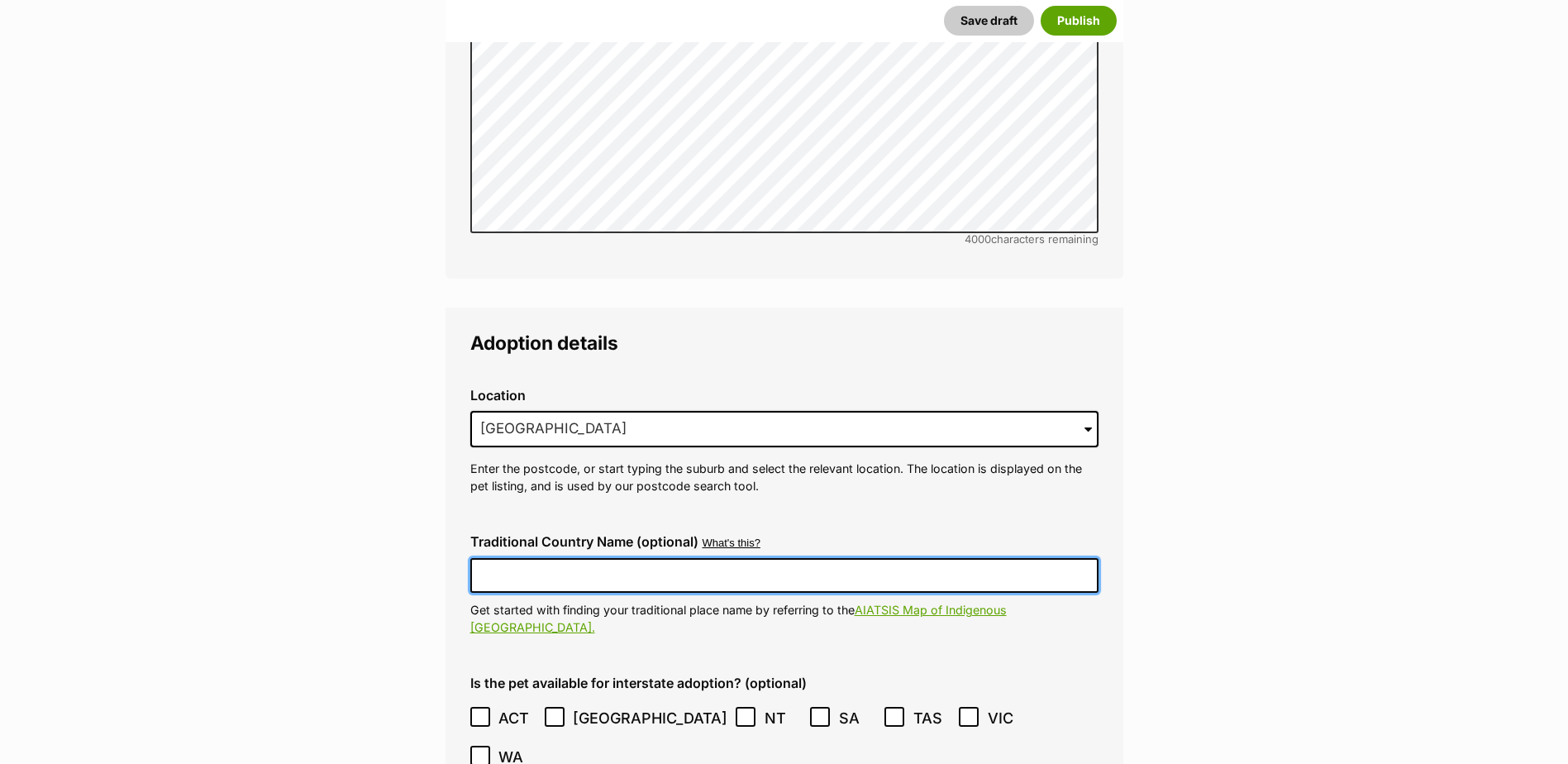
click at [621, 558] on input "Traditional Country Name (optional)" at bounding box center [784, 575] width 628 height 35
type input "[GEOGRAPHIC_DATA]"
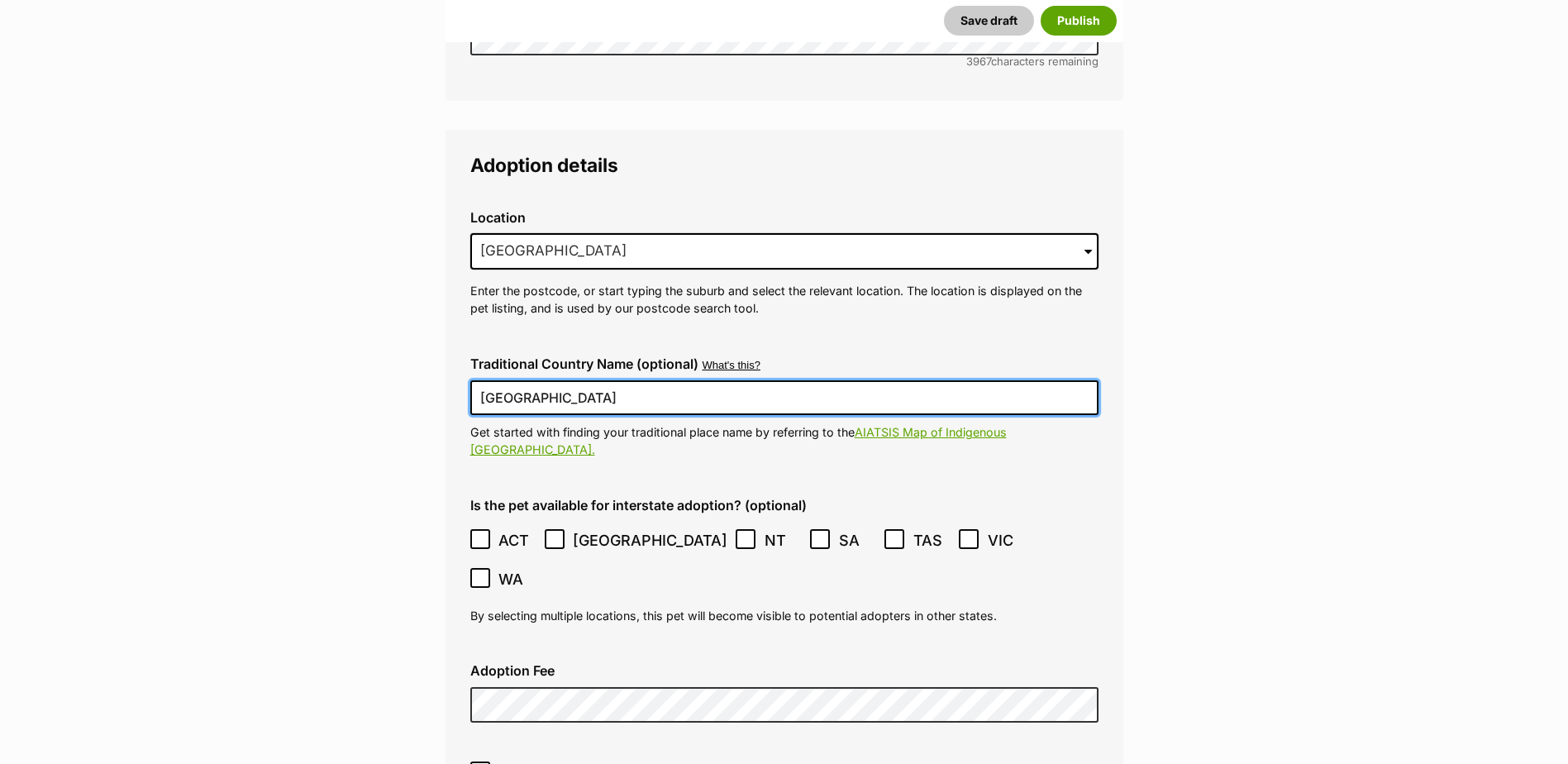
scroll to position [3941, 0]
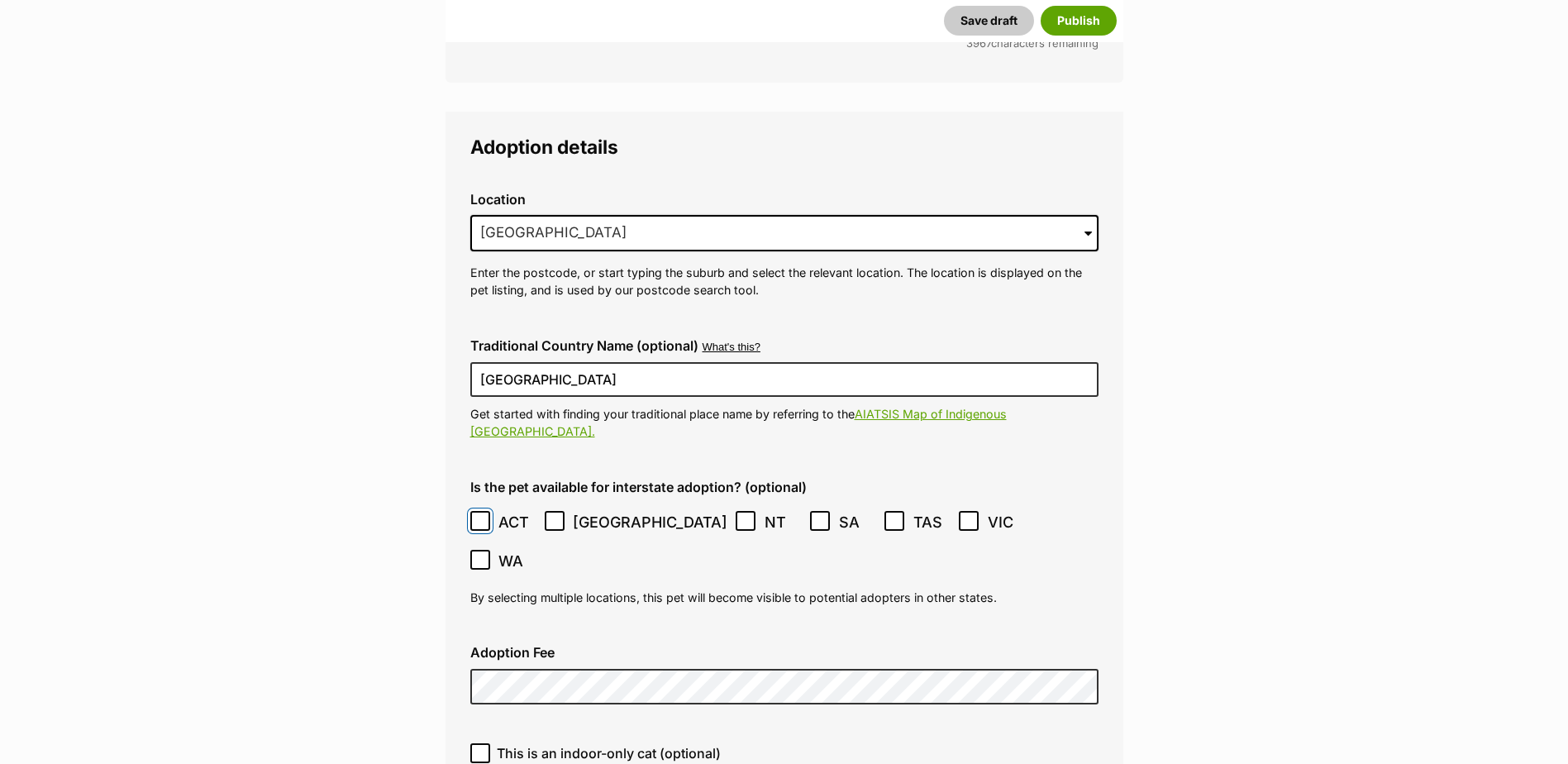
click at [476, 511] on span at bounding box center [481, 521] width 21 height 22
click at [559, 515] on icon at bounding box center [554, 520] width 12 height 12
click at [736, 511] on span at bounding box center [746, 521] width 21 height 22
click at [815, 515] on icon at bounding box center [820, 520] width 12 height 12
click at [885, 511] on span at bounding box center [895, 521] width 21 height 22
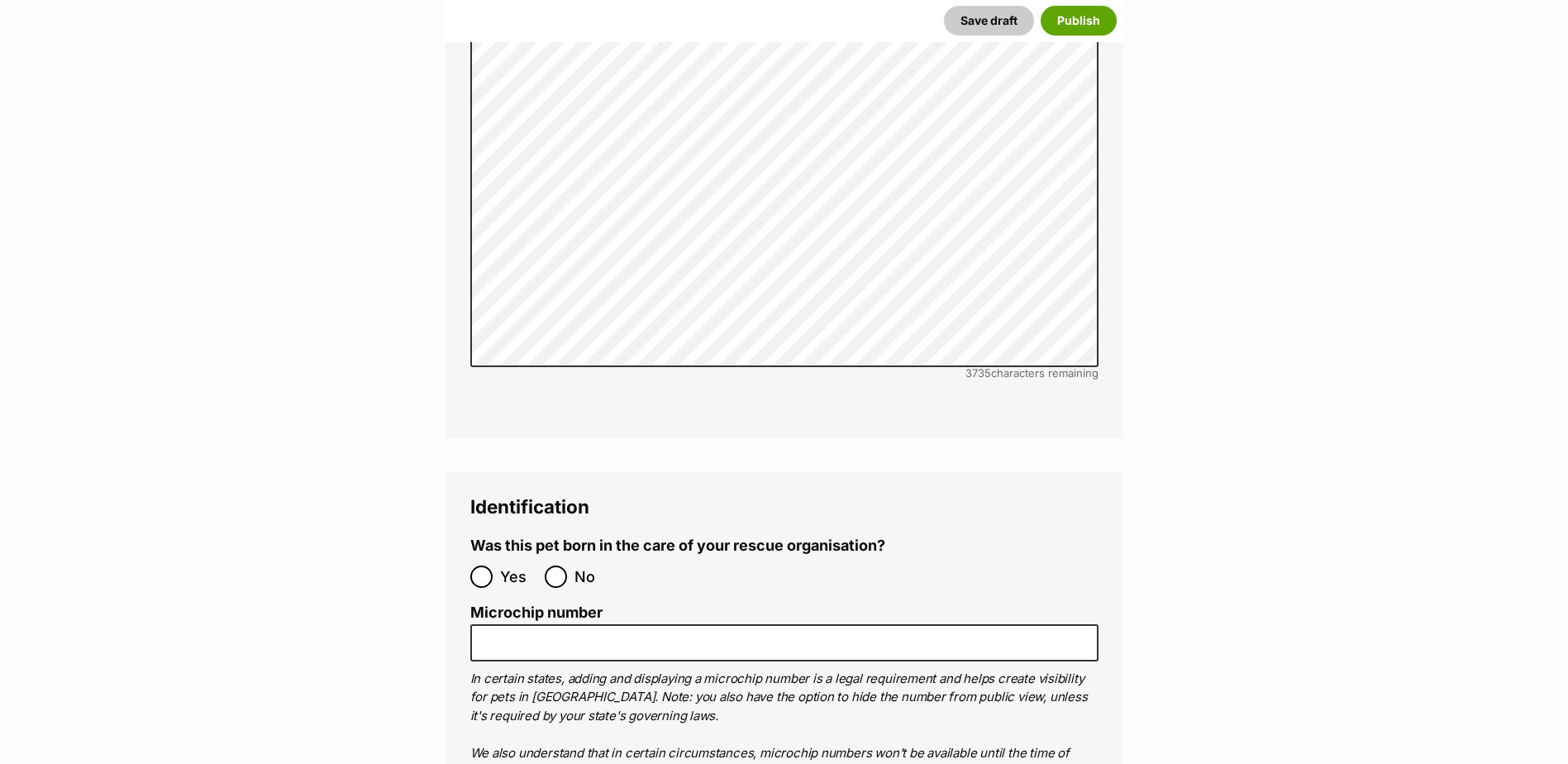
scroll to position [5206, 0]
click at [561, 564] on input "No" at bounding box center [556, 574] width 22 height 22
radio input "true"
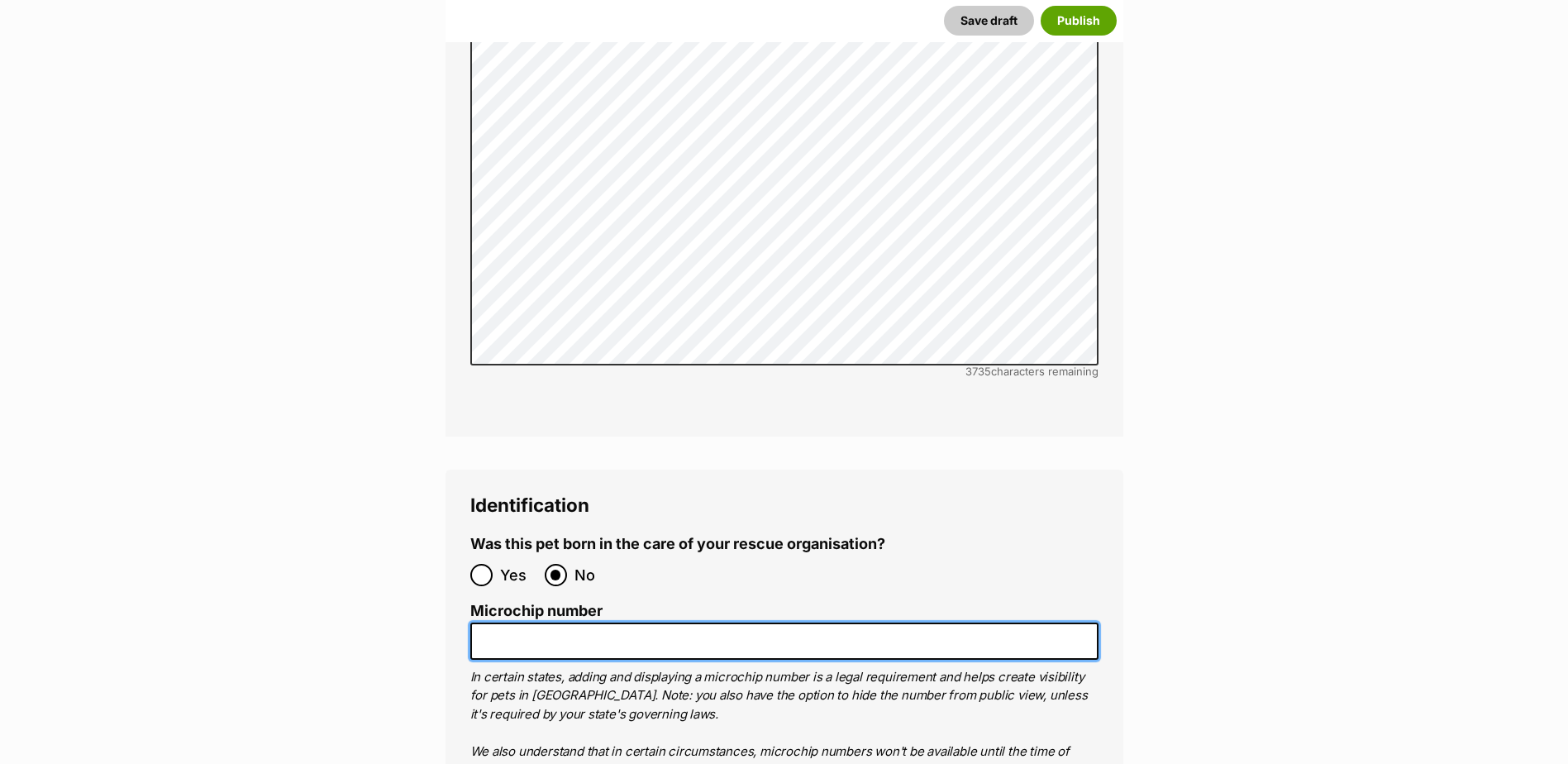
click at [556, 622] on input "Microchip number" at bounding box center [784, 641] width 628 height 37
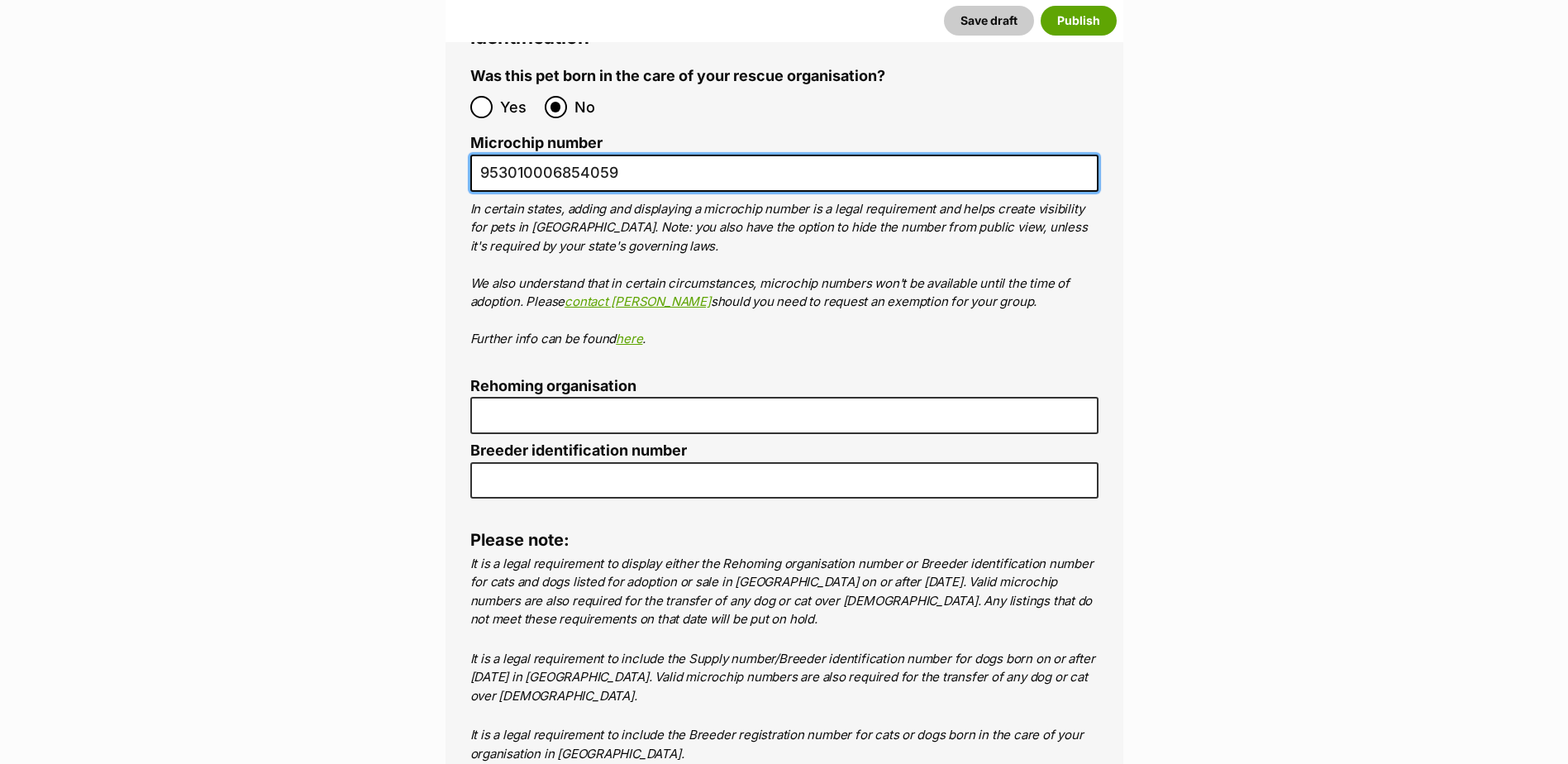
scroll to position [5674, 0]
type input "953010006854059"
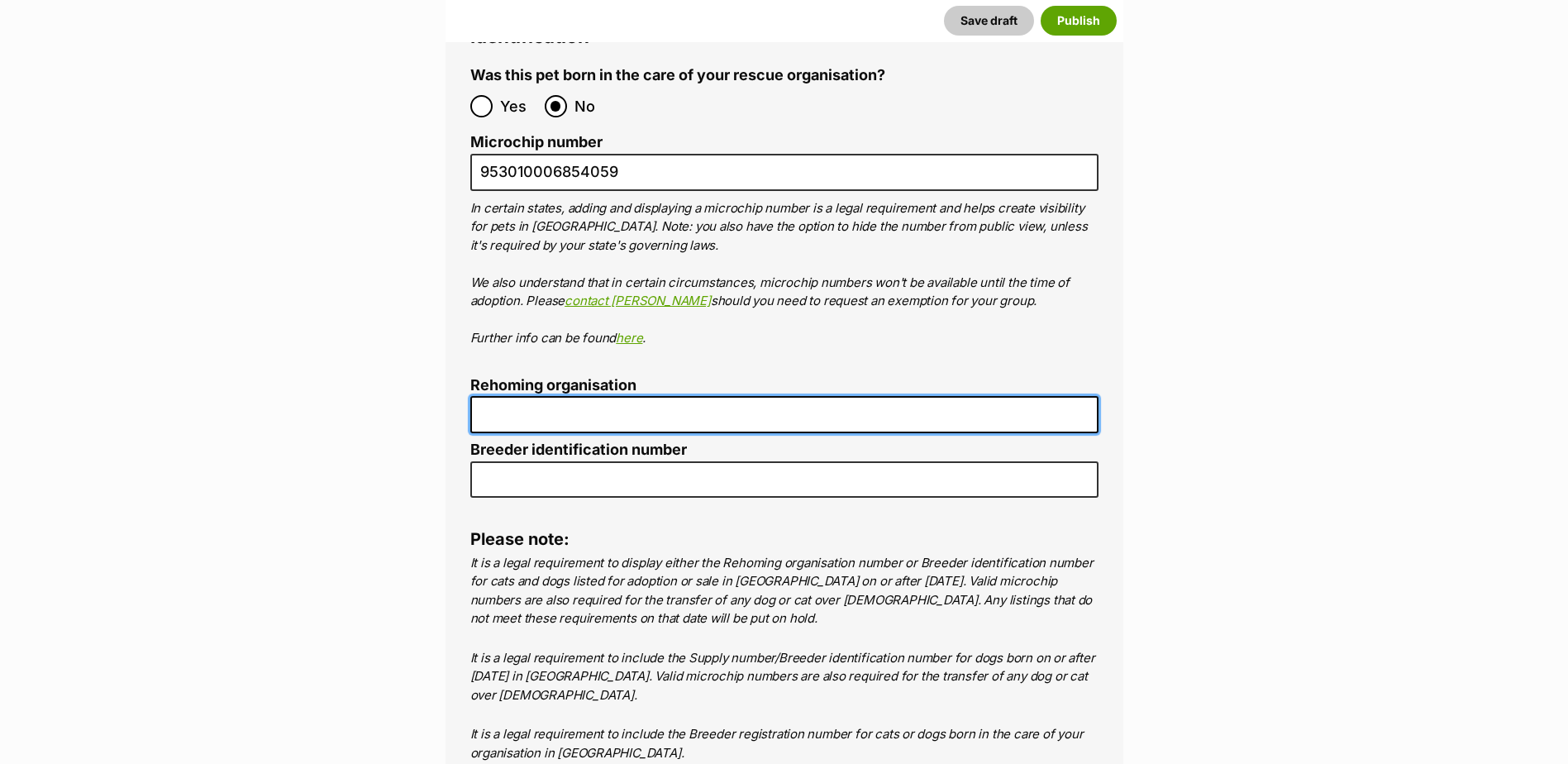
click at [583, 396] on input "Rehoming organisation" at bounding box center [784, 415] width 628 height 37
type input "MDAR"
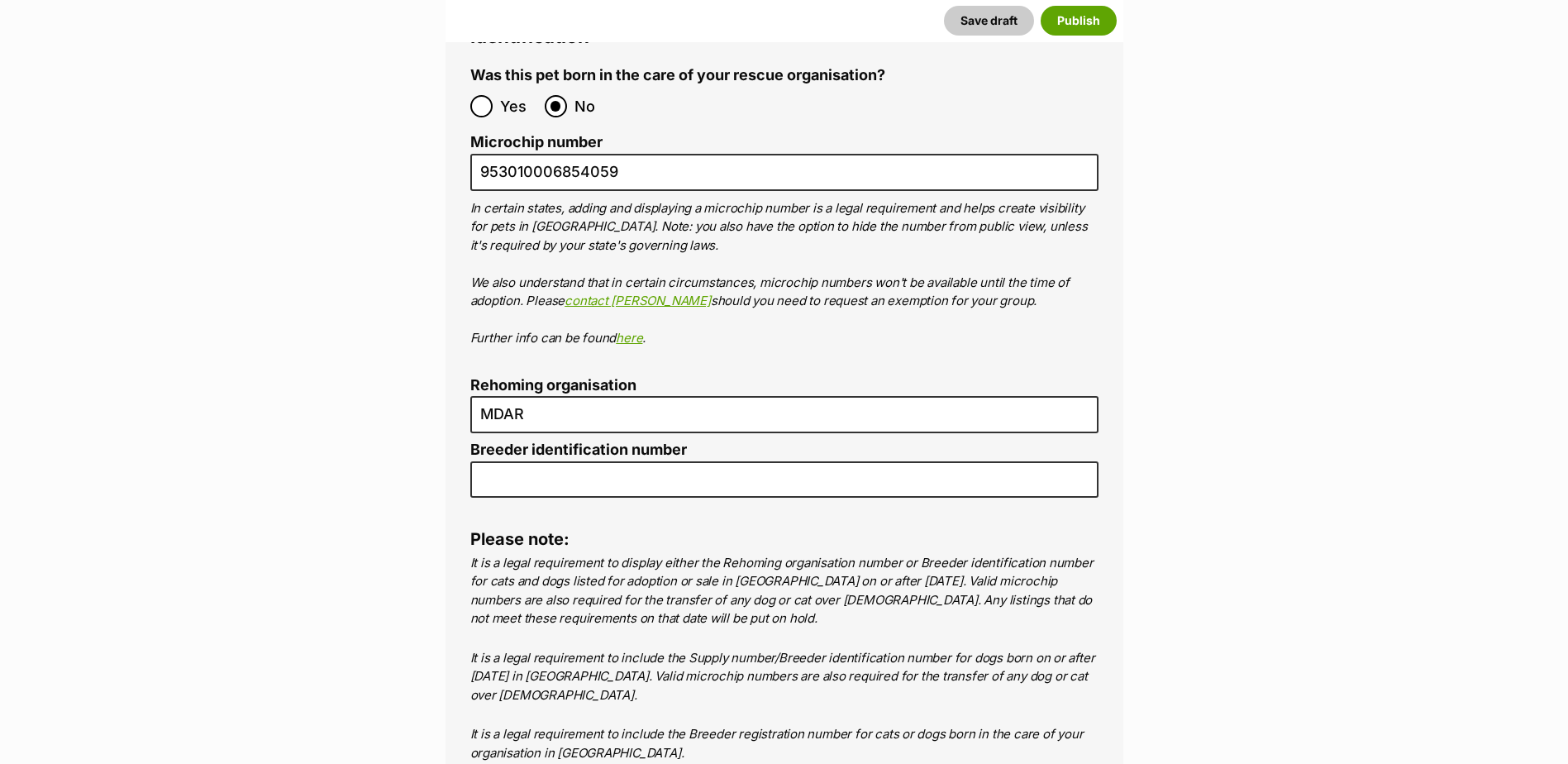
type input "0000312643880"
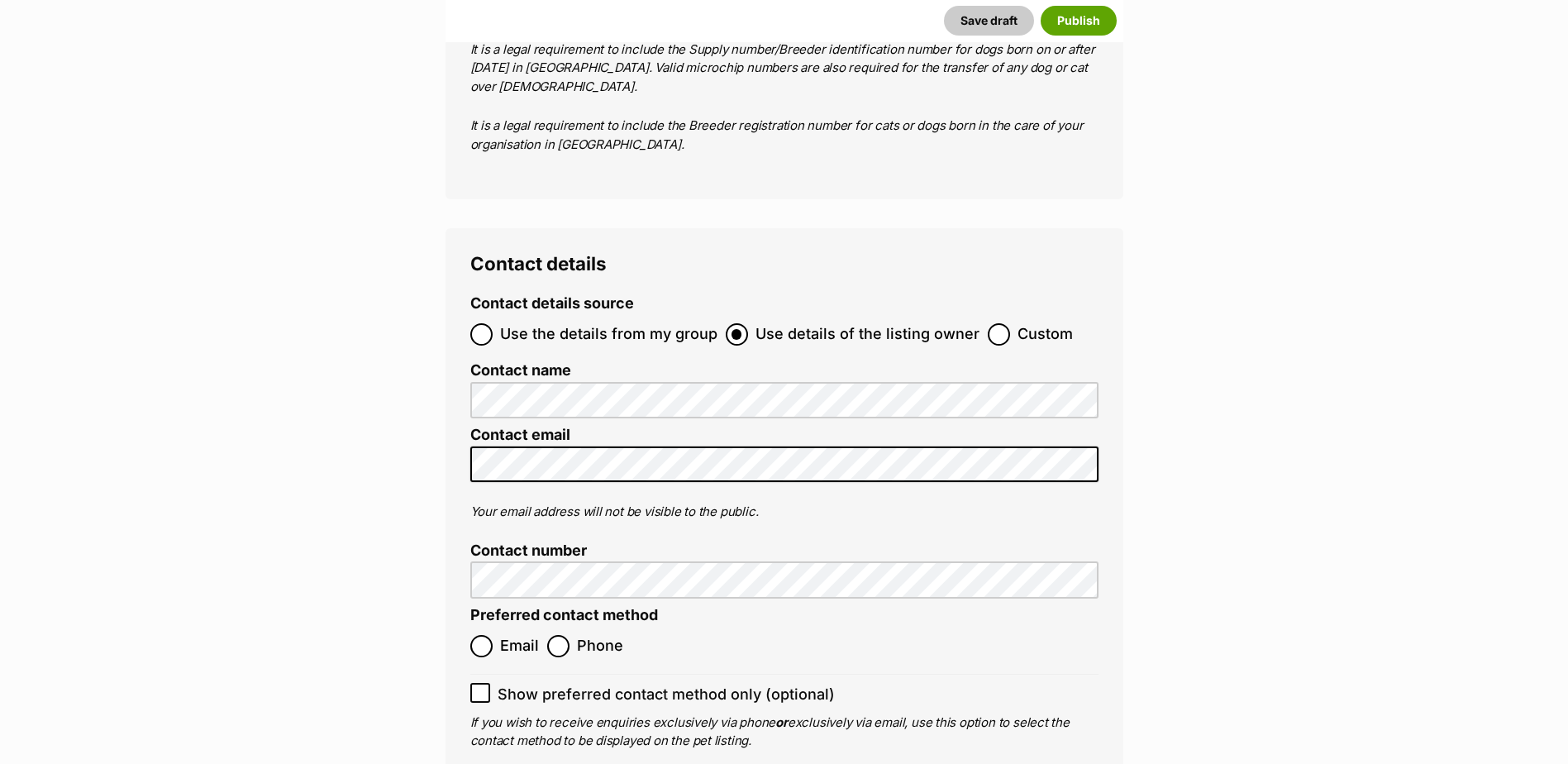
scroll to position [6285, 0]
click at [489, 633] on input "Email" at bounding box center [481, 643] width 22 height 22
radio input "true"
drag, startPoint x: 1576, startPoint y: 642, endPoint x: 1576, endPoint y: 657, distance: 15.0
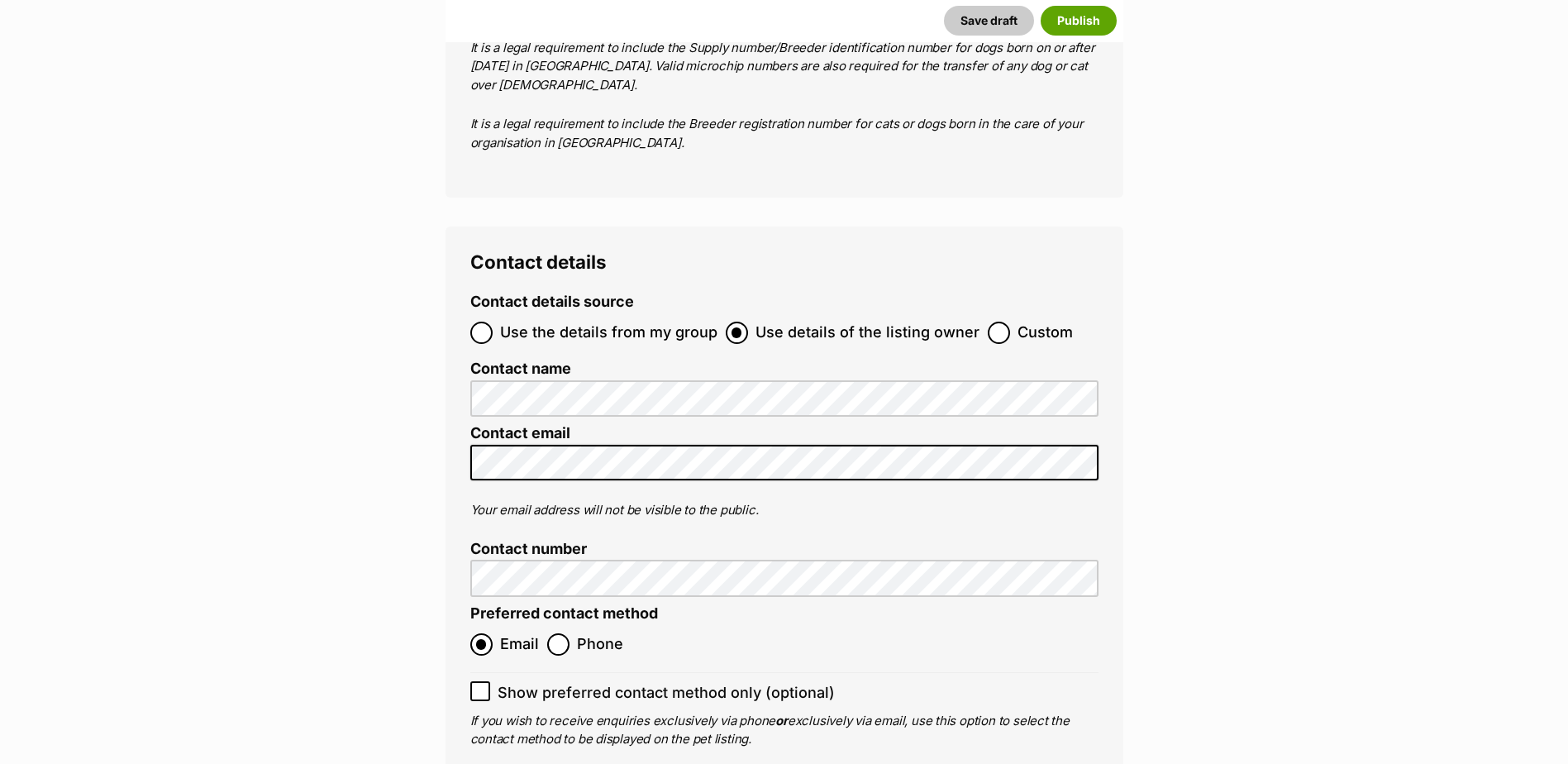
drag, startPoint x: 1576, startPoint y: 657, endPoint x: 1392, endPoint y: 619, distance: 187.9
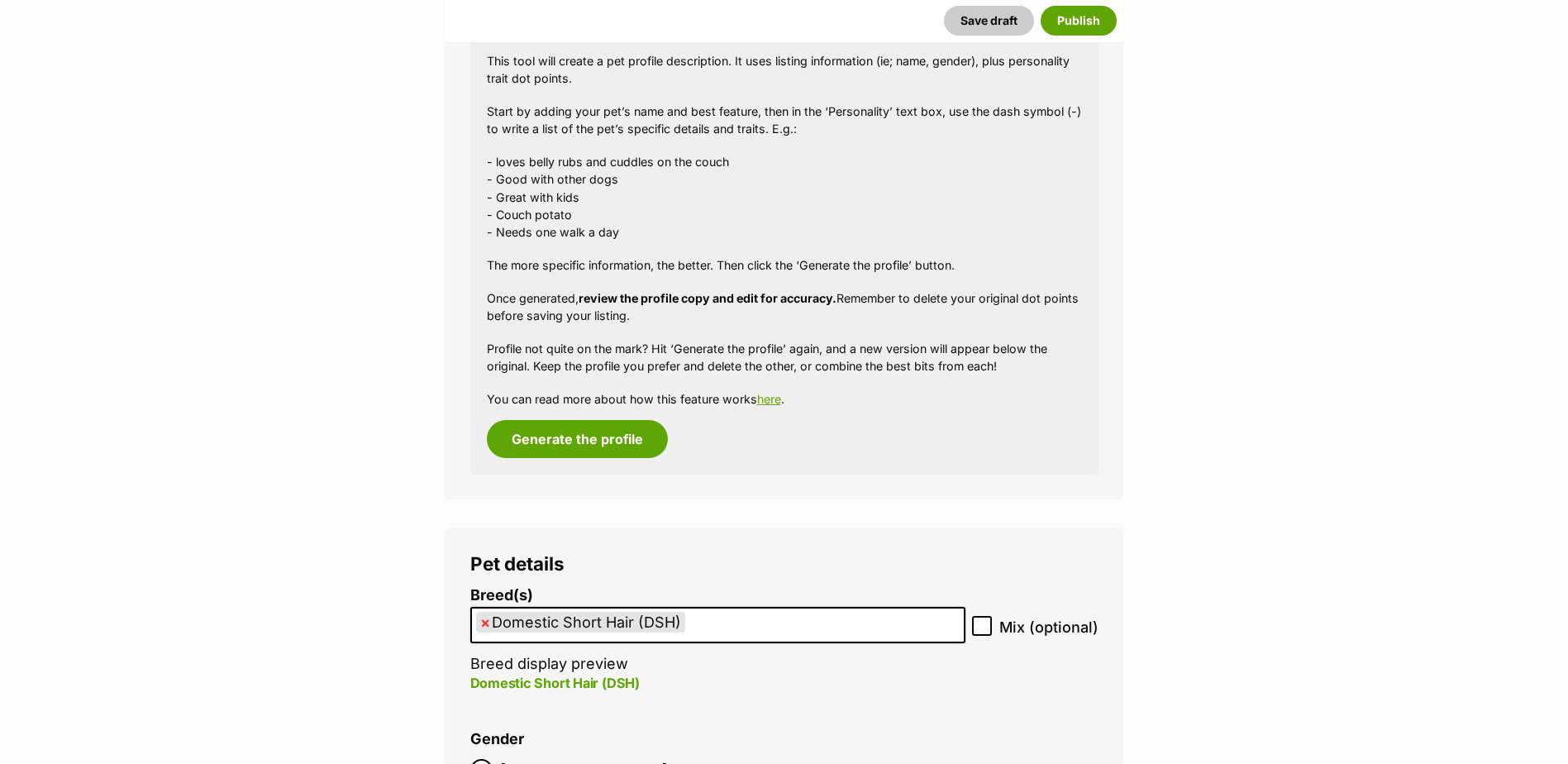
scroll to position [1347, 0]
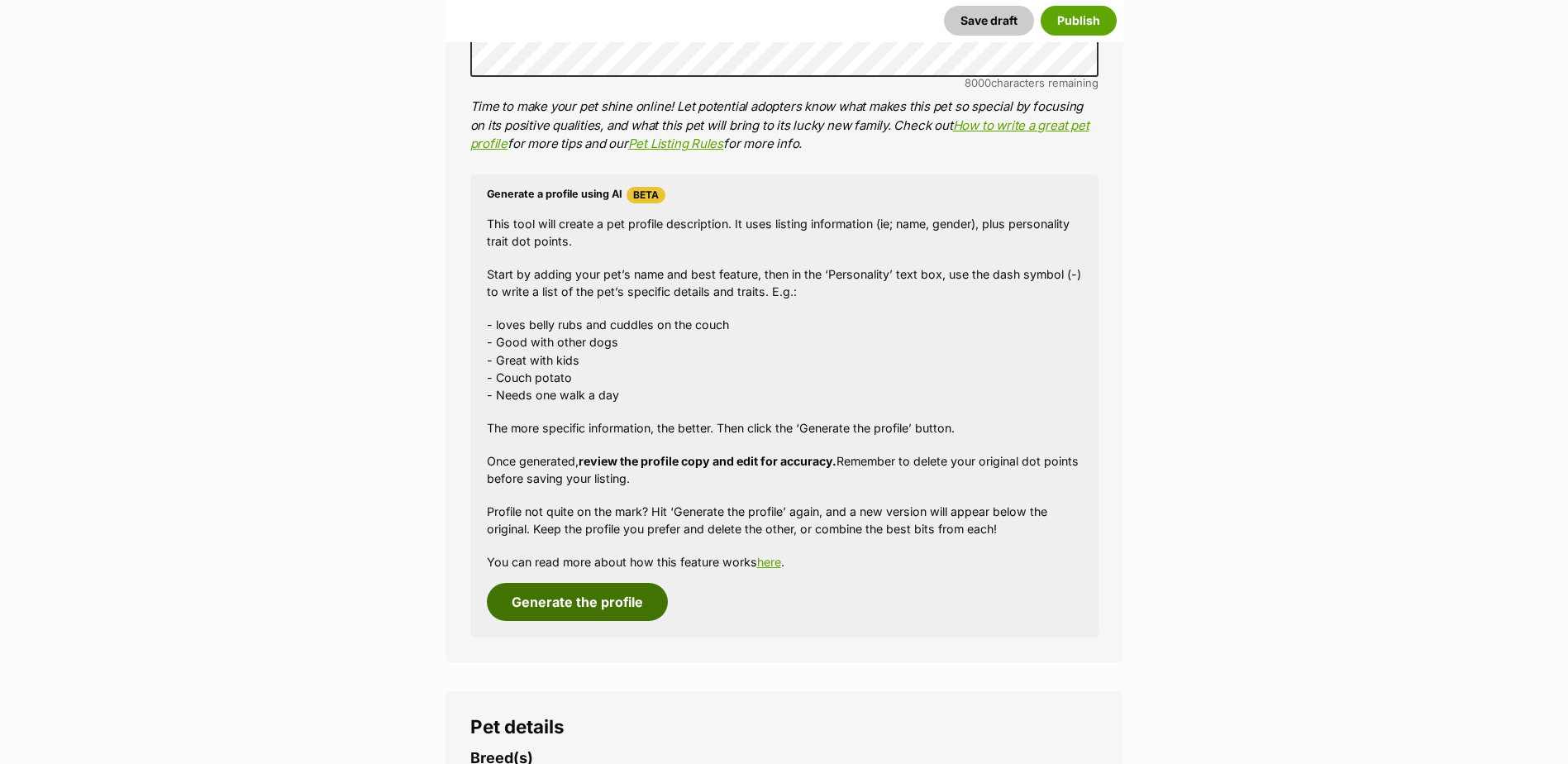
click at [536, 596] on button "Generate the profile" at bounding box center [577, 602] width 181 height 38
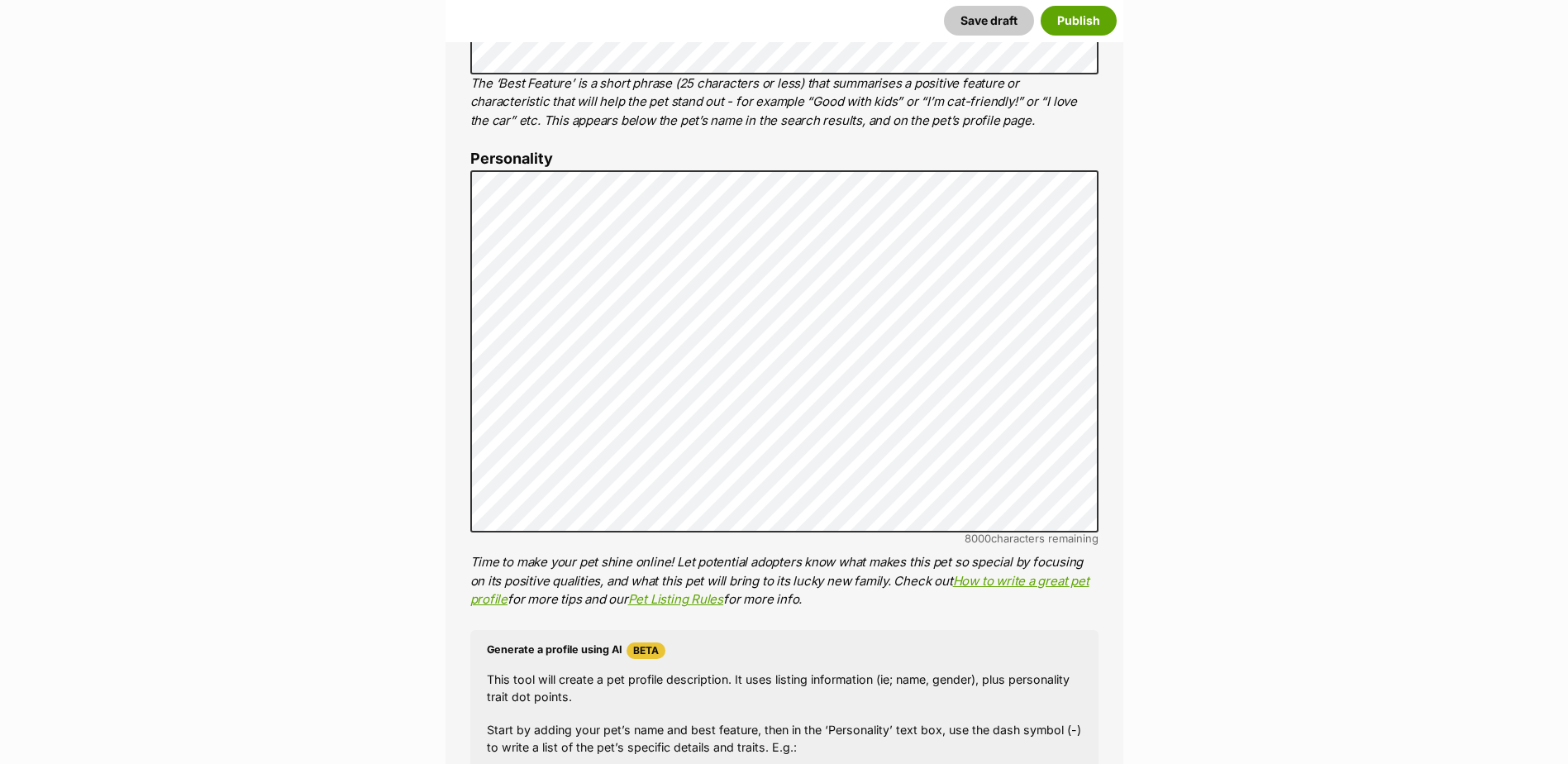
scroll to position [861, 0]
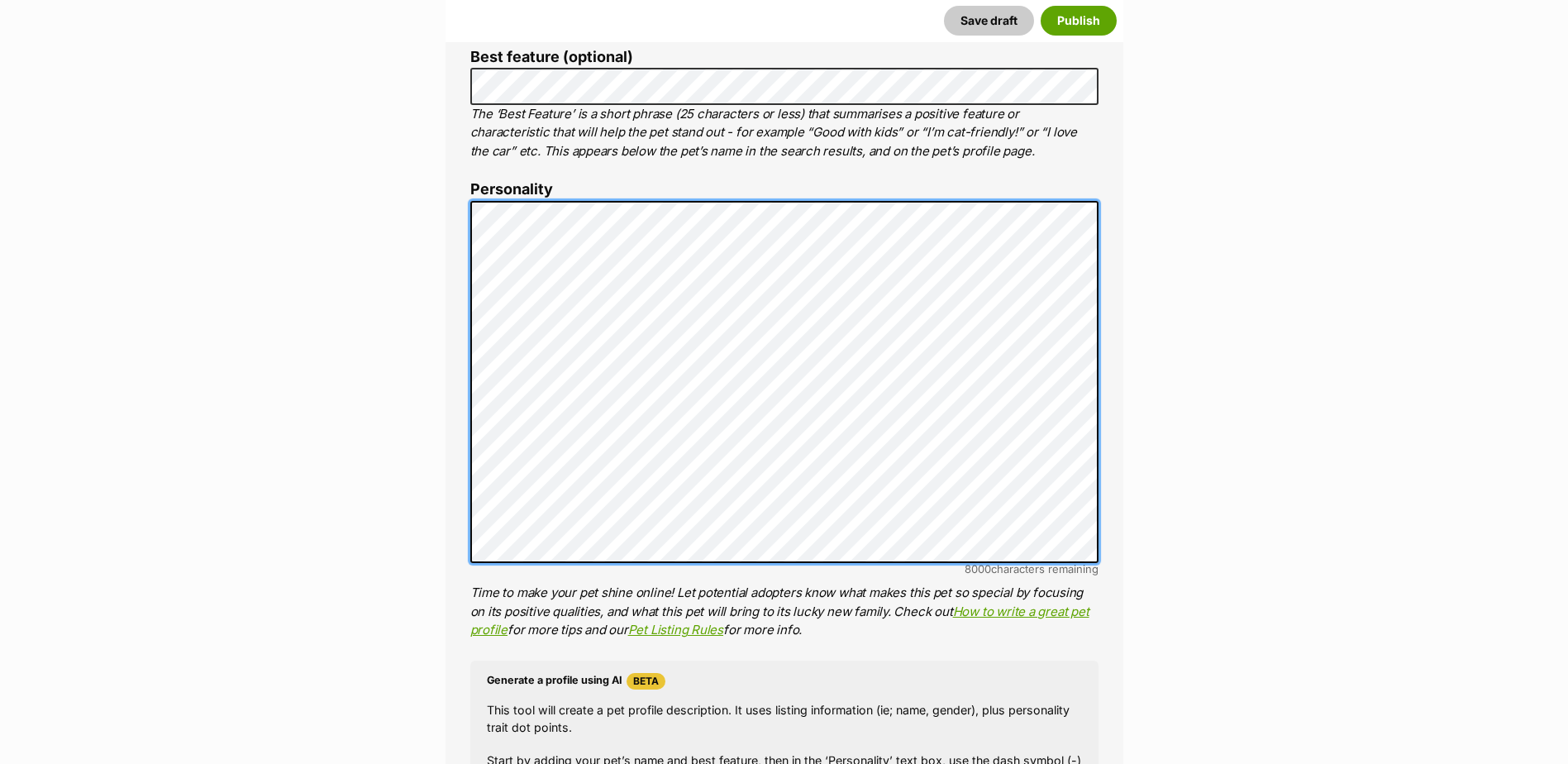
click at [450, 223] on div "About This Pet Name Henlo there, it looks like you might be using the pet name …" at bounding box center [784, 456] width 678 height 1384
